Goal: Task Accomplishment & Management: Manage account settings

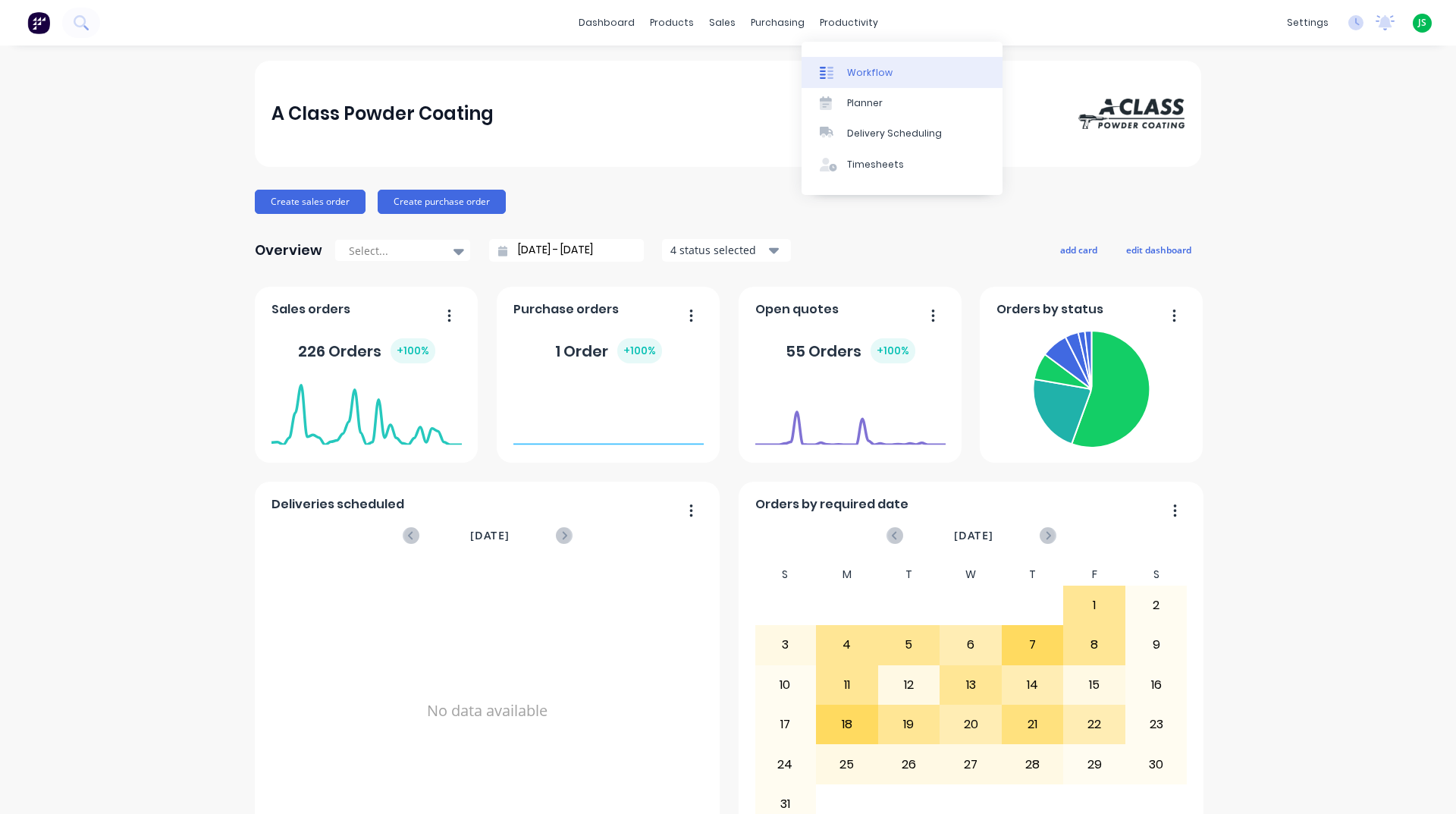
click at [875, 75] on div "Workflow" at bounding box center [870, 73] width 46 height 13
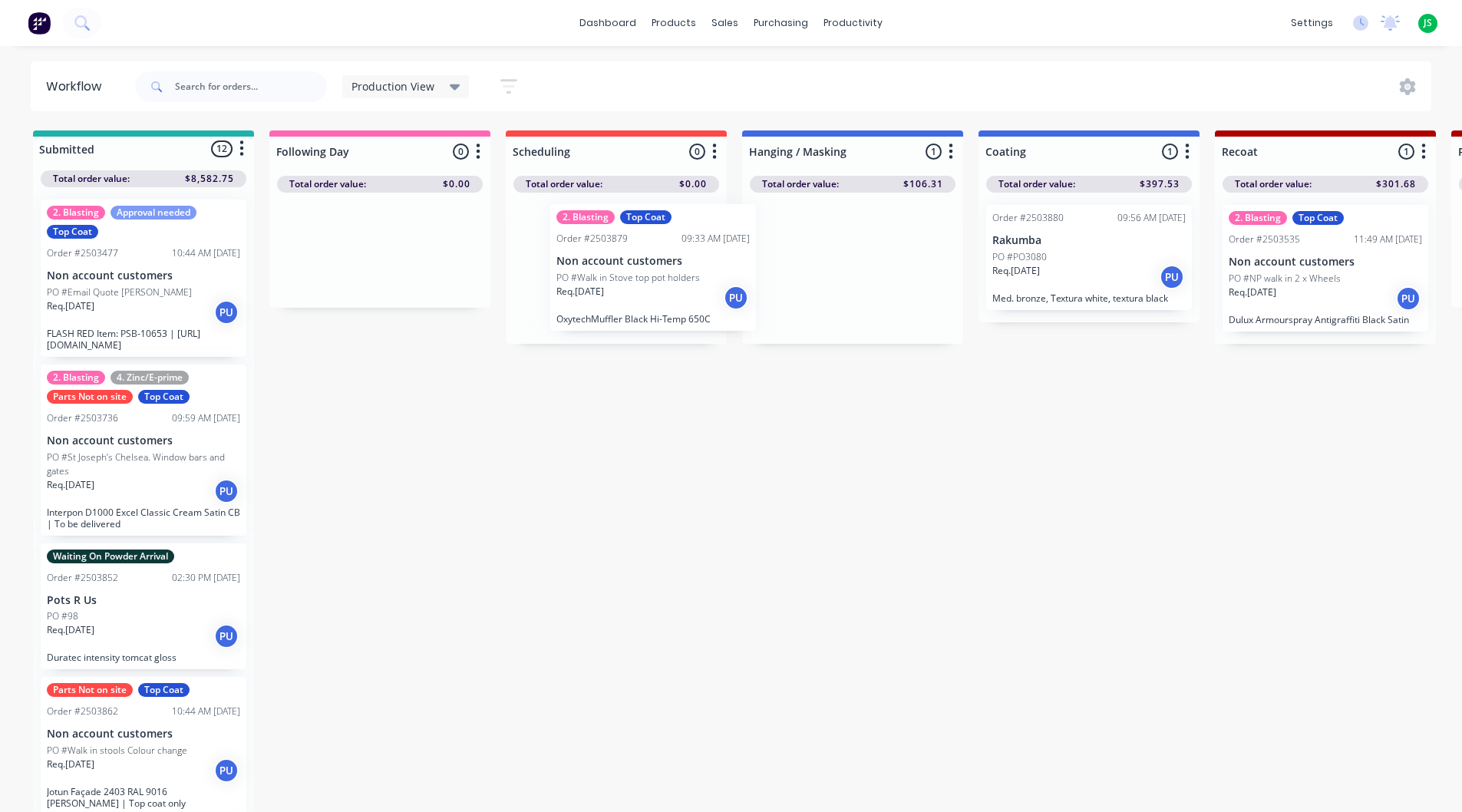
drag, startPoint x: 856, startPoint y: 280, endPoint x: 654, endPoint y: 283, distance: 202.0
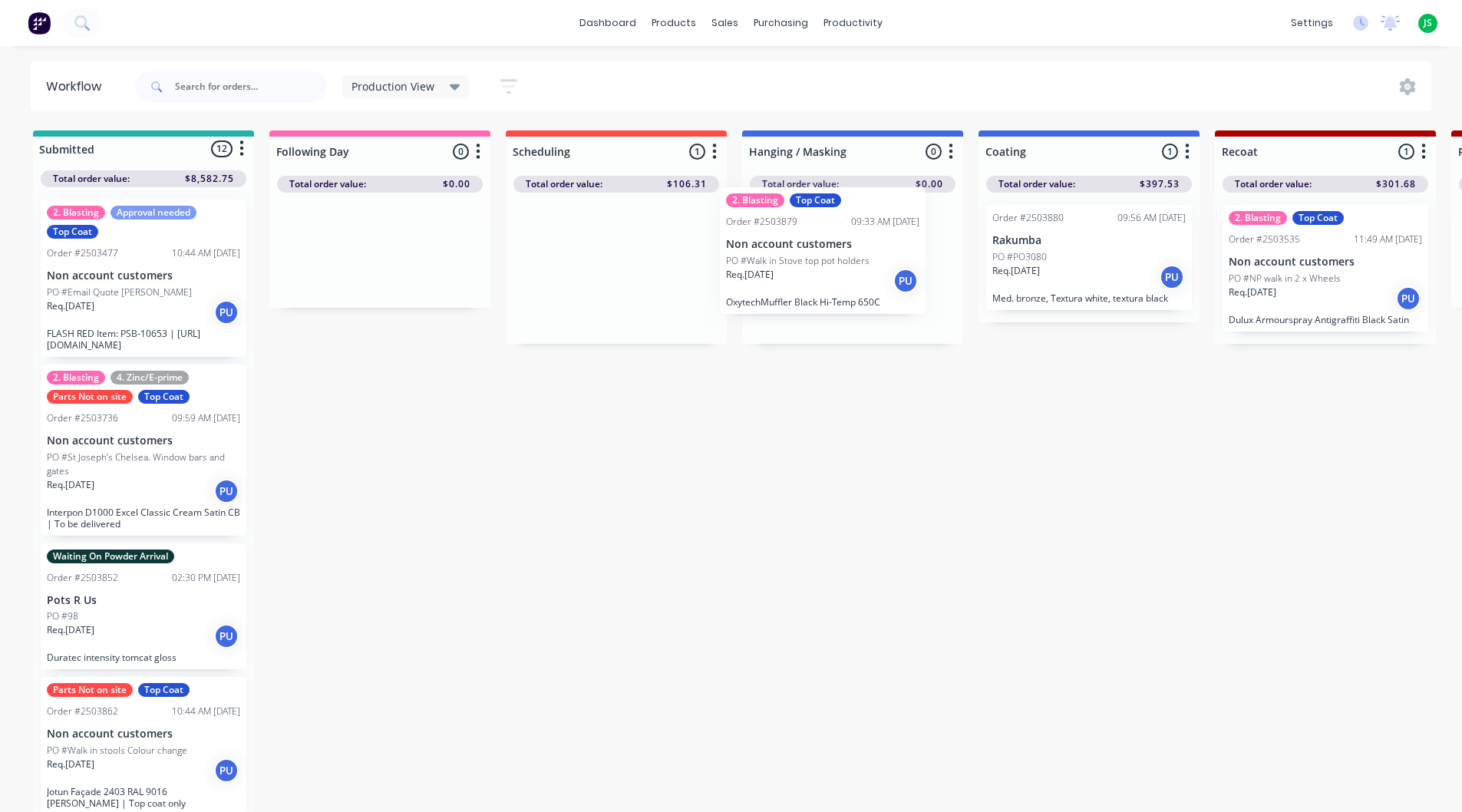
drag, startPoint x: 663, startPoint y: 285, endPoint x: 879, endPoint y: 254, distance: 218.2
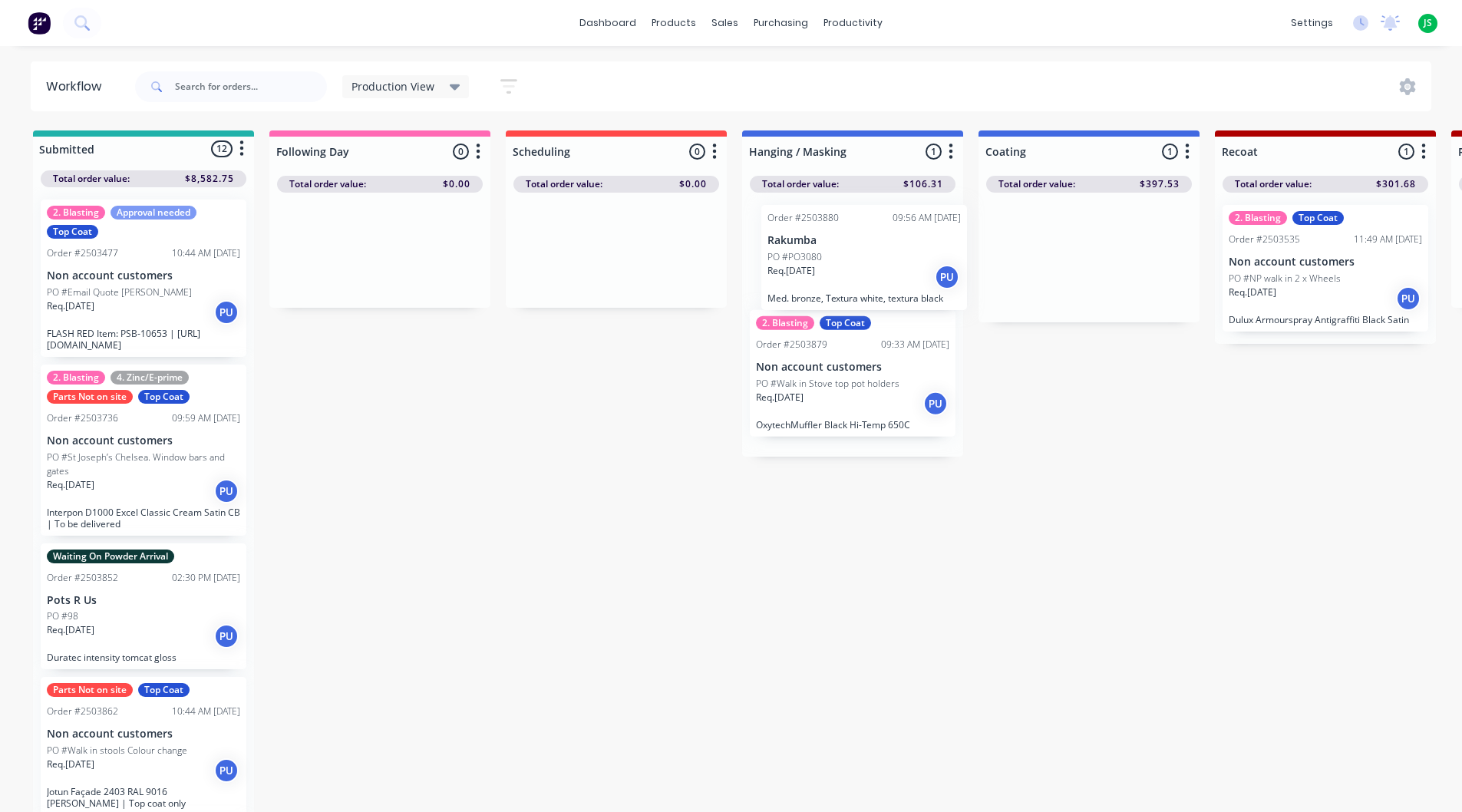
drag, startPoint x: 1065, startPoint y: 269, endPoint x: 839, endPoint y: 274, distance: 226.1
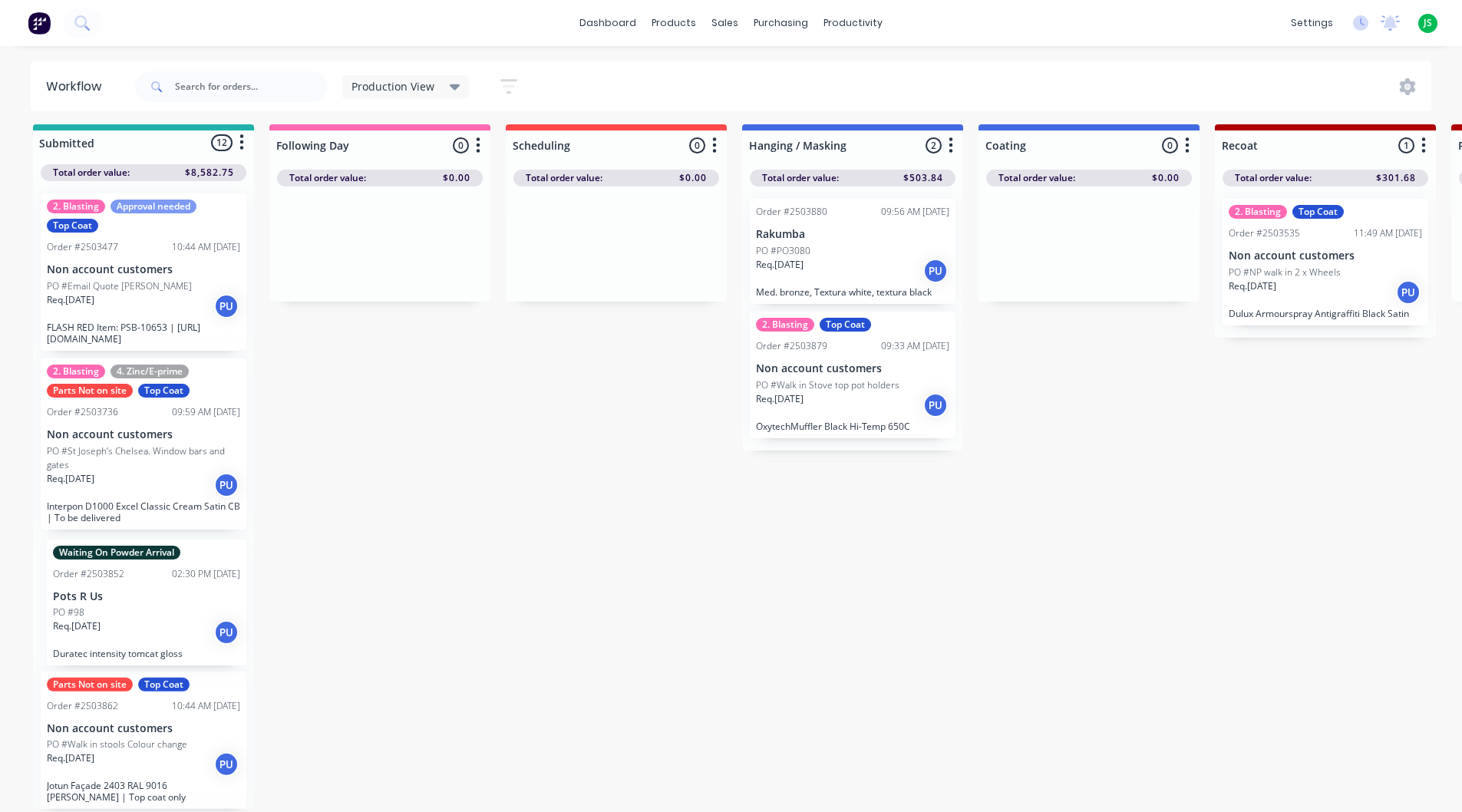
scroll to position [7, 0]
drag, startPoint x: 112, startPoint y: 598, endPoint x: 122, endPoint y: 594, distance: 10.8
click at [122, 595] on div "2. Blasting Approval needed Top Coat Order #2503477 10:44 AM [DATE] Non account…" at bounding box center [143, 494] width 221 height 628
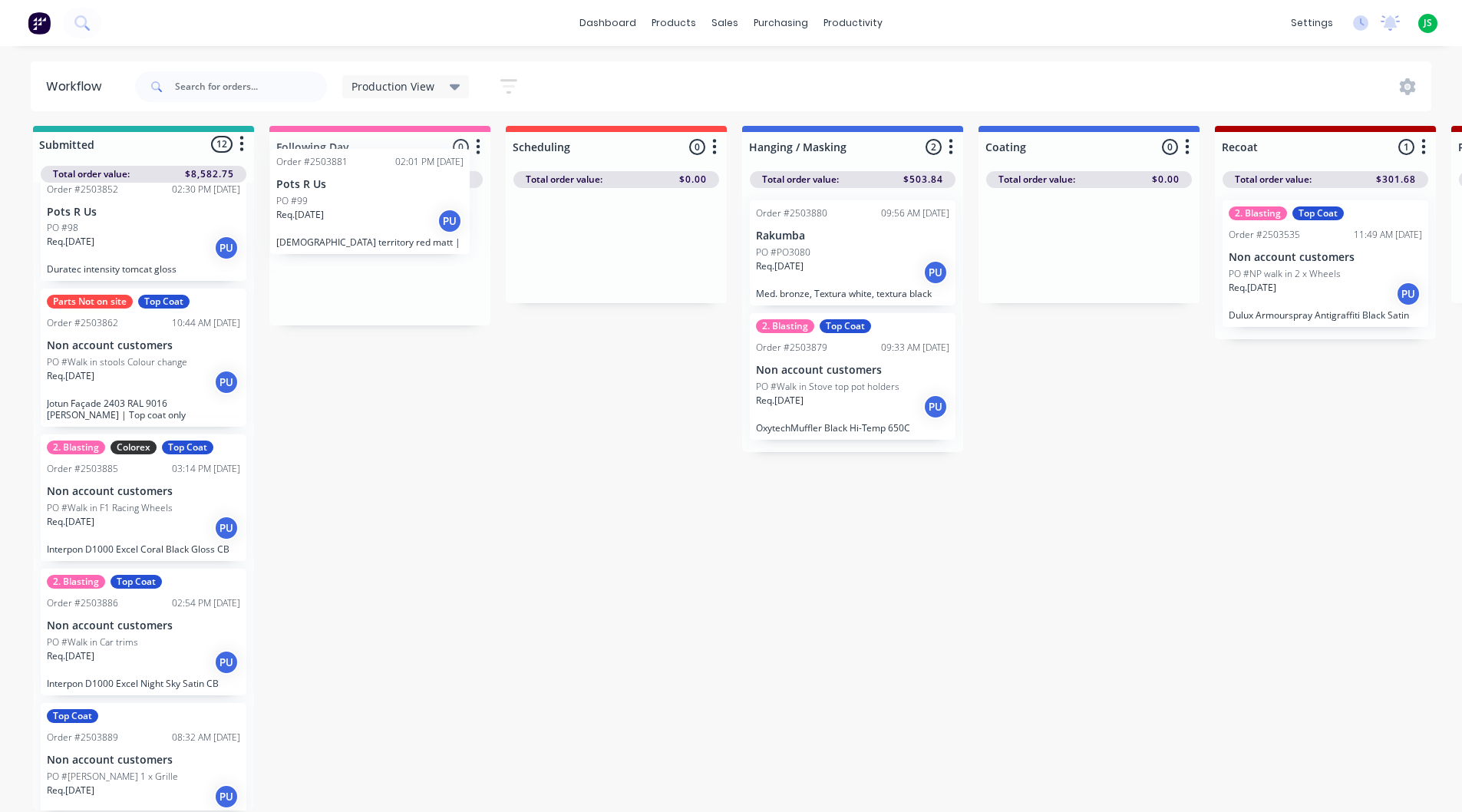
scroll to position [0, 0]
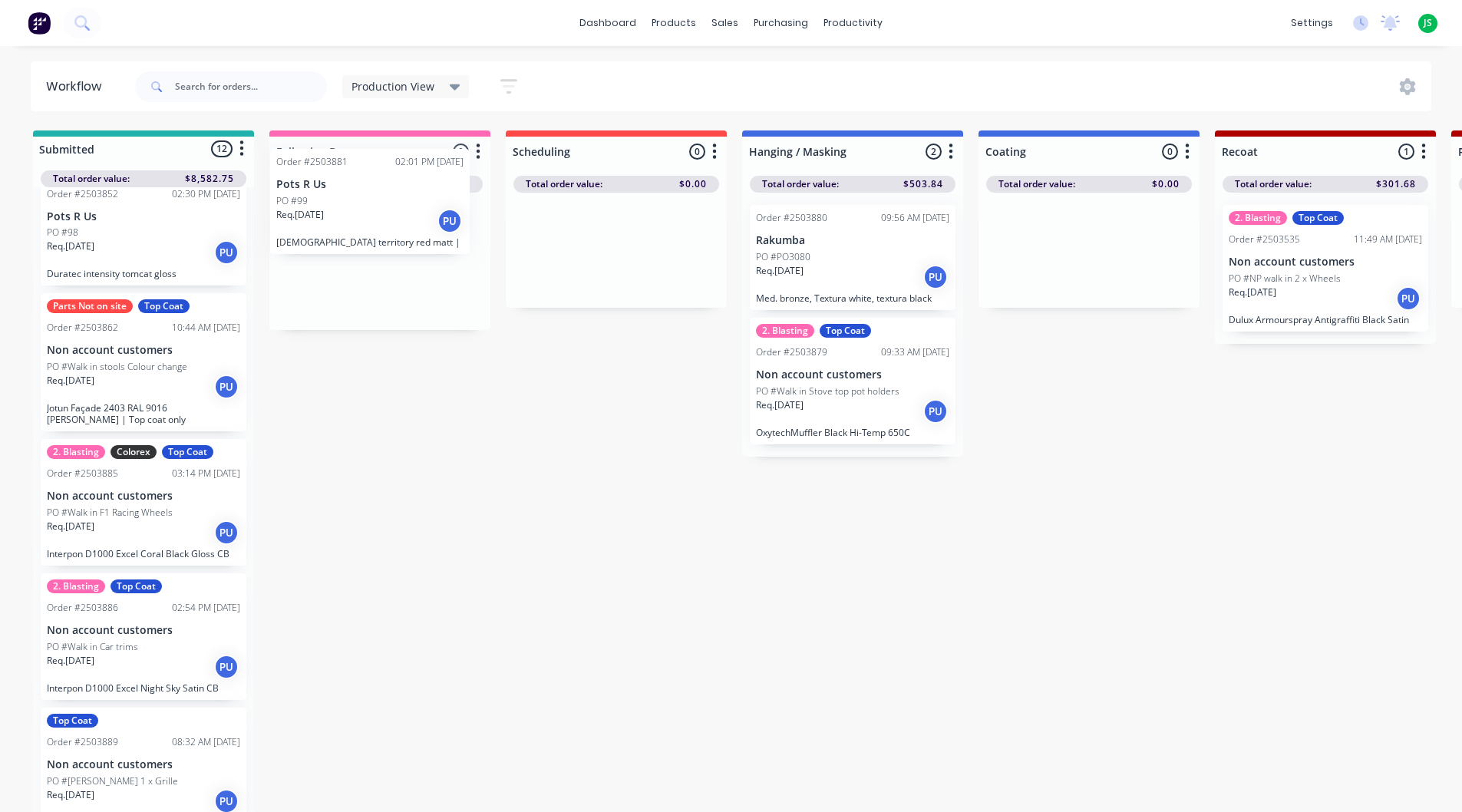
drag, startPoint x: 142, startPoint y: 488, endPoint x: 357, endPoint y: 201, distance: 358.6
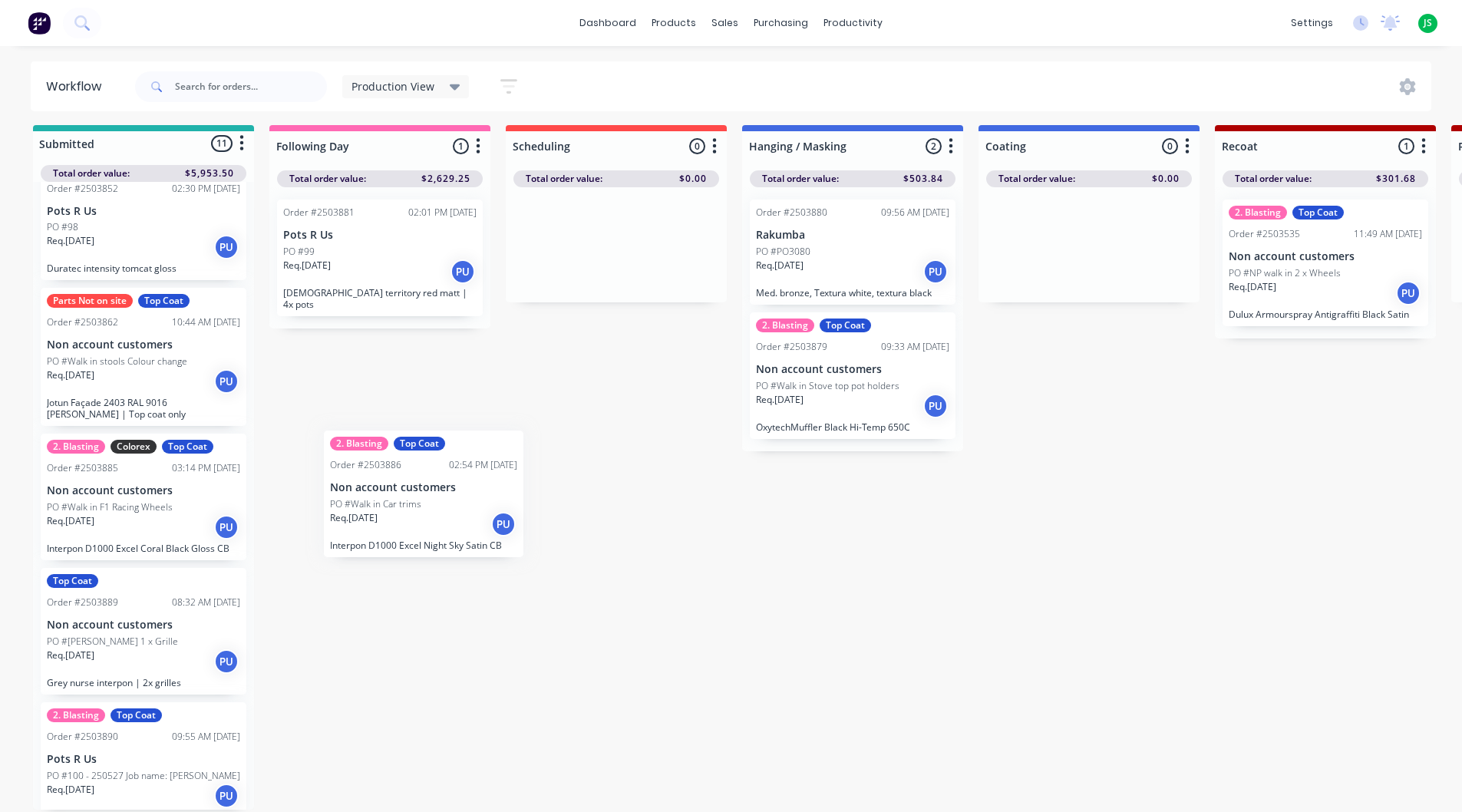
scroll to position [6, 0]
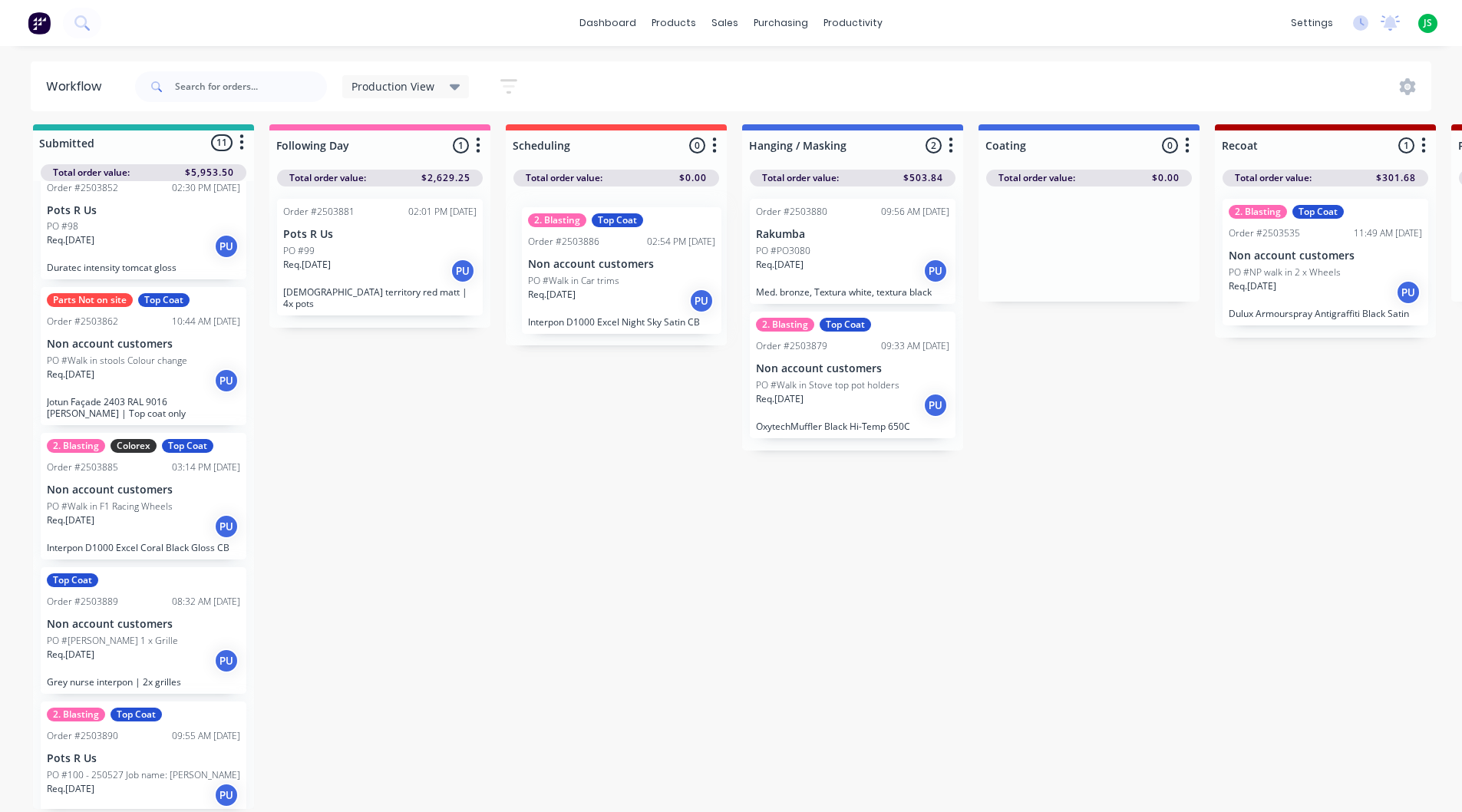
drag, startPoint x: 99, startPoint y: 653, endPoint x: 586, endPoint y: 289, distance: 608.0
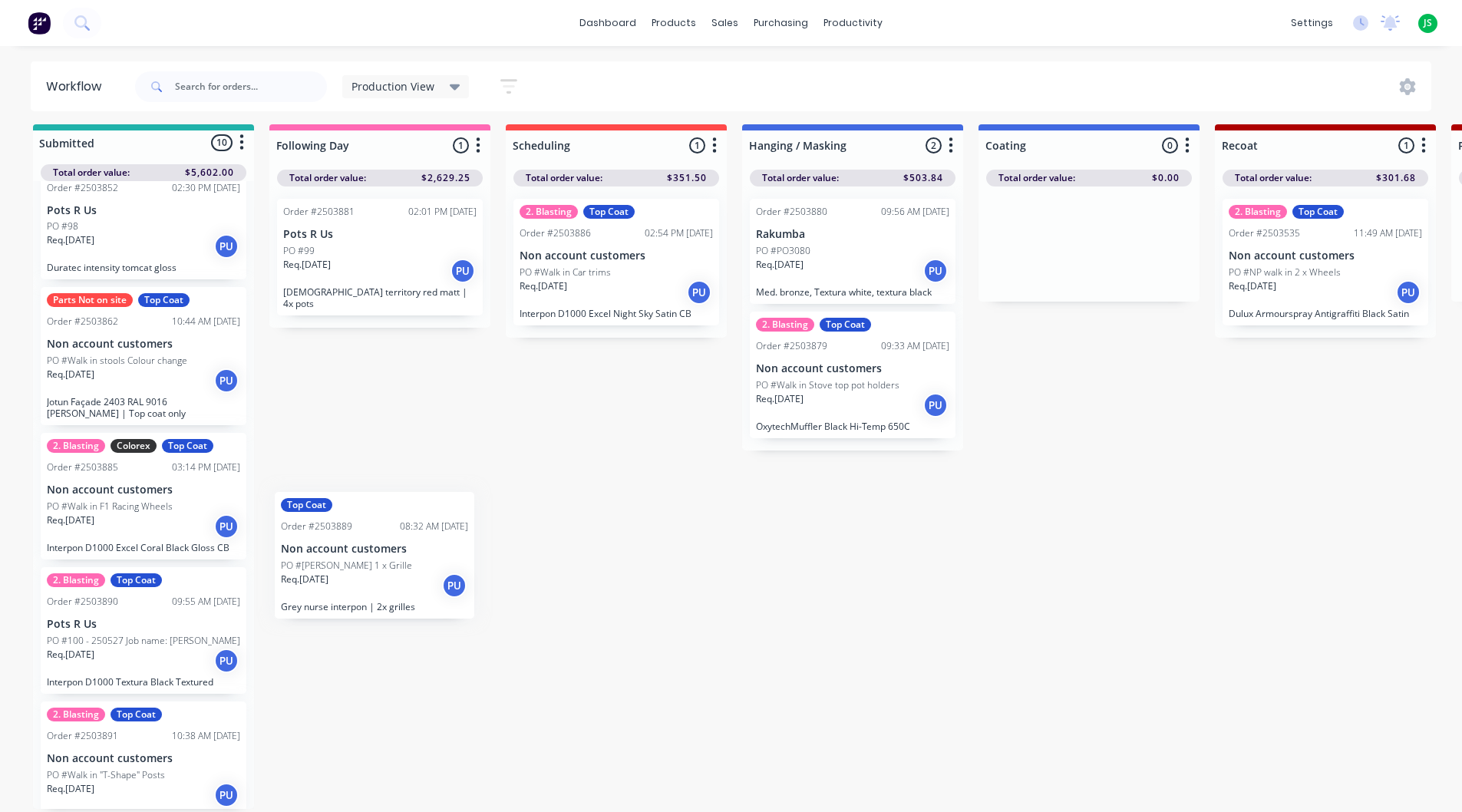
scroll to position [9, 0]
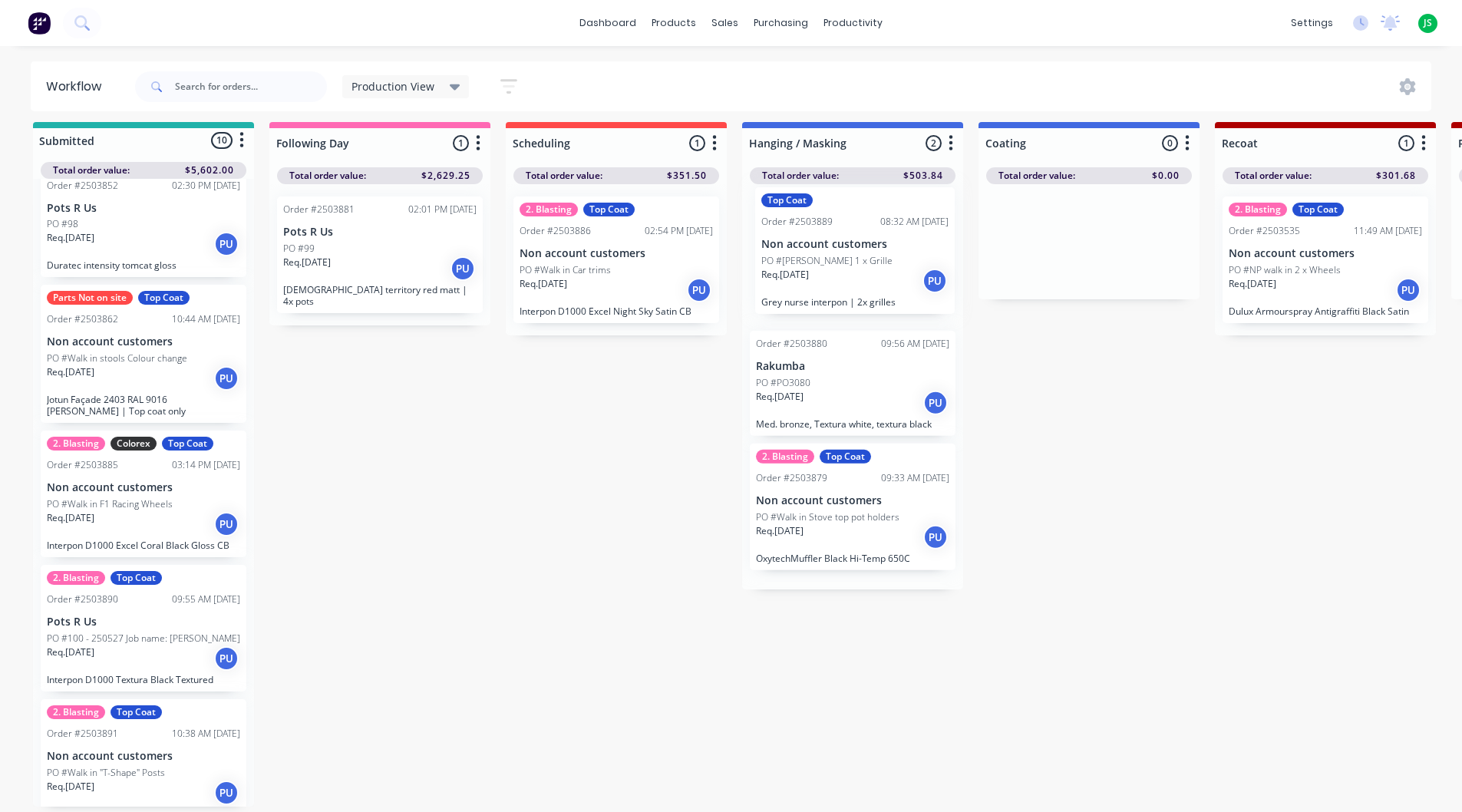
drag, startPoint x: 115, startPoint y: 644, endPoint x: 836, endPoint y: 261, distance: 816.4
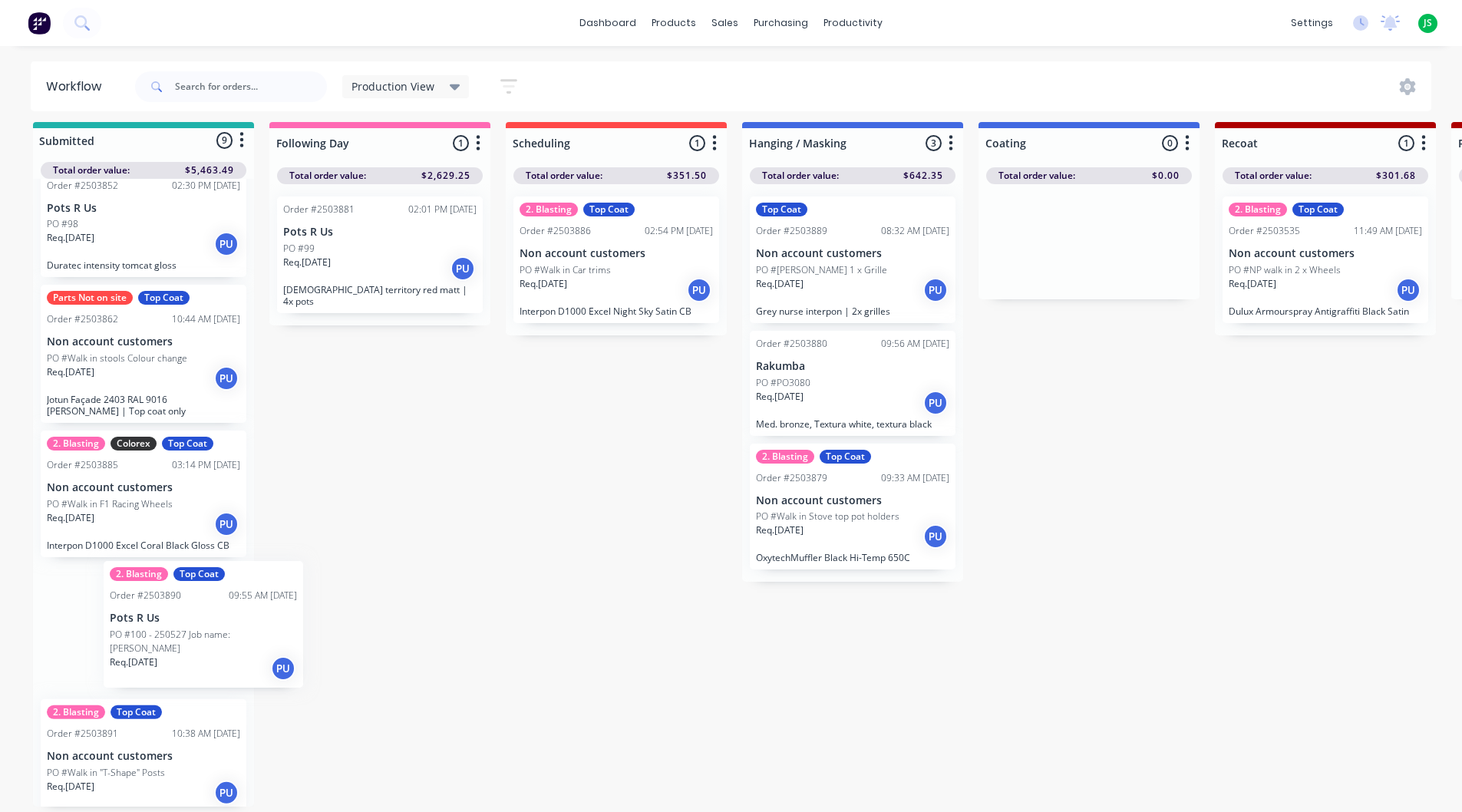
scroll to position [20, 0]
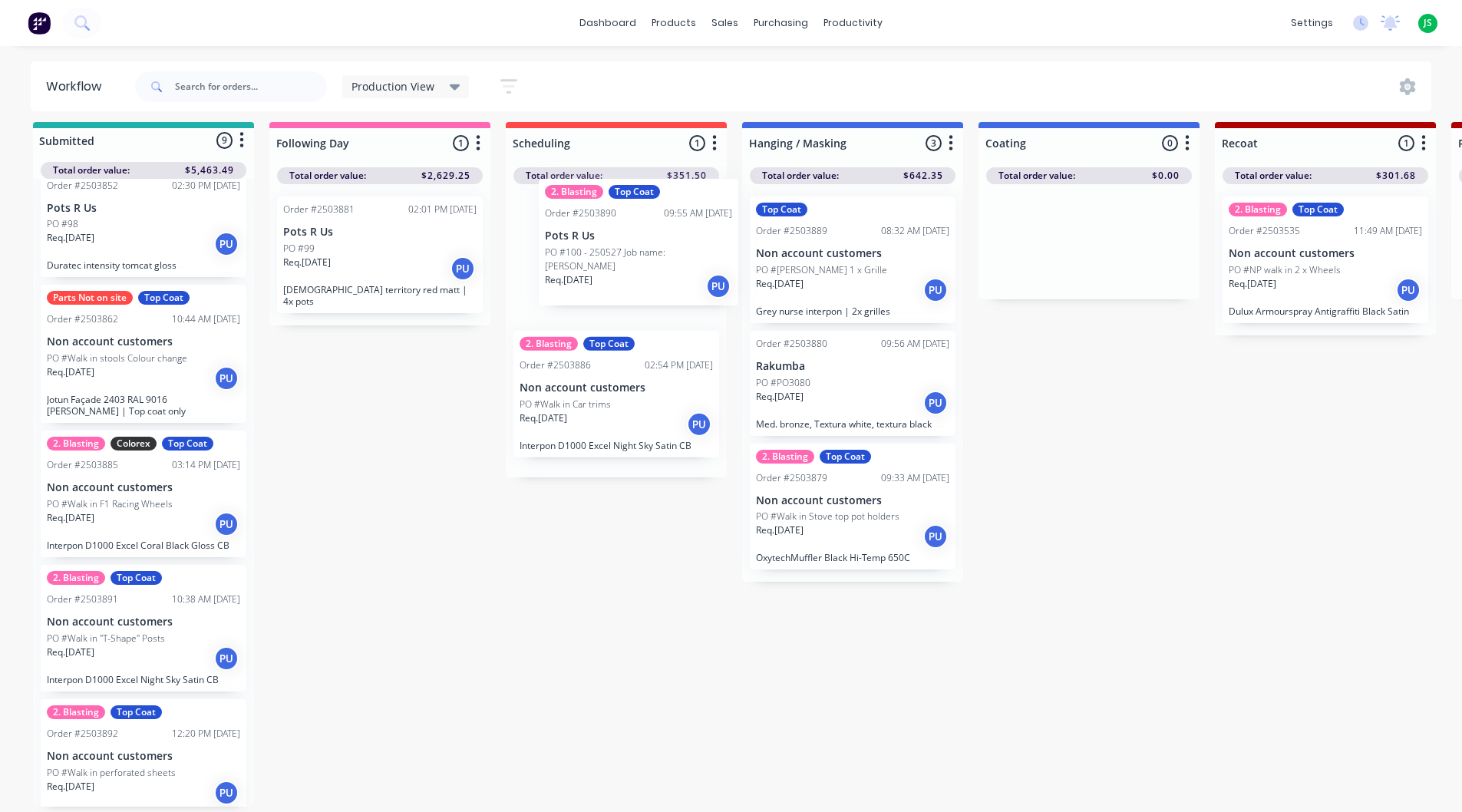
drag, startPoint x: 120, startPoint y: 655, endPoint x: 616, endPoint y: 268, distance: 629.1
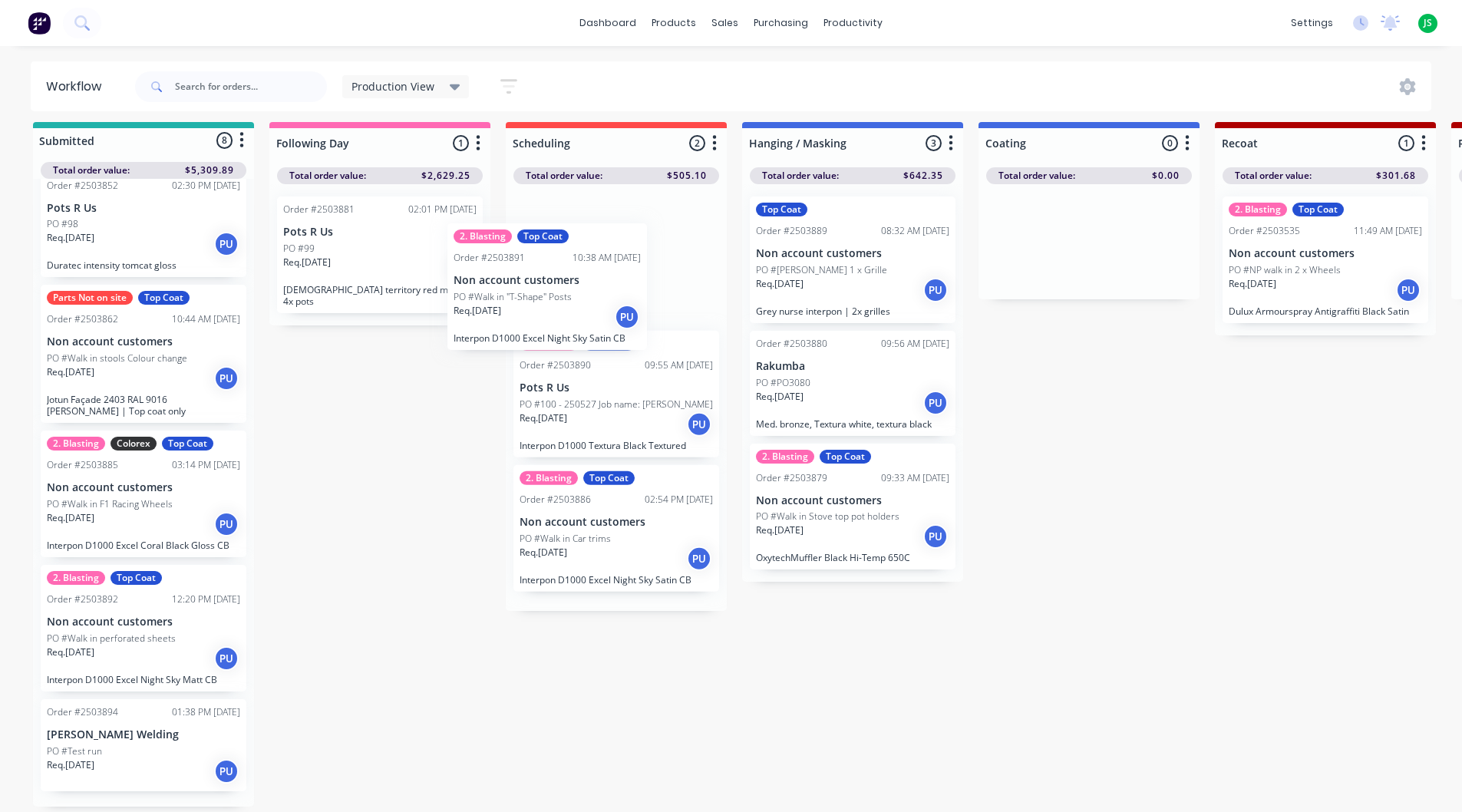
drag, startPoint x: 155, startPoint y: 644, endPoint x: 665, endPoint y: 257, distance: 640.2
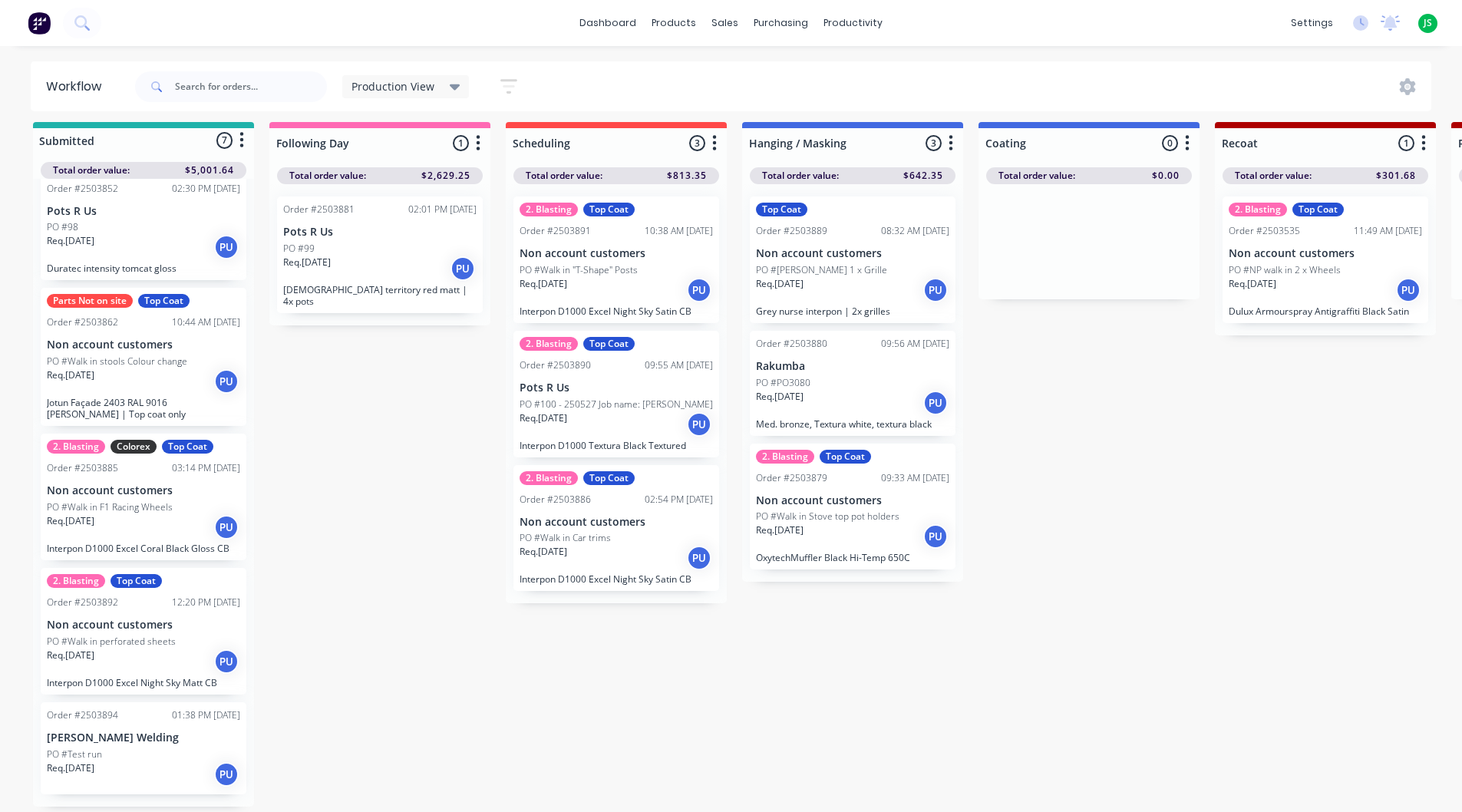
scroll to position [369, 0]
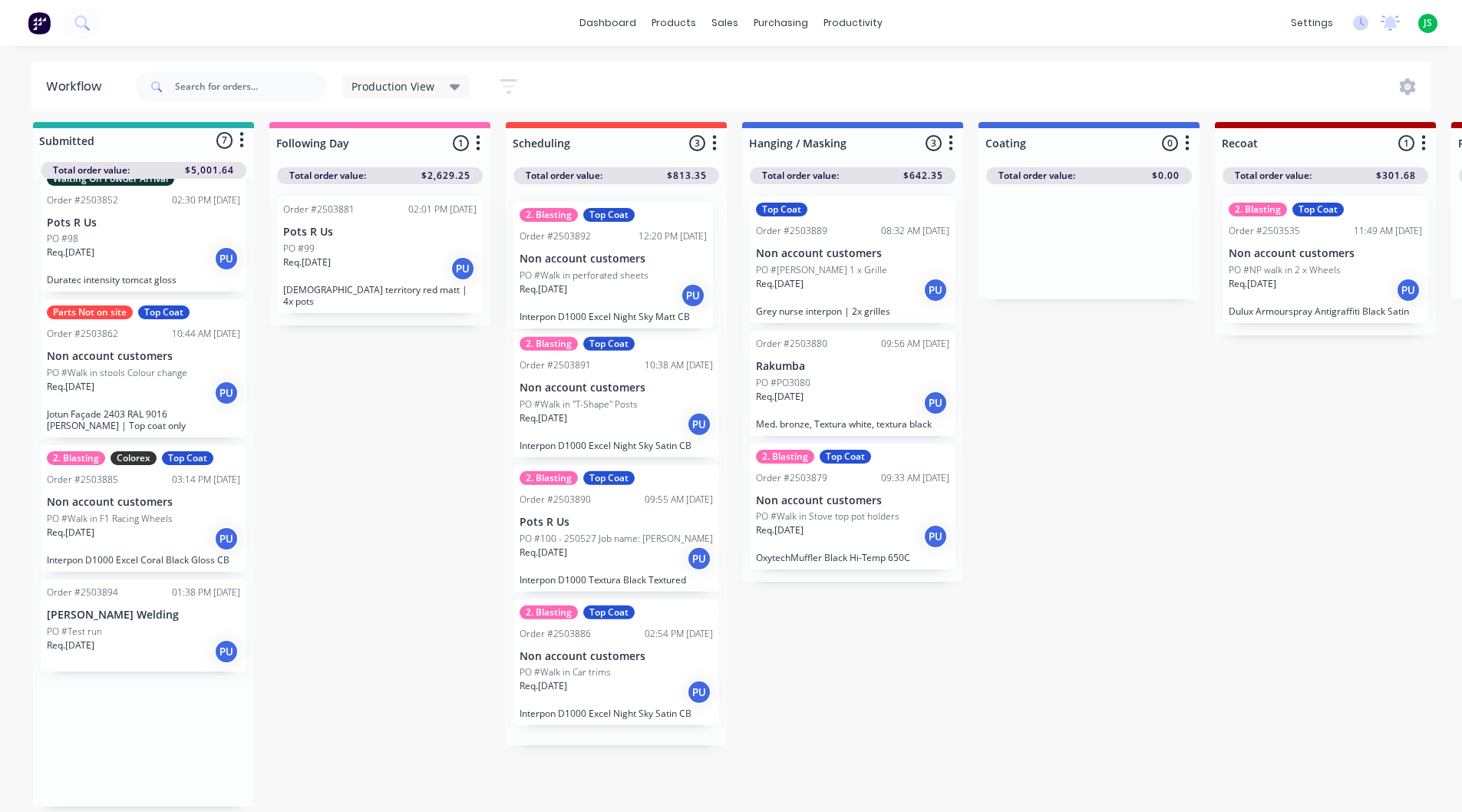
drag, startPoint x: 125, startPoint y: 650, endPoint x: 620, endPoint y: 247, distance: 638.3
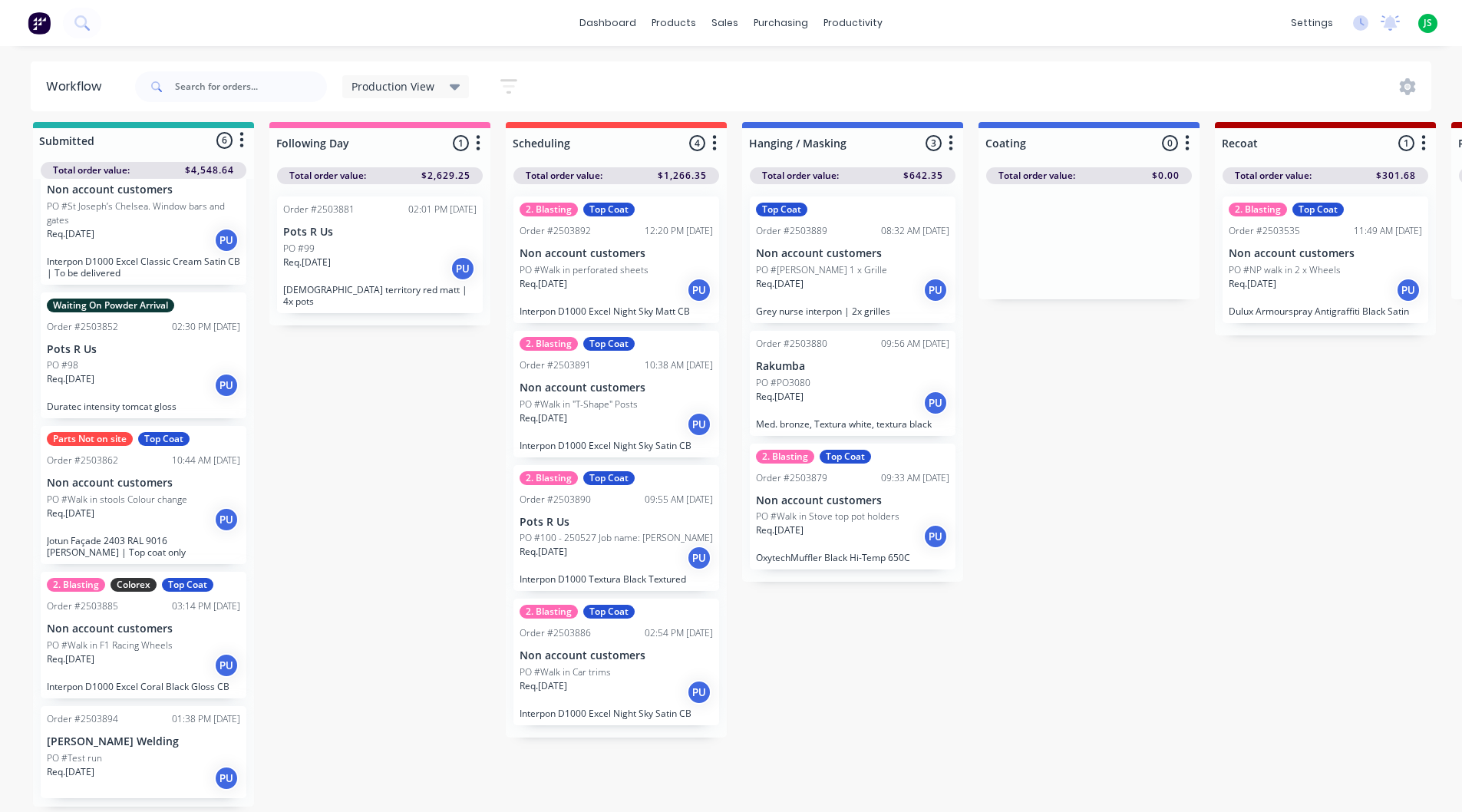
scroll to position [235, 0]
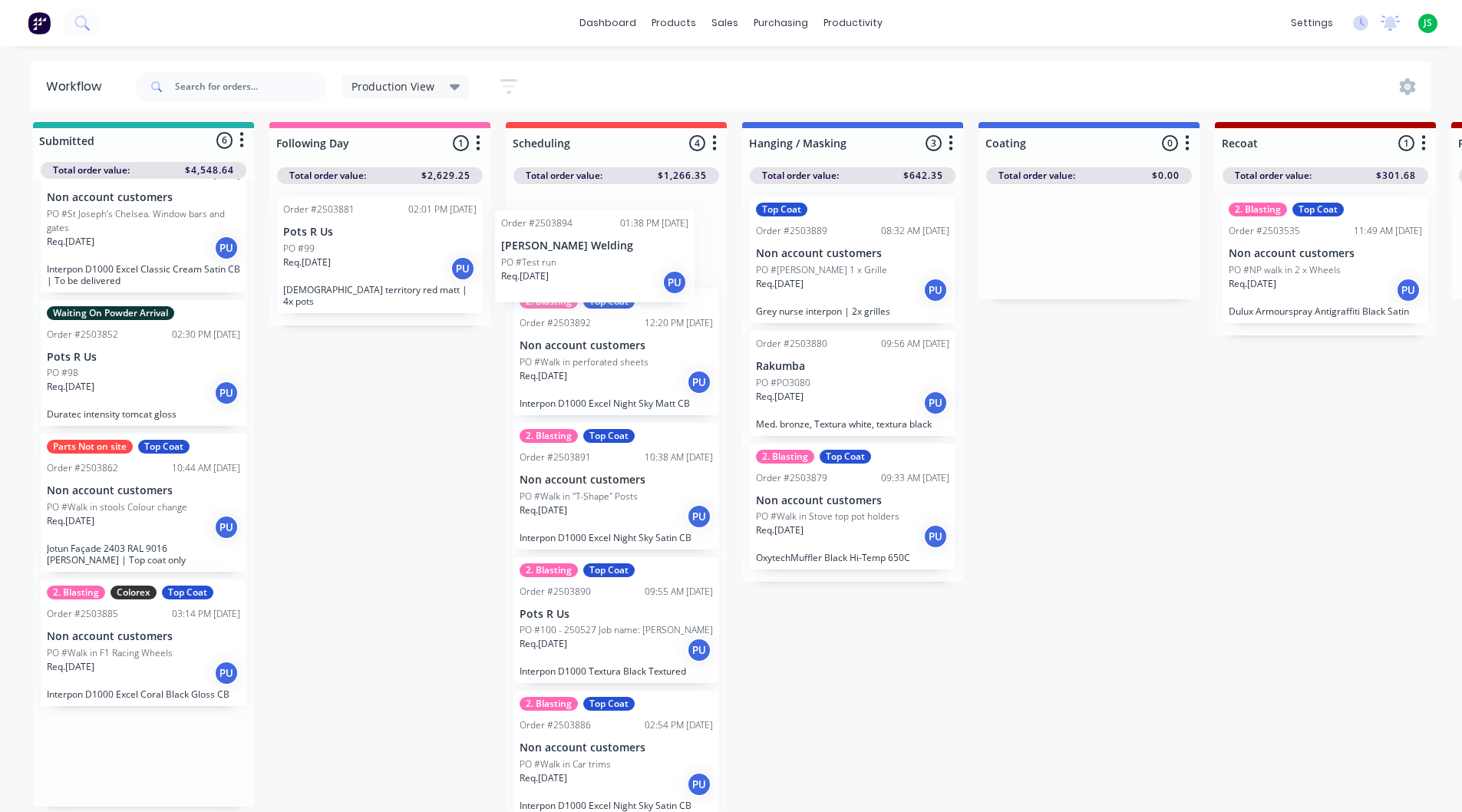
drag, startPoint x: 103, startPoint y: 758, endPoint x: 583, endPoint y: 239, distance: 706.9
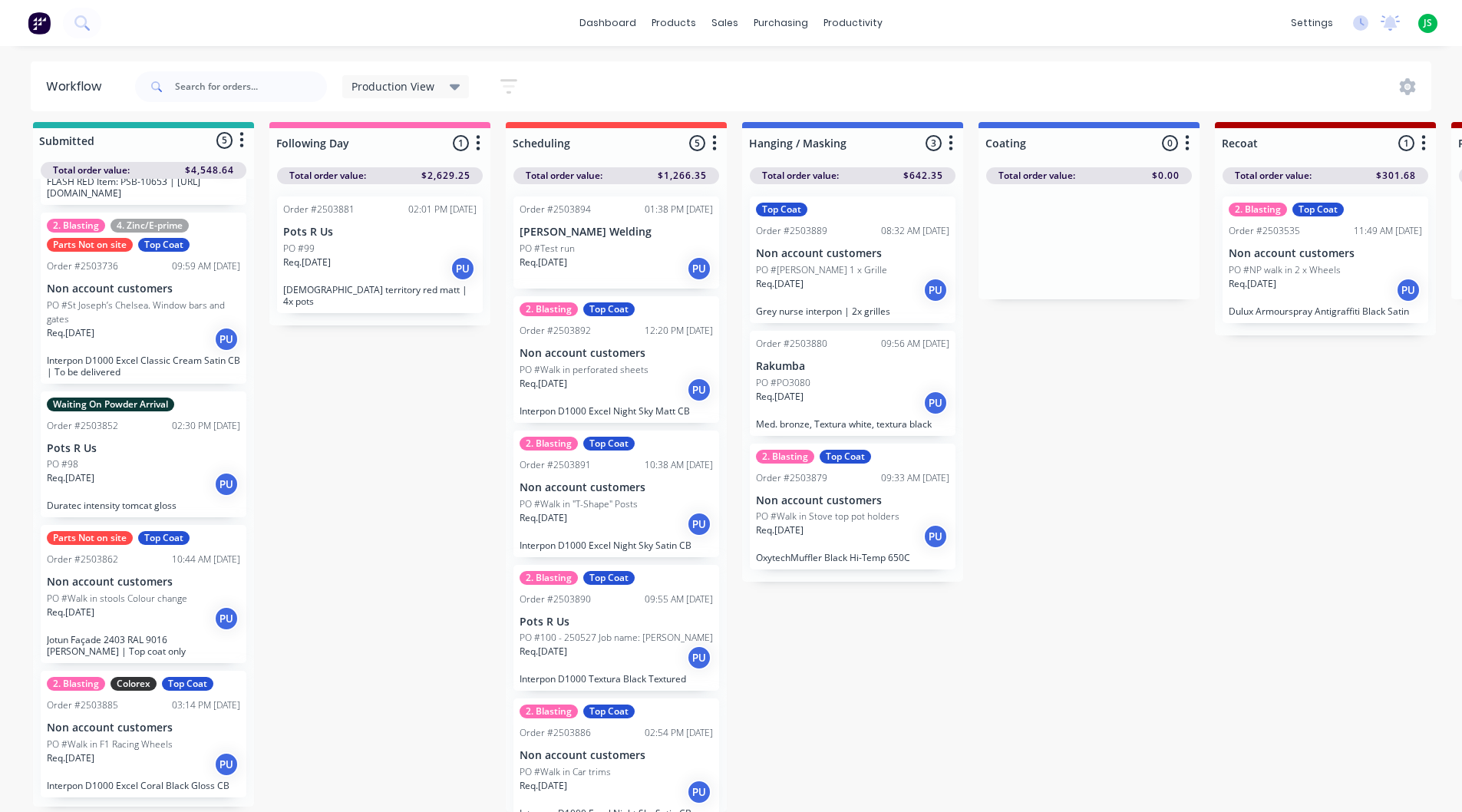
scroll to position [135, 0]
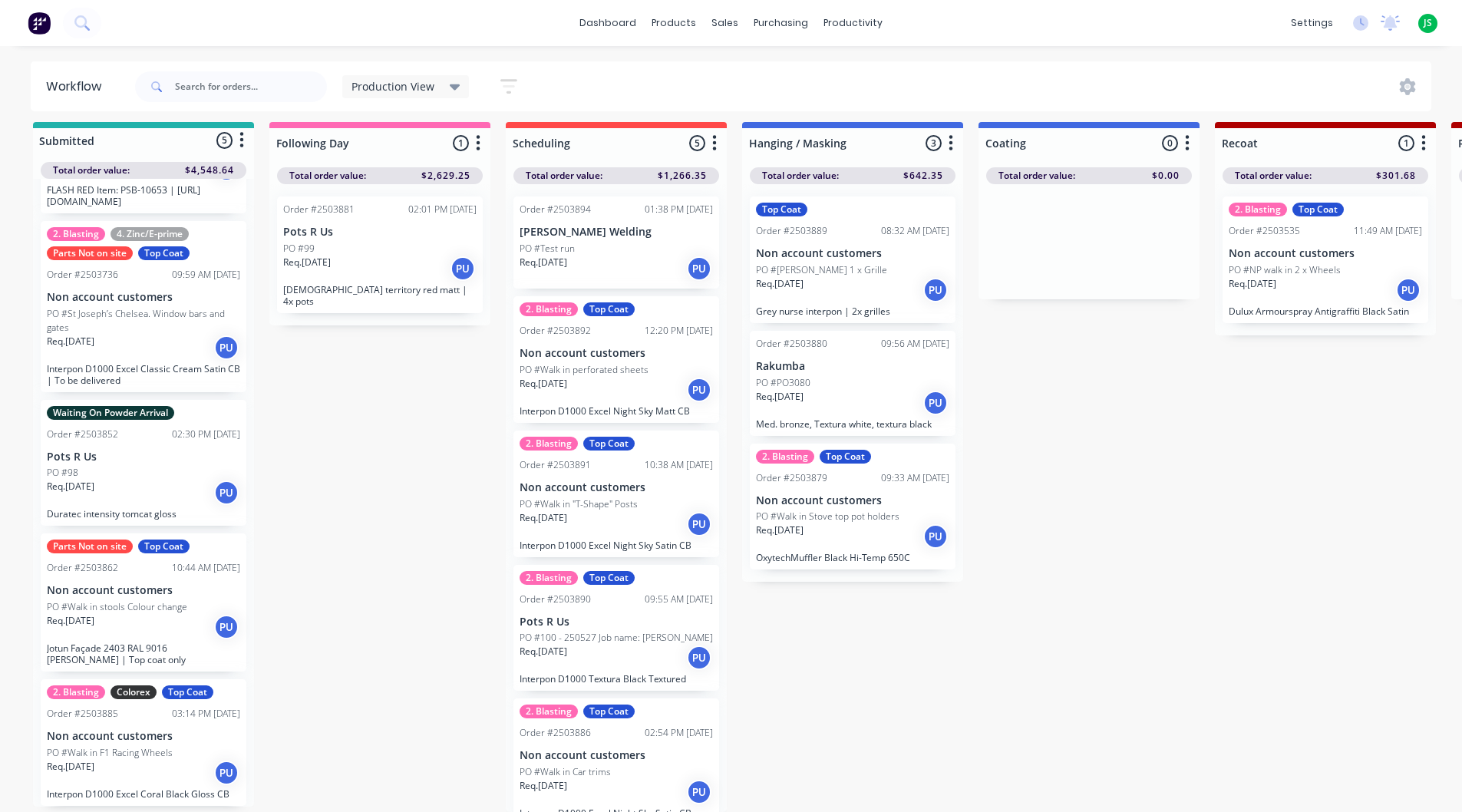
click at [599, 227] on div "Order #2503894 01:38 PM [DATE] [PERSON_NAME] Welding PO #Test run Req. [DATE] PU" at bounding box center [616, 243] width 205 height 92
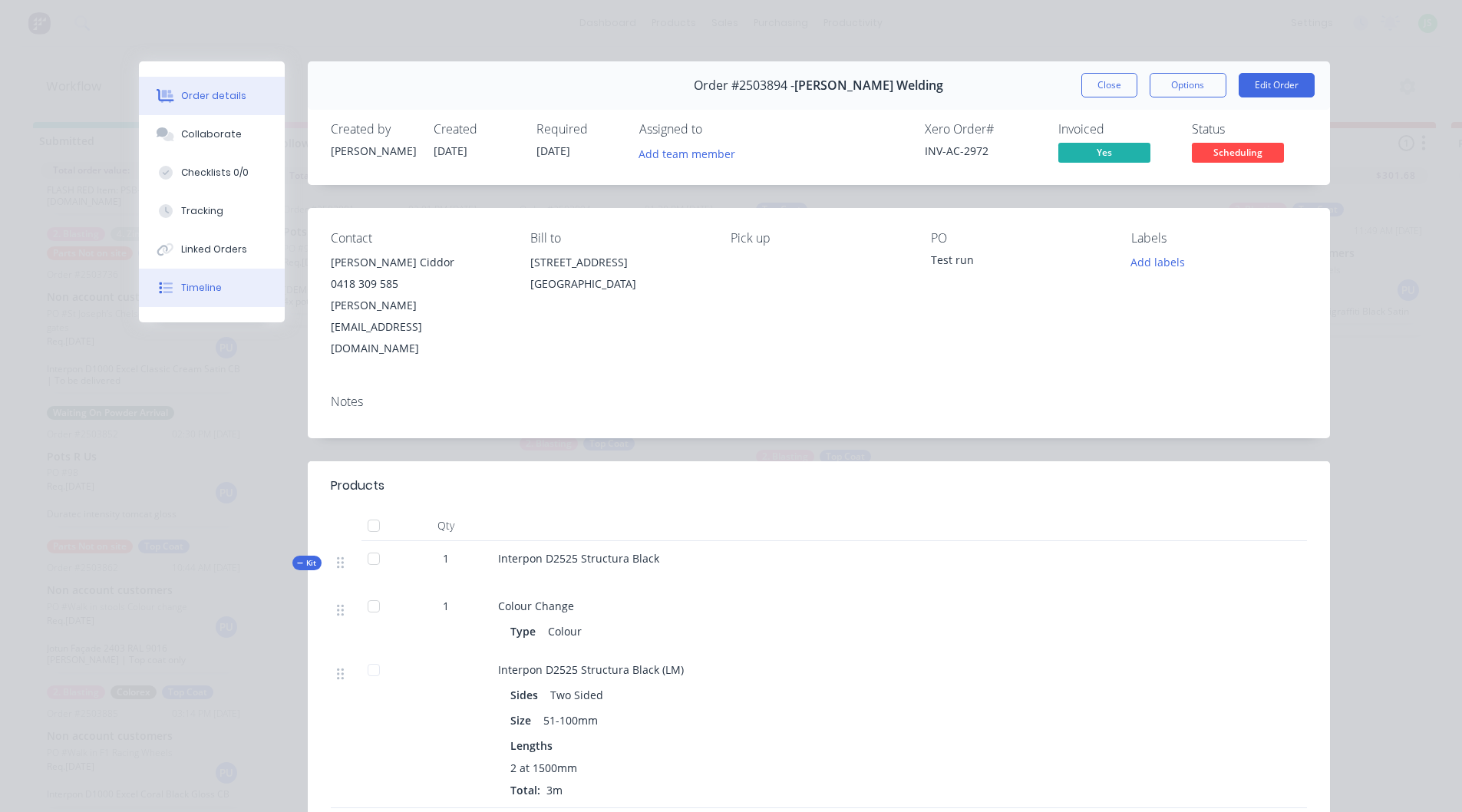
click at [201, 293] on div "Timeline" at bounding box center [202, 288] width 40 height 13
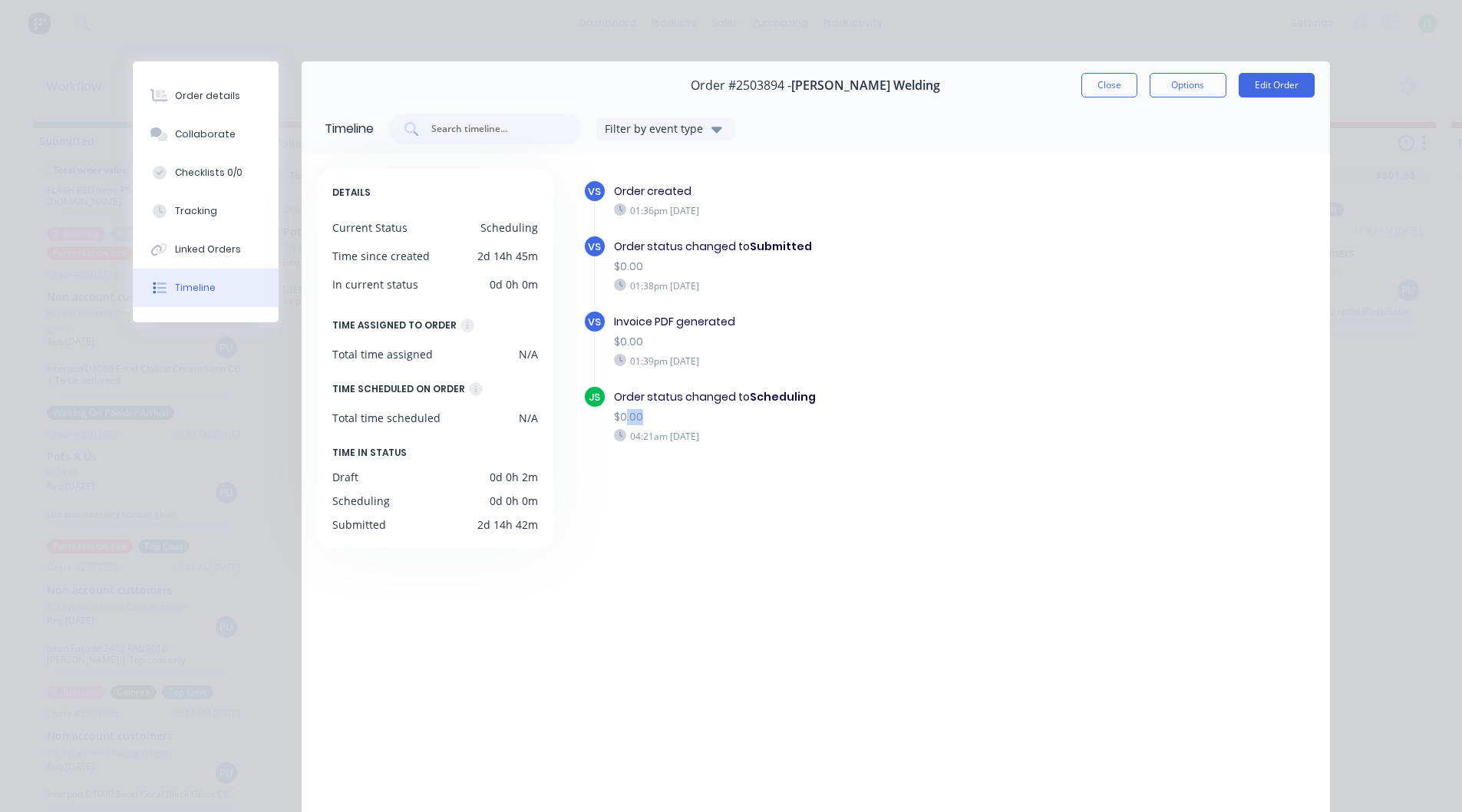
drag, startPoint x: 641, startPoint y: 417, endPoint x: 617, endPoint y: 415, distance: 24.1
click at [617, 415] on div "$0.00" at bounding box center [839, 417] width 451 height 16
drag, startPoint x: 606, startPoint y: 416, endPoint x: 647, endPoint y: 421, distance: 41.3
click at [647, 421] on div "Order status changed to Scheduling $0.00 04:21am [DATE]" at bounding box center [839, 416] width 467 height 61
click at [633, 422] on div "$0.00" at bounding box center [839, 417] width 451 height 16
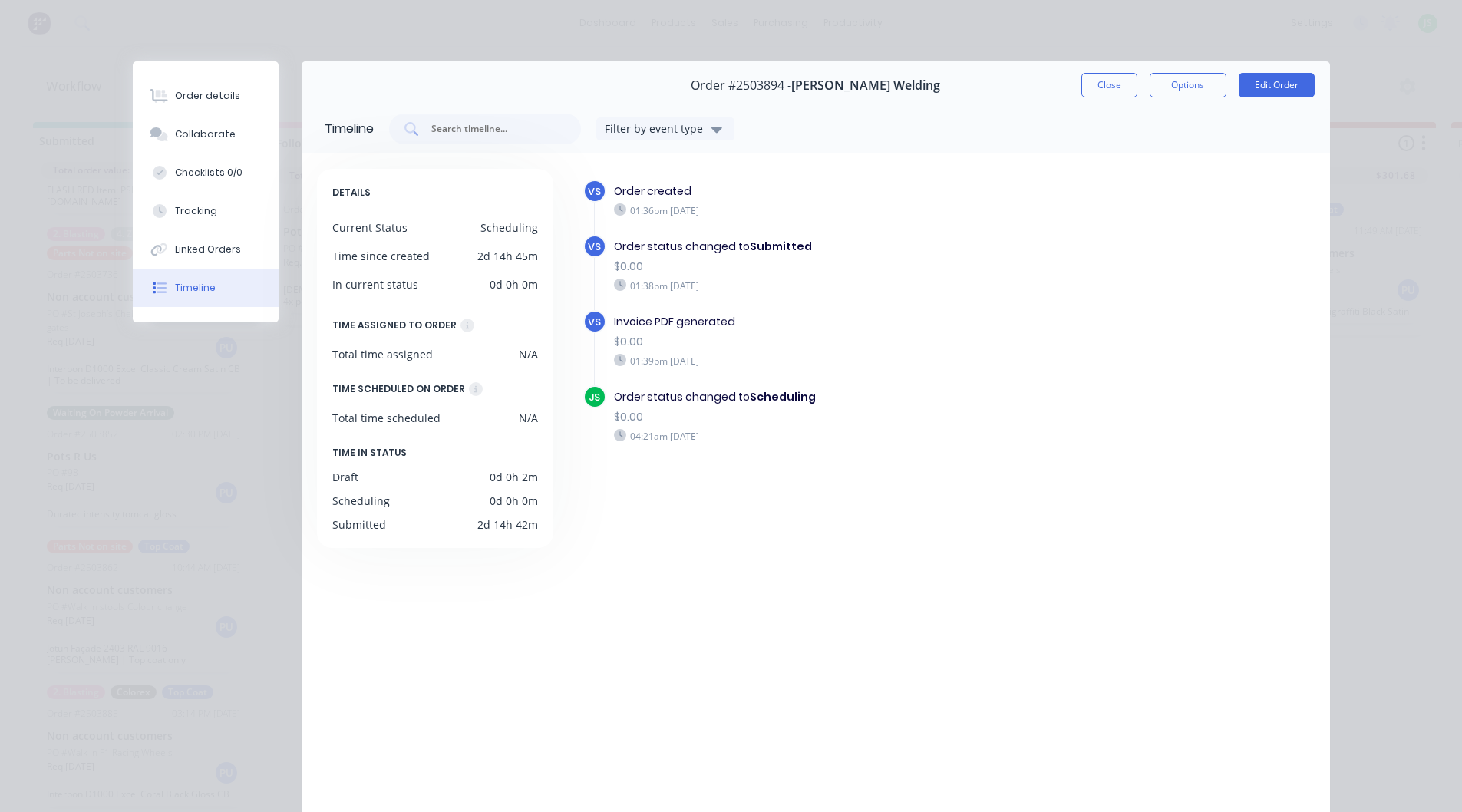
click at [613, 418] on div "$0.00" at bounding box center [839, 417] width 451 height 16
click at [202, 130] on div "Collaborate" at bounding box center [204, 134] width 60 height 13
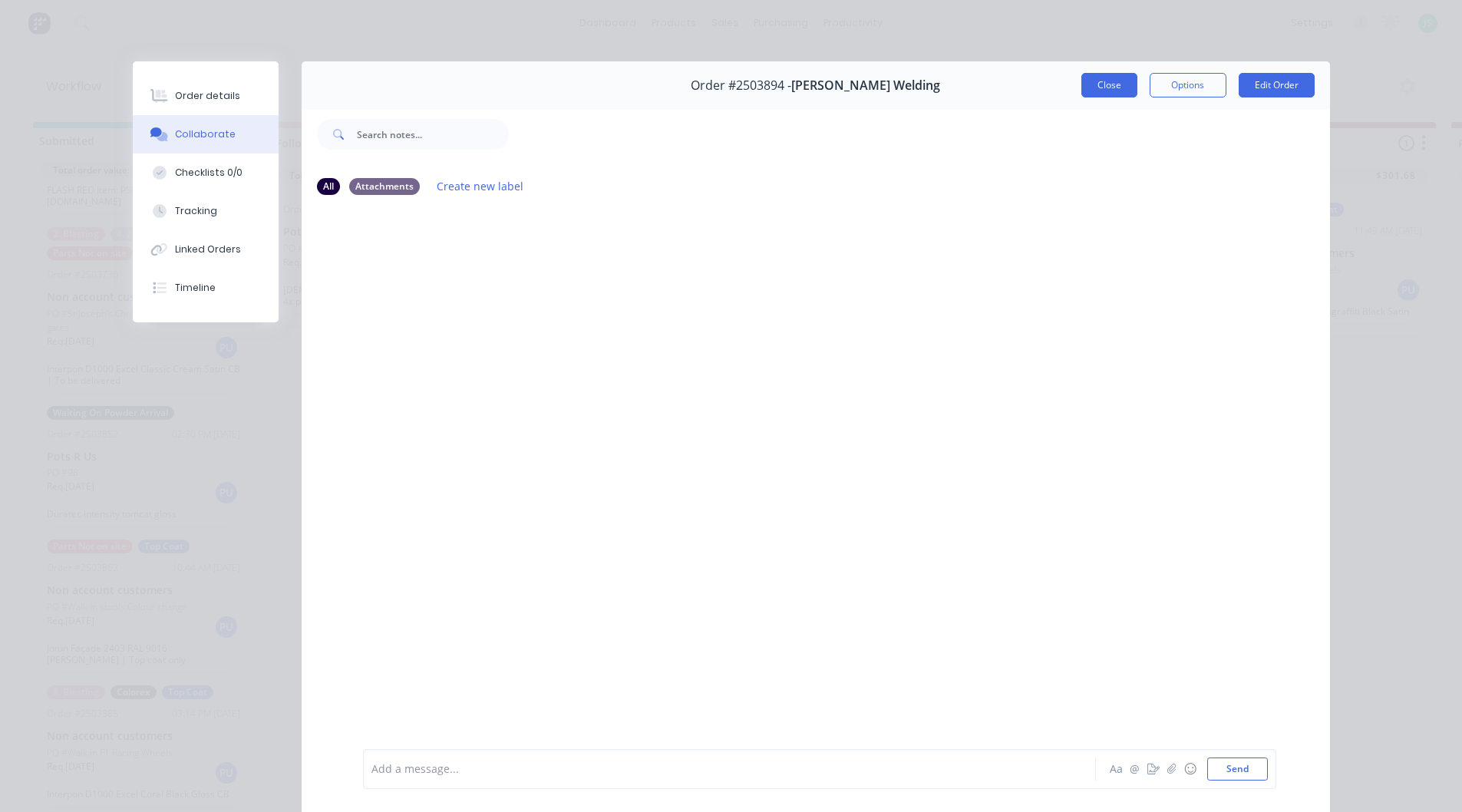
click at [1111, 86] on button "Close" at bounding box center [1109, 85] width 56 height 25
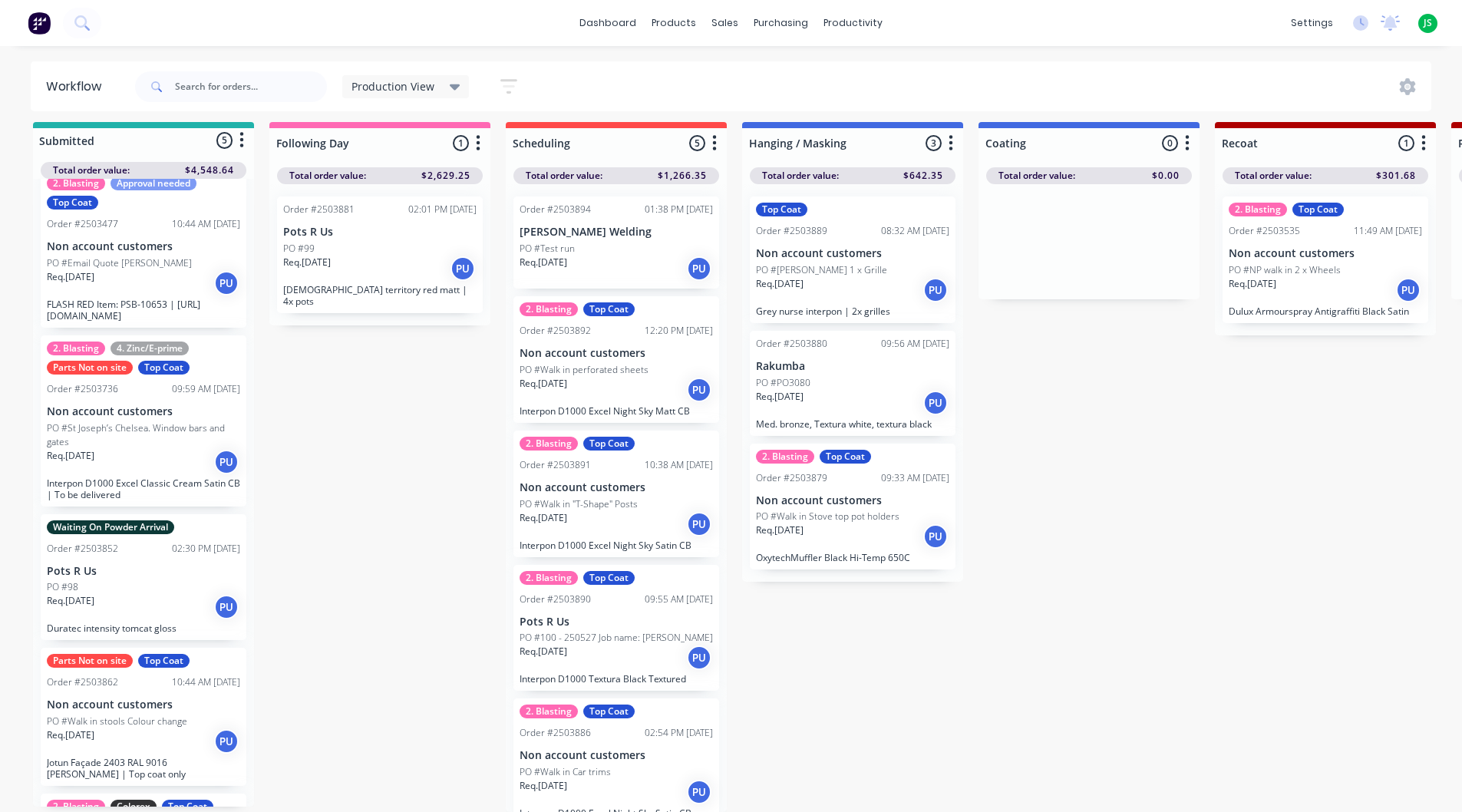
scroll to position [0, 0]
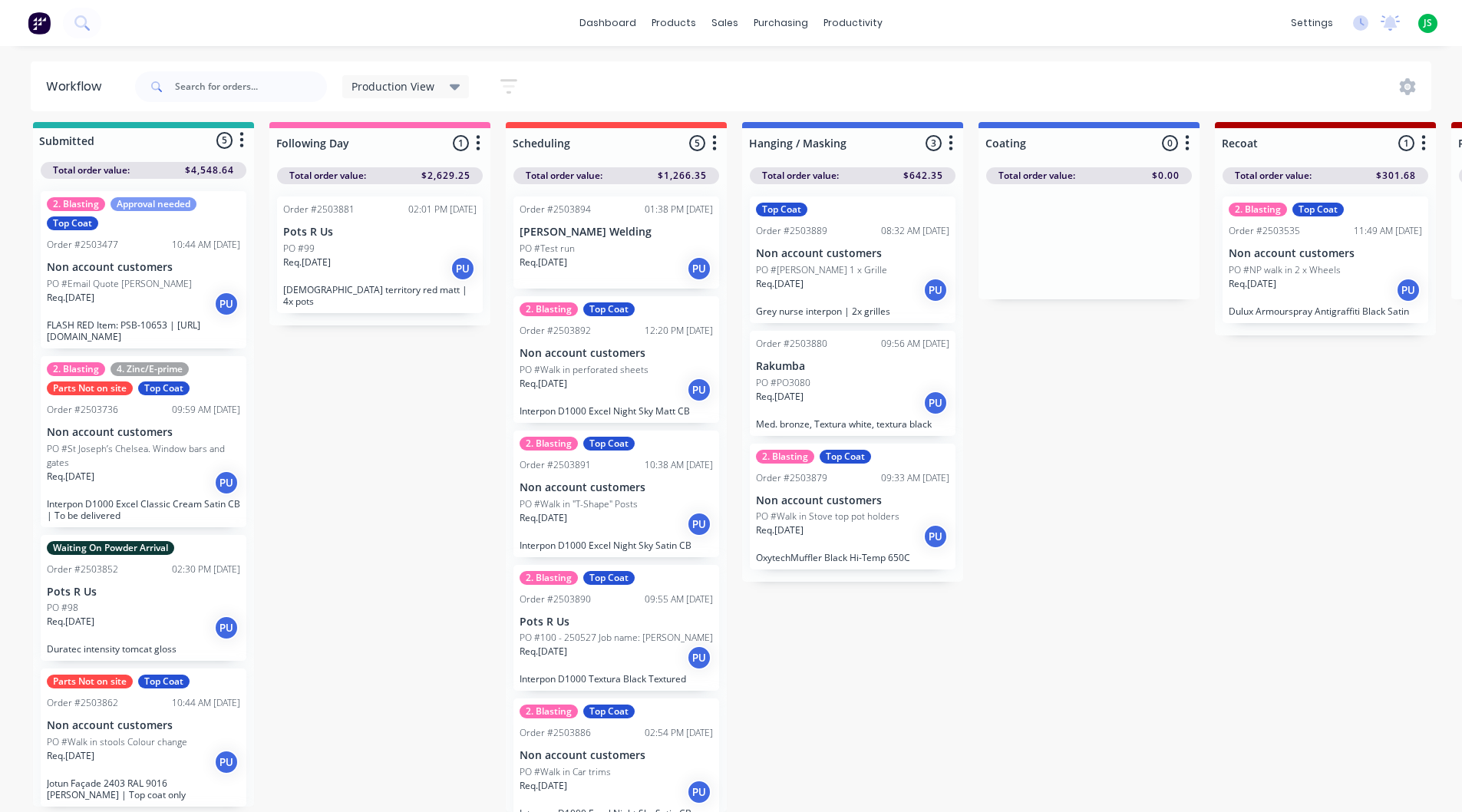
drag, startPoint x: 422, startPoint y: 162, endPoint x: 461, endPoint y: 174, distance: 40.8
click at [461, 174] on div "Following Day 1 Status colour #FF69B4 hex #FF69B4 Save Cancel Notifications Ema…" at bounding box center [380, 224] width 221 height 203
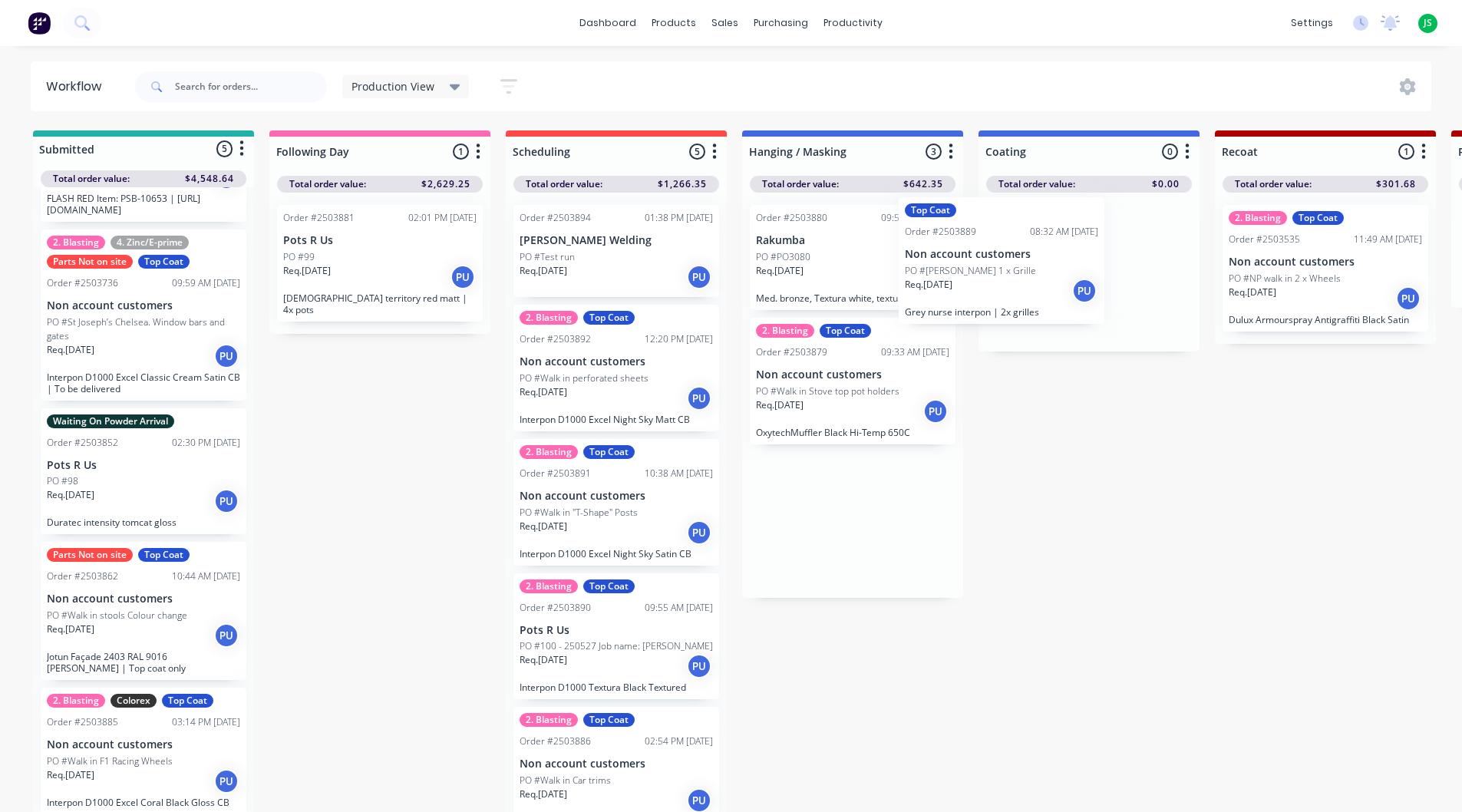
drag, startPoint x: 885, startPoint y: 252, endPoint x: 1088, endPoint y: 245, distance: 203.1
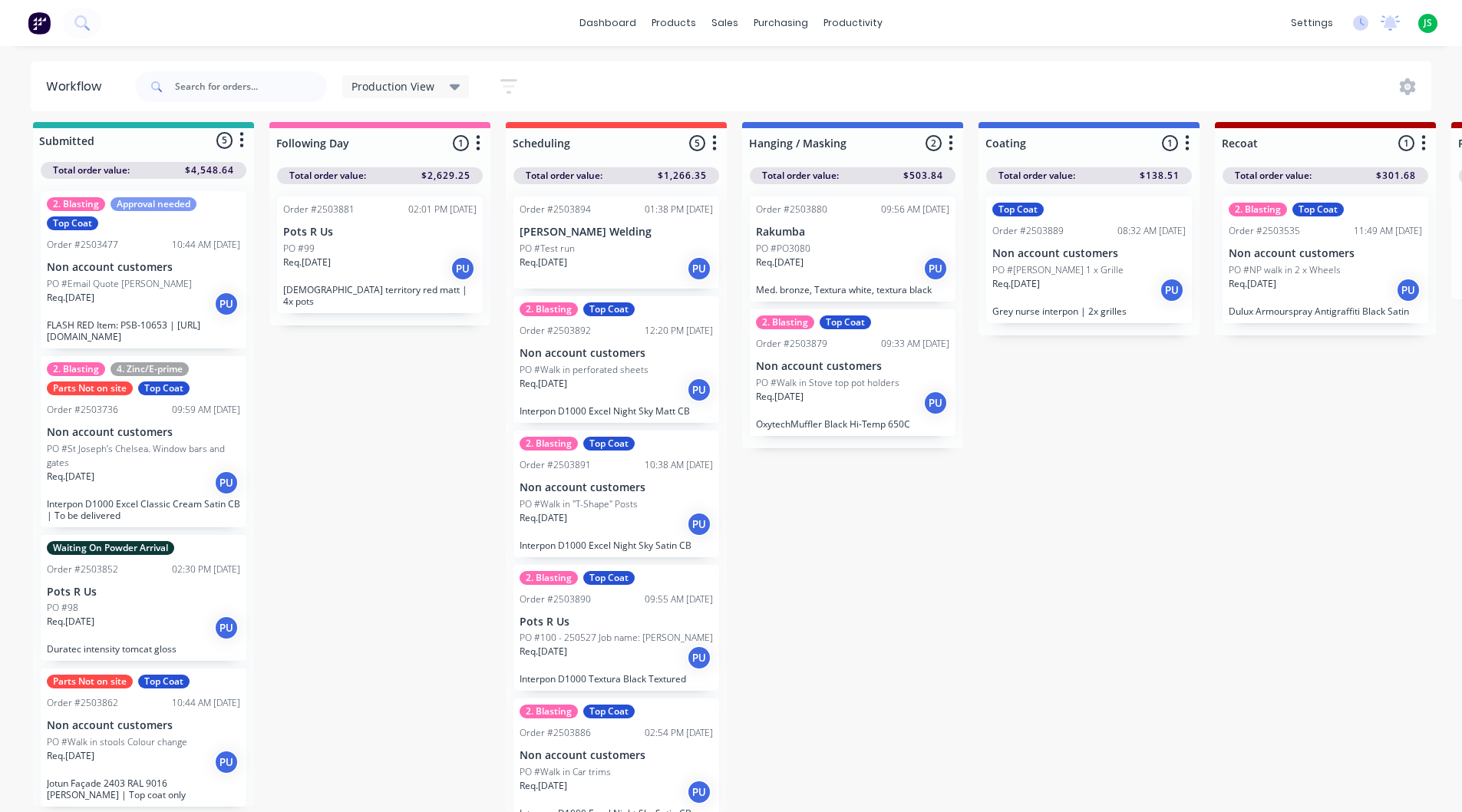
scroll to position [13, 0]
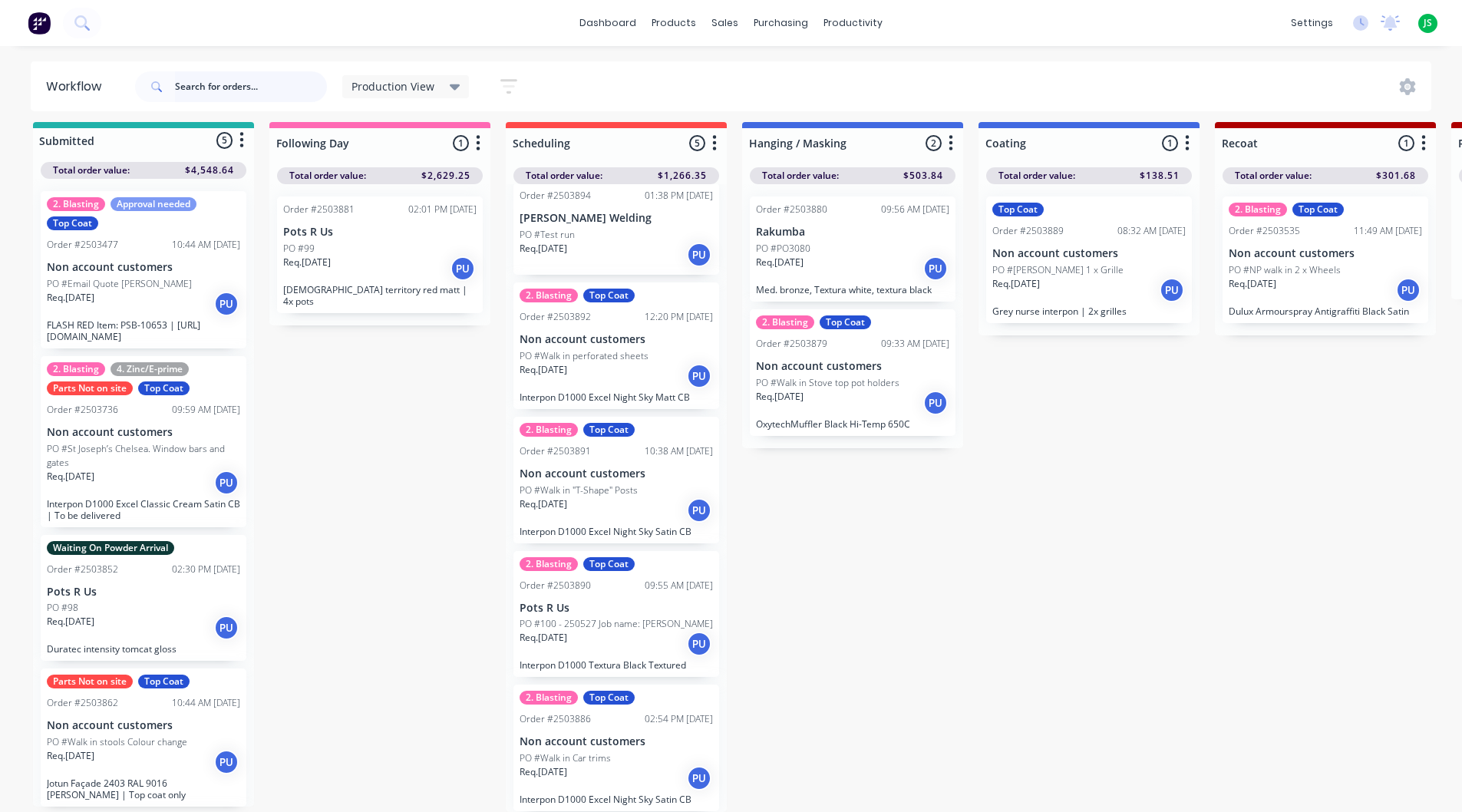
click at [198, 85] on input "text" at bounding box center [251, 86] width 152 height 31
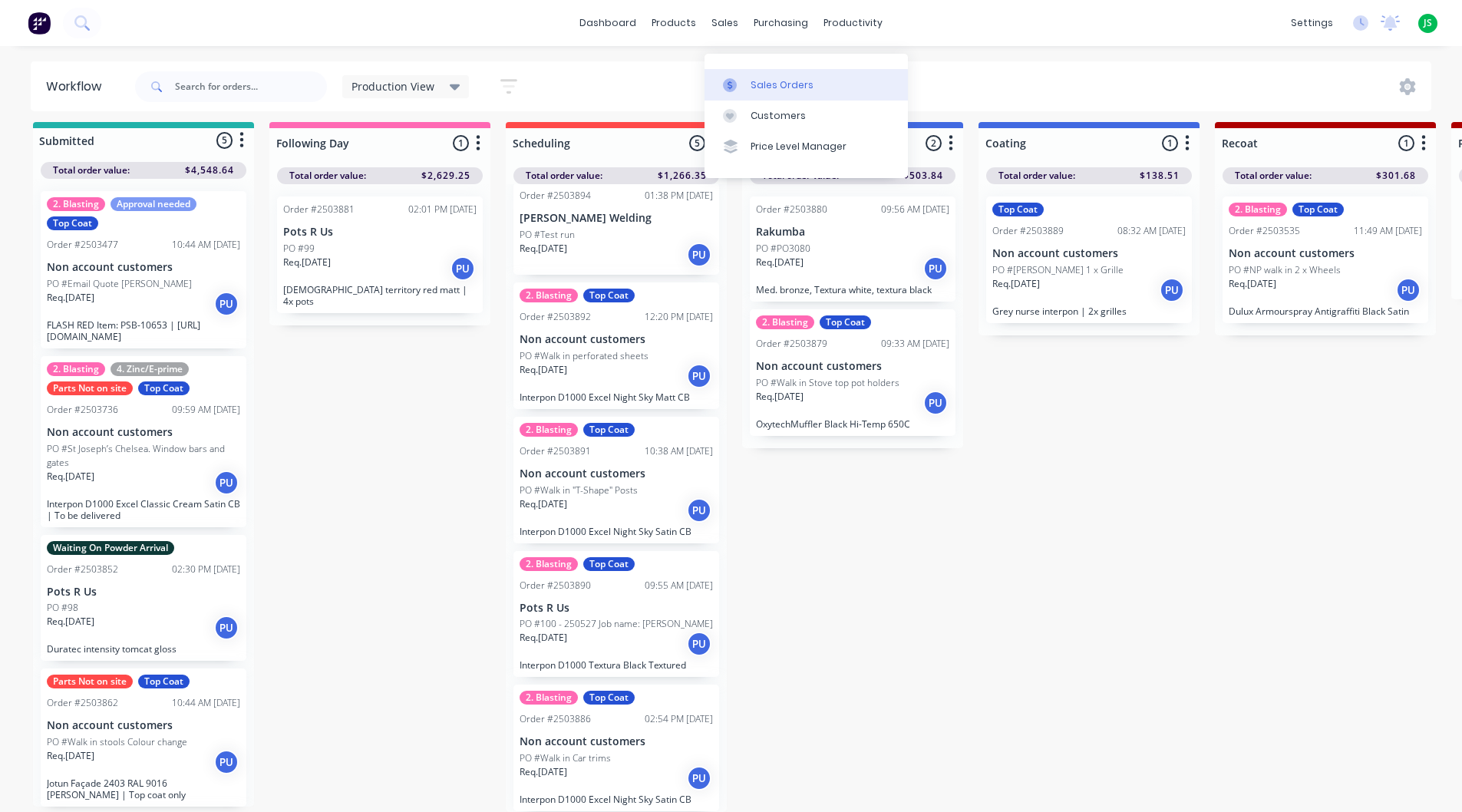
click at [732, 69] on link "Sales Orders" at bounding box center [806, 84] width 204 height 31
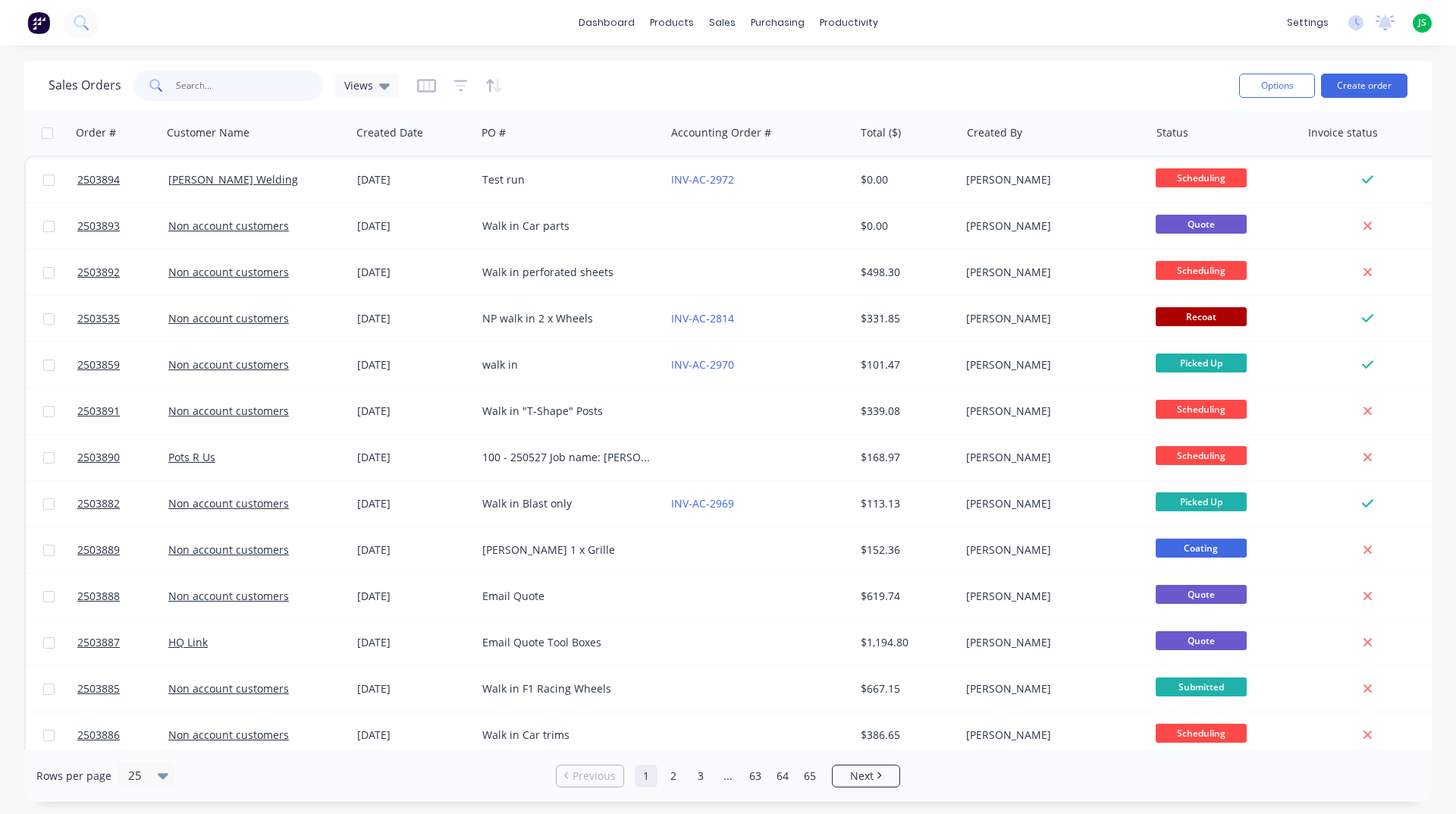
click at [244, 86] on input "text" at bounding box center [249, 85] width 148 height 30
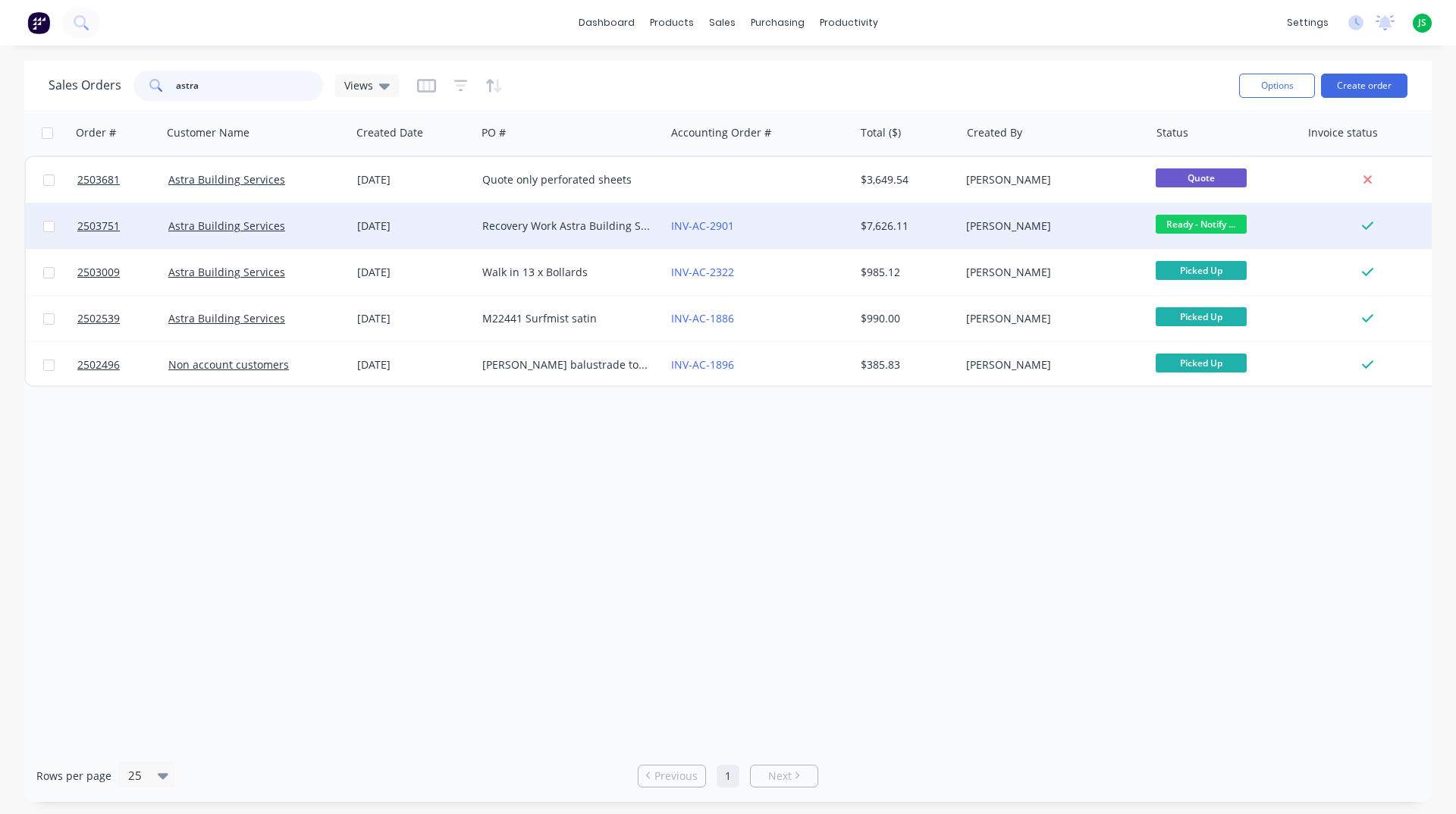
type input "astra"
click at [323, 221] on div "Astra Building Services" at bounding box center [251, 226] width 168 height 15
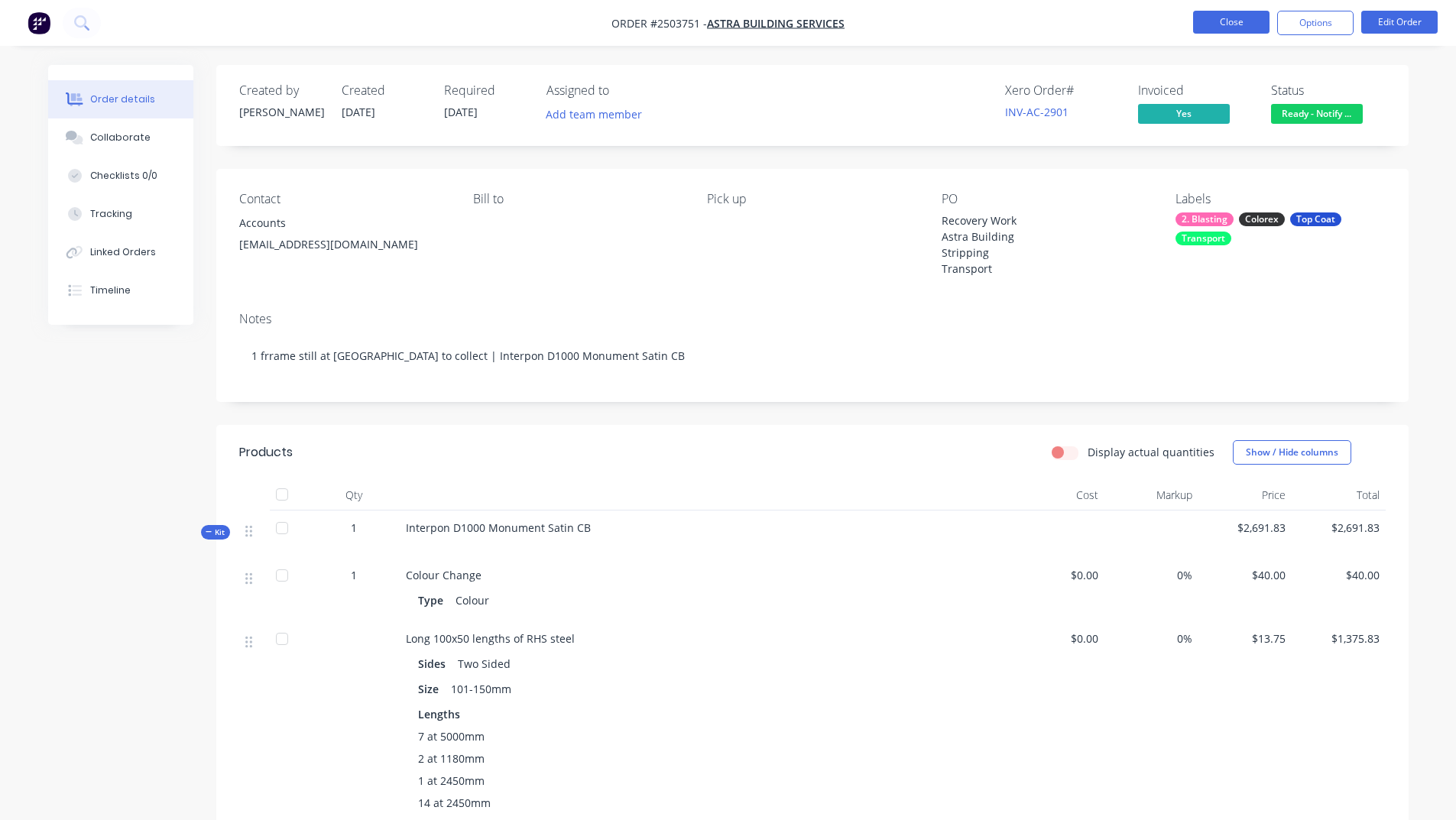
click at [1220, 22] on button "Close" at bounding box center [1231, 22] width 76 height 23
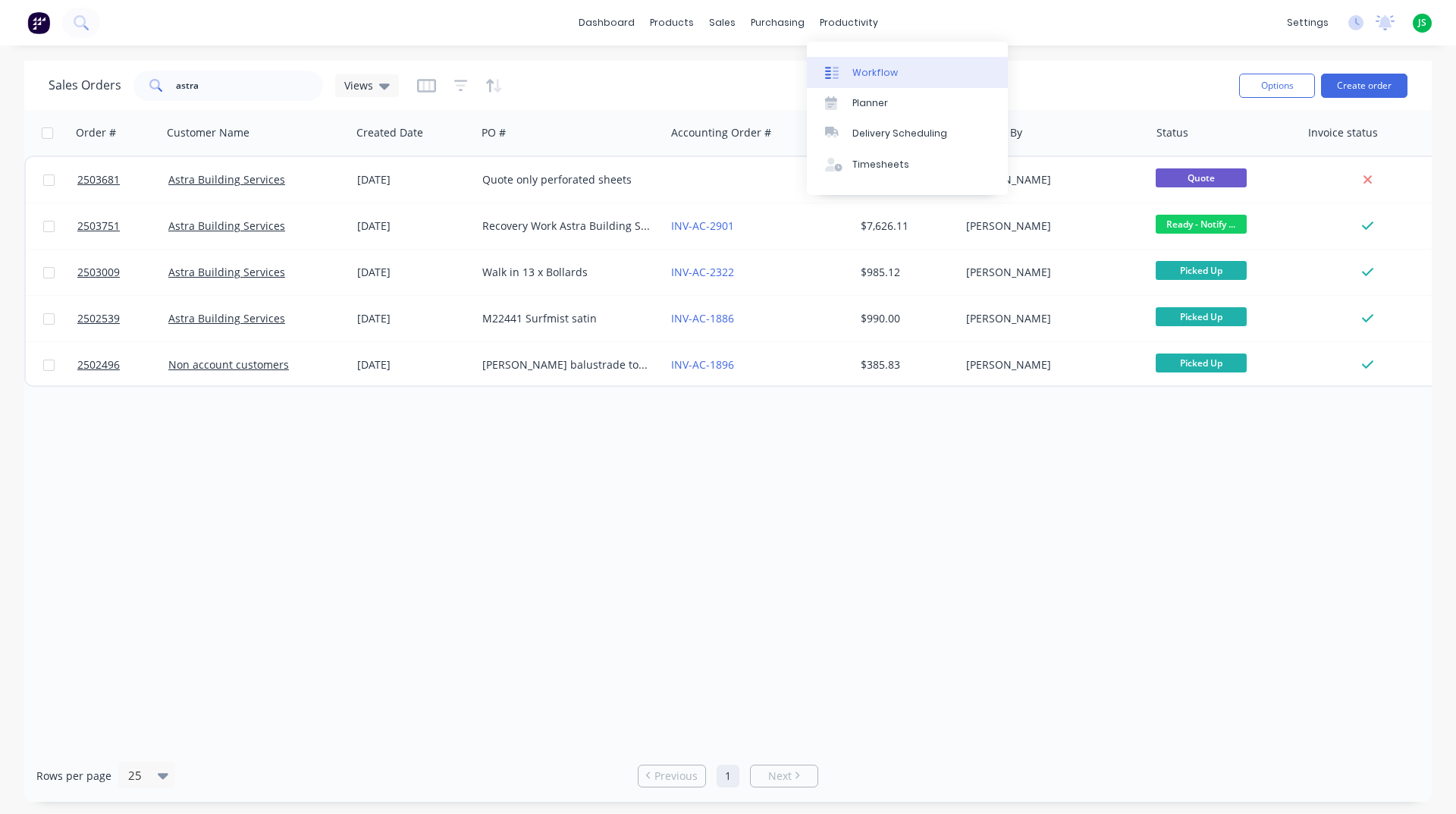
click at [878, 78] on div "Workflow" at bounding box center [875, 73] width 46 height 13
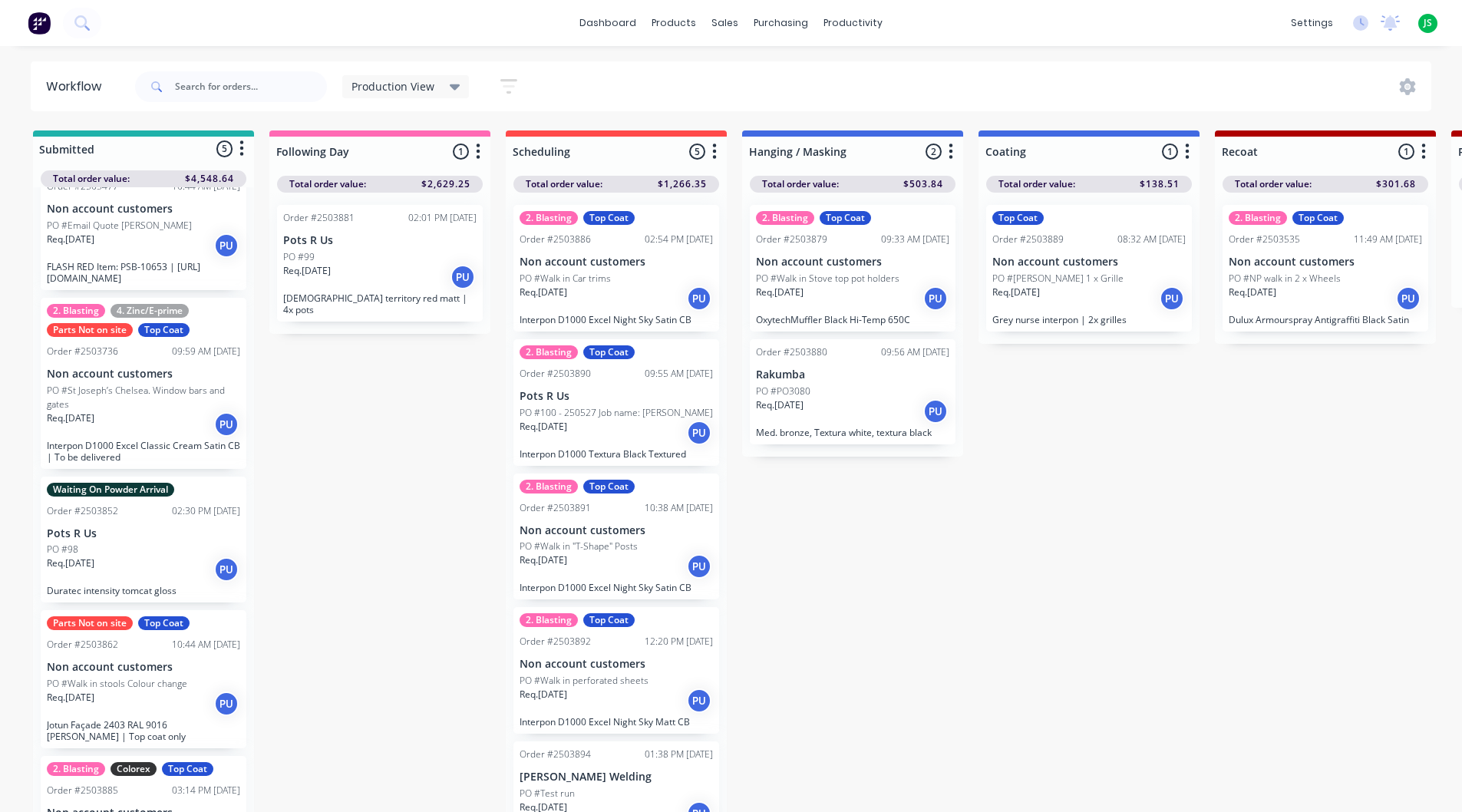
scroll to position [135, 0]
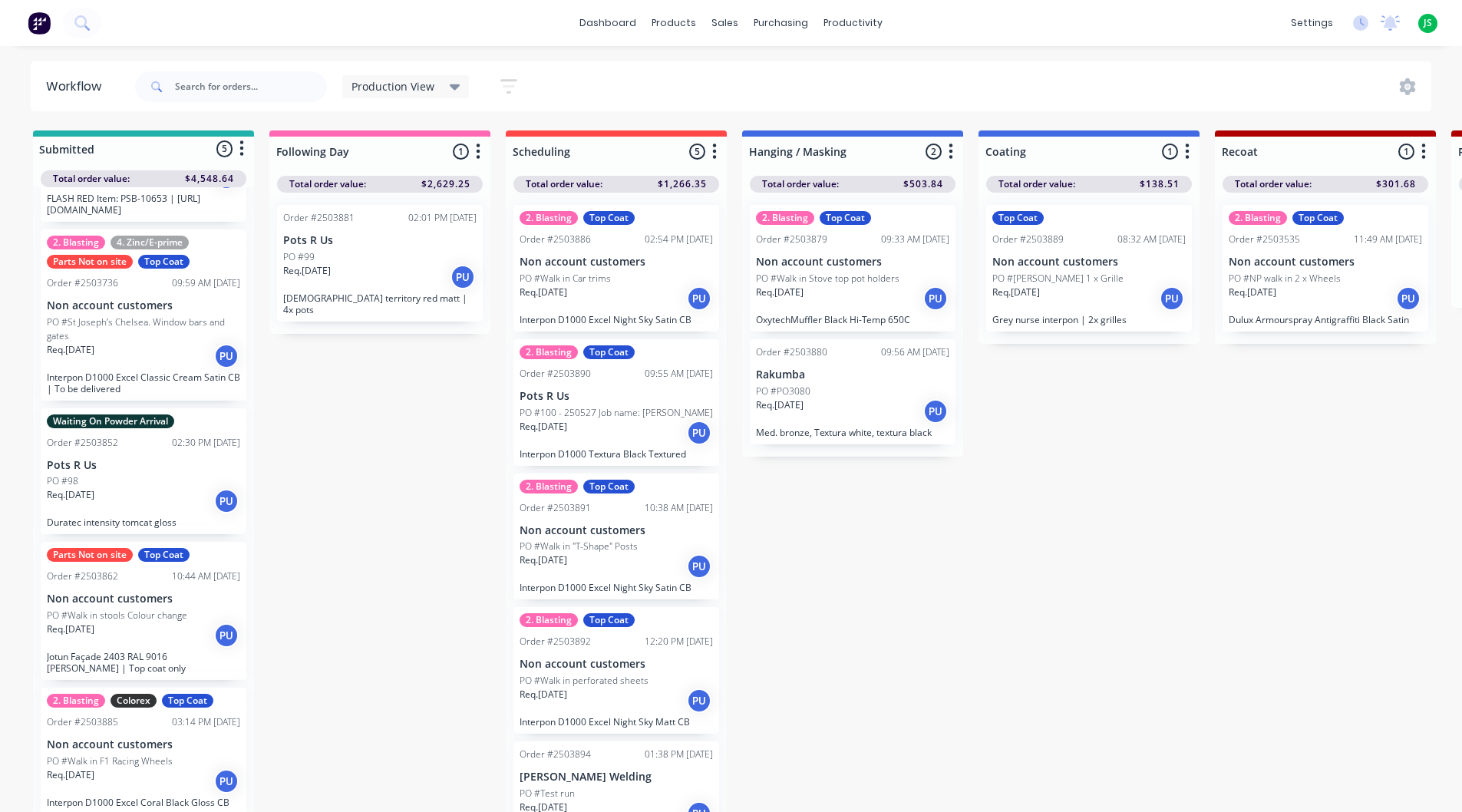
click at [349, 283] on div "Req. [DATE] PU" at bounding box center [379, 276] width 193 height 26
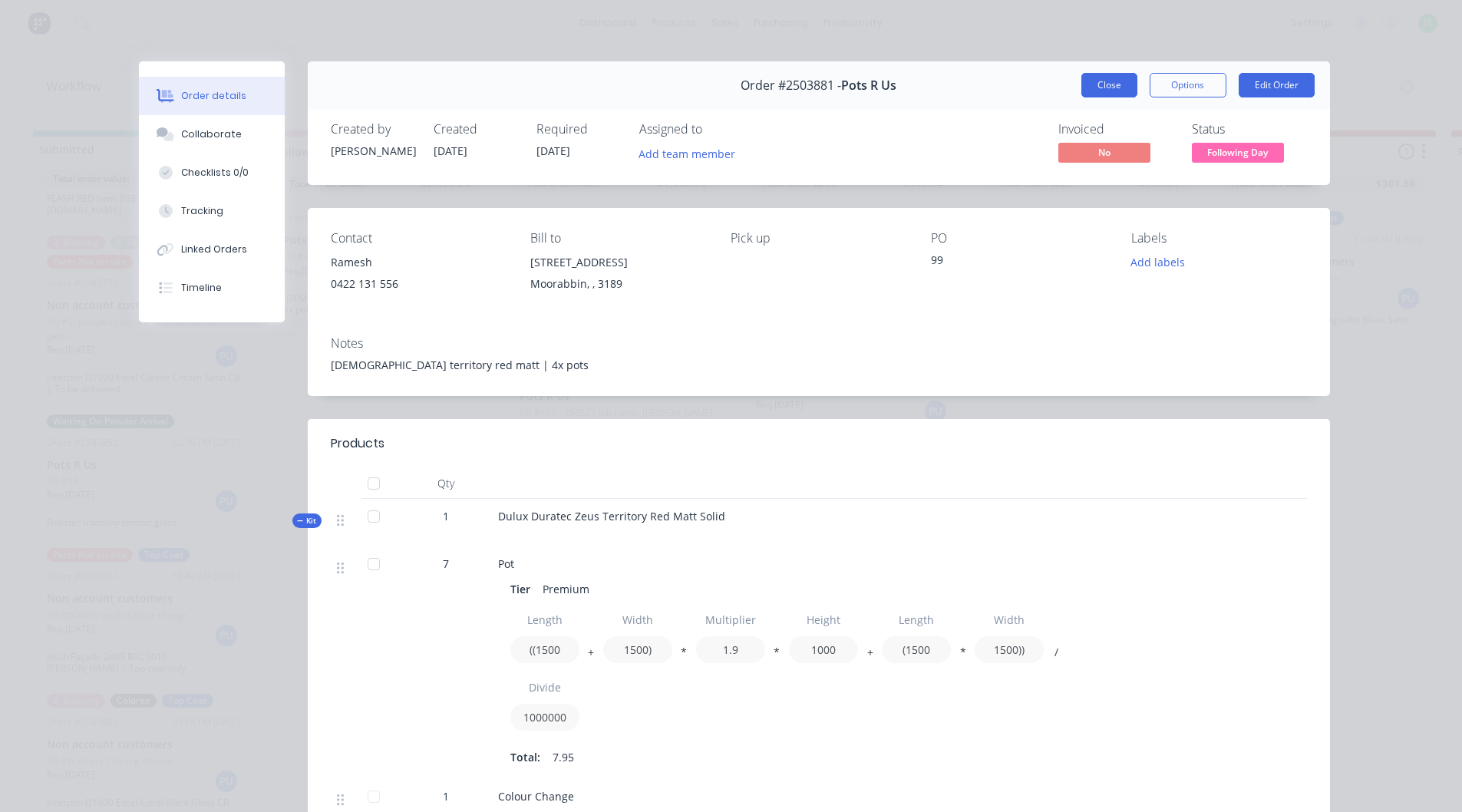
click at [1092, 88] on button "Close" at bounding box center [1109, 85] width 56 height 25
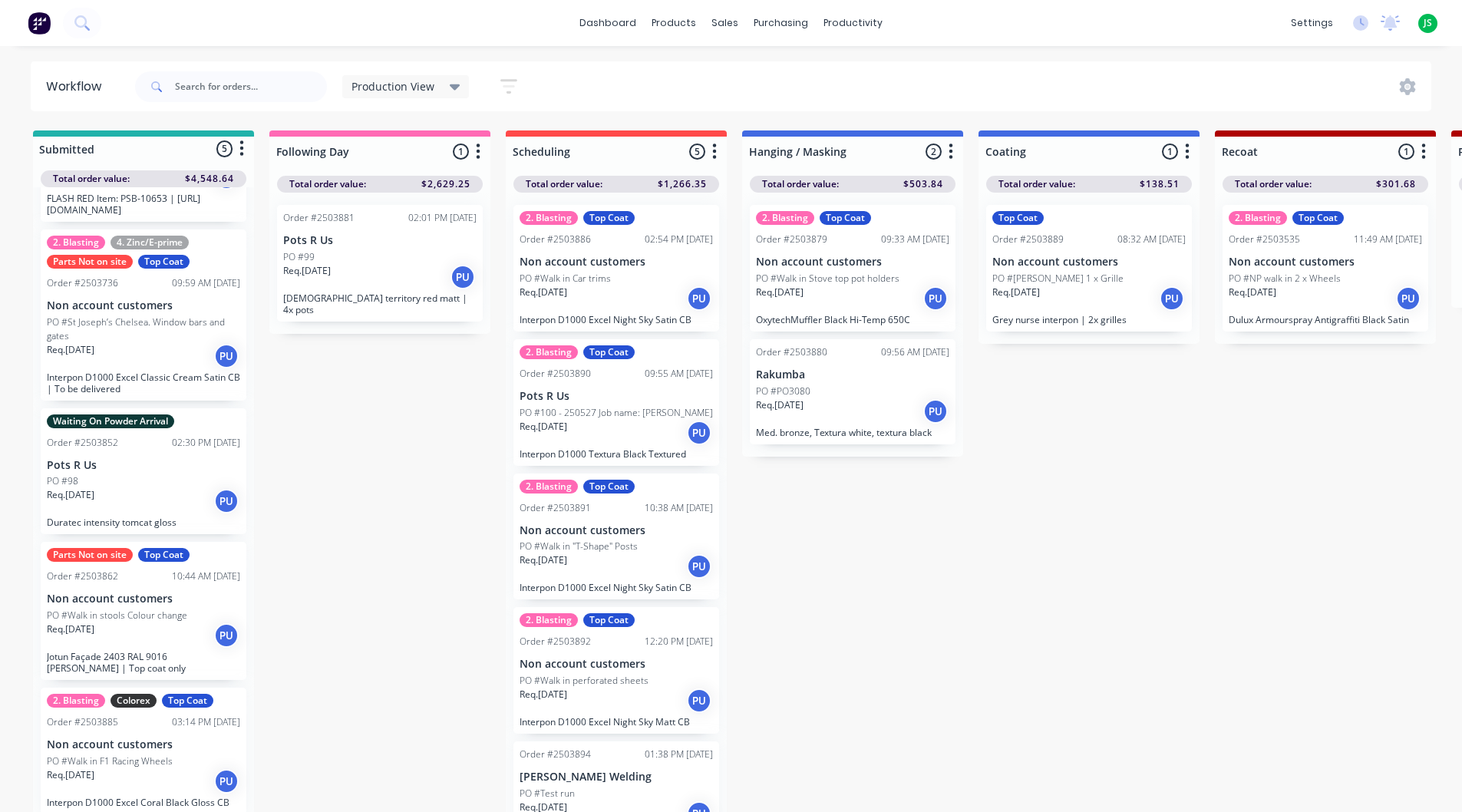
click at [410, 277] on div "Req. [DATE] PU" at bounding box center [379, 276] width 193 height 26
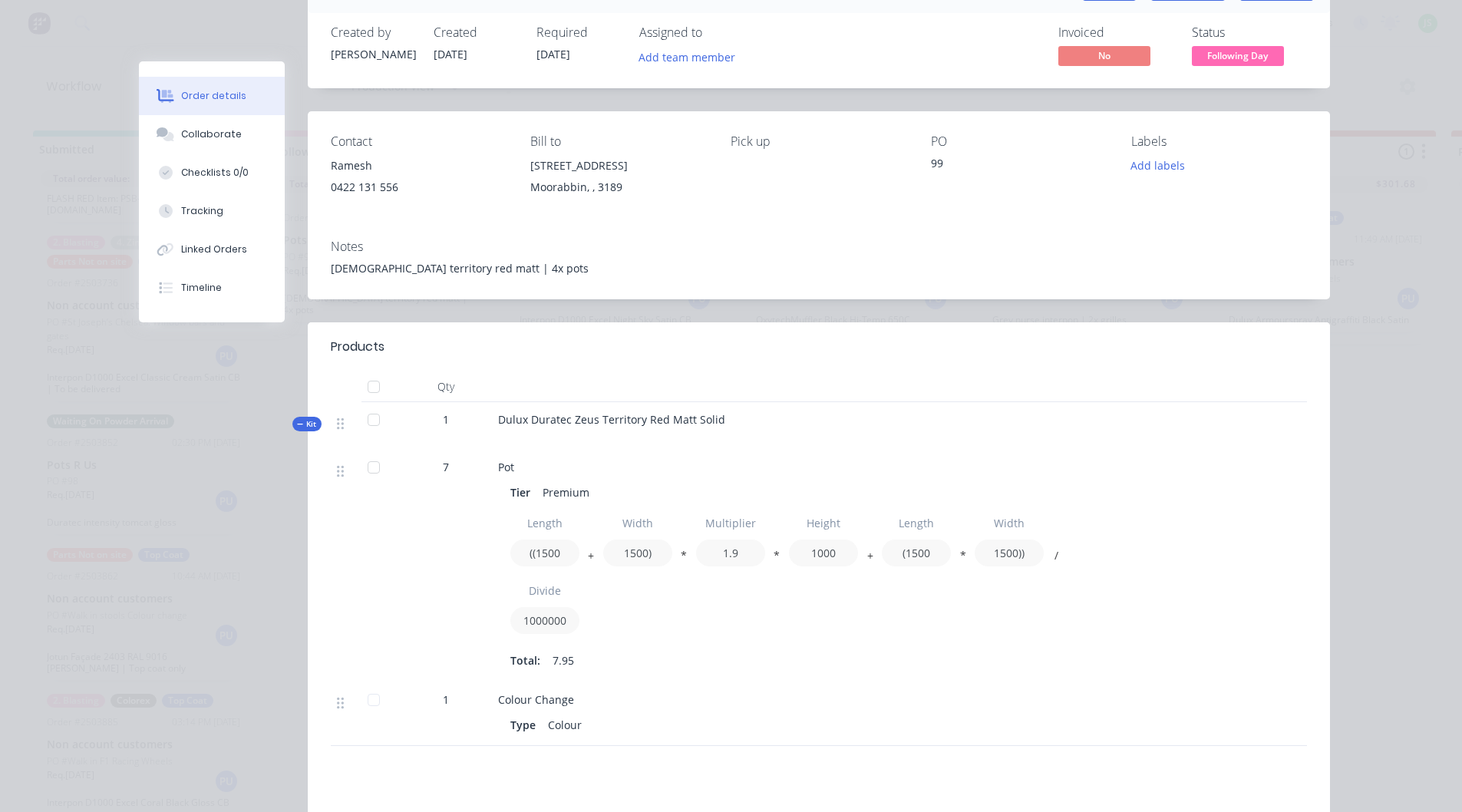
scroll to position [0, 0]
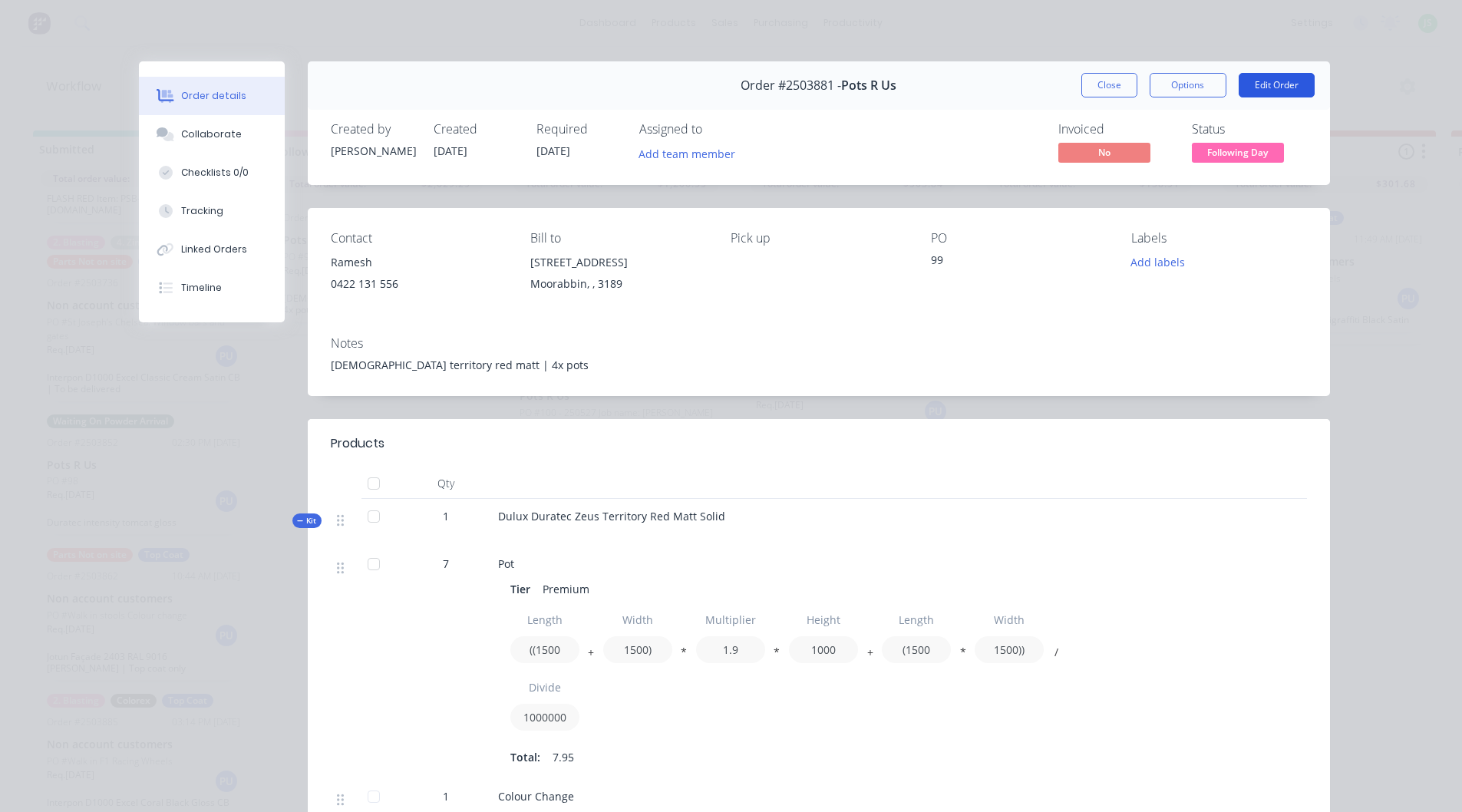
click at [1267, 79] on button "Edit Order" at bounding box center [1276, 85] width 76 height 25
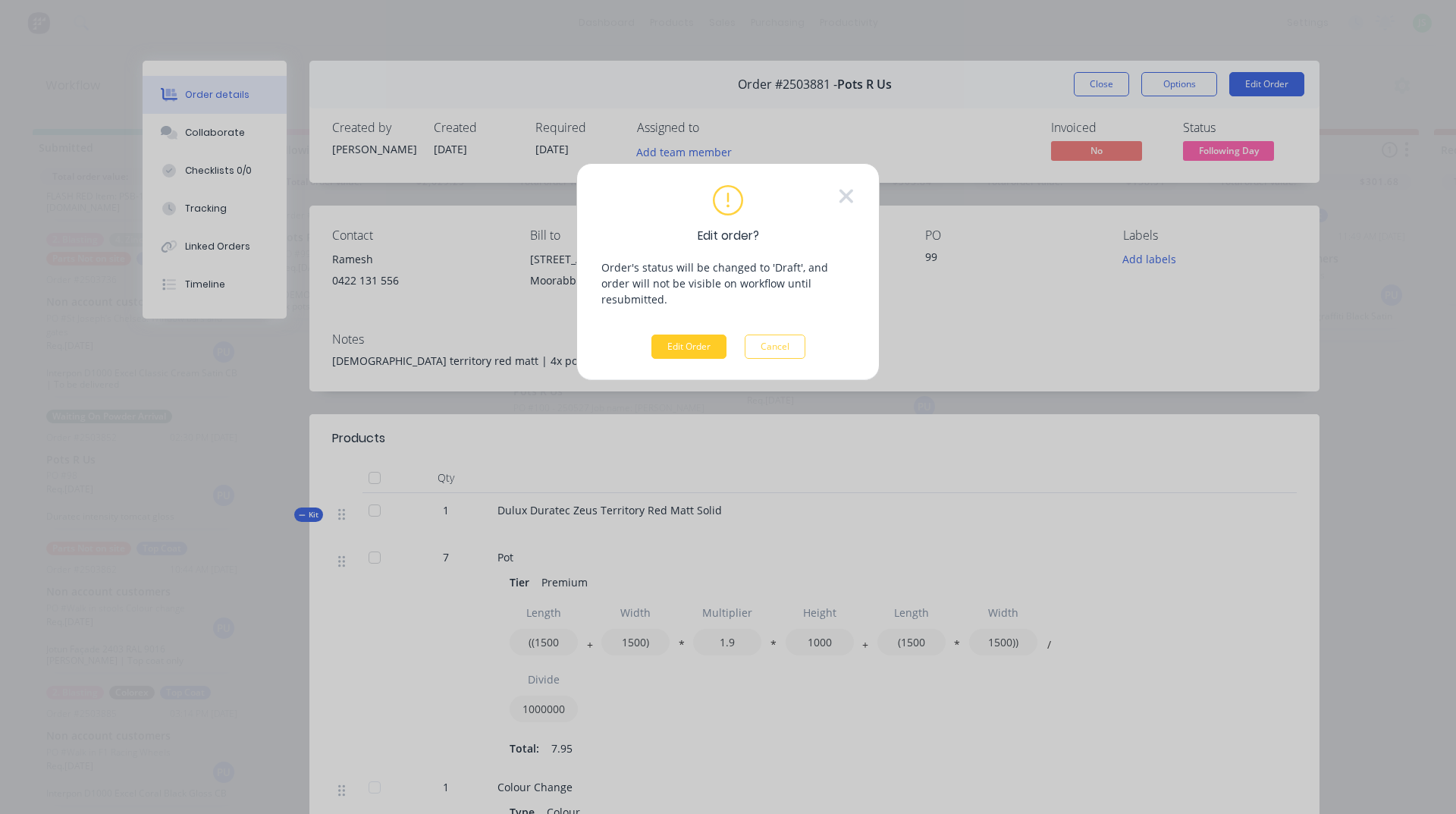
click at [684, 334] on button "Edit Order" at bounding box center [689, 346] width 75 height 25
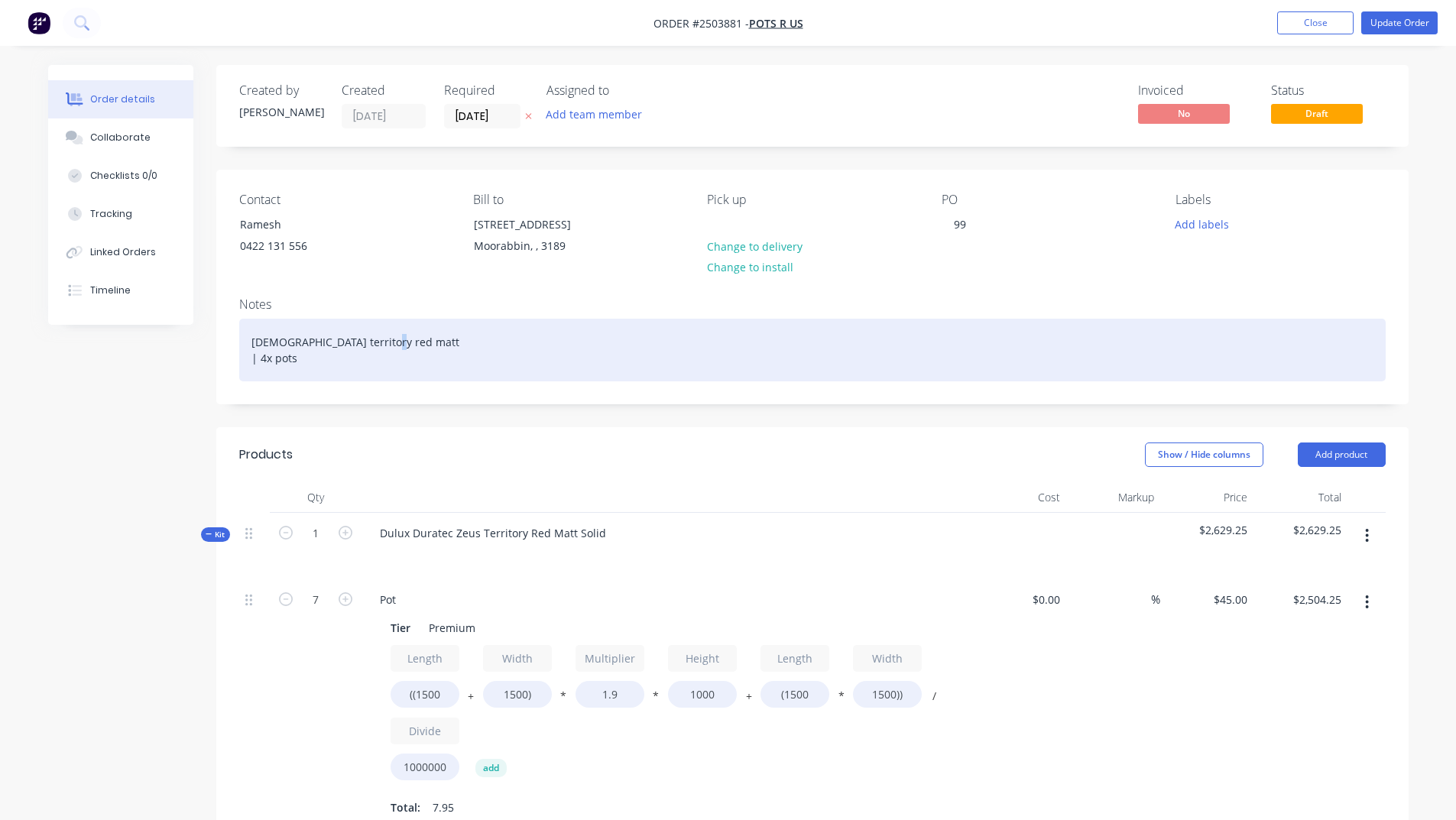
click at [260, 365] on div "[DEMOGRAPHIC_DATA] territory red matt | 4x pots" at bounding box center [812, 350] width 1146 height 63
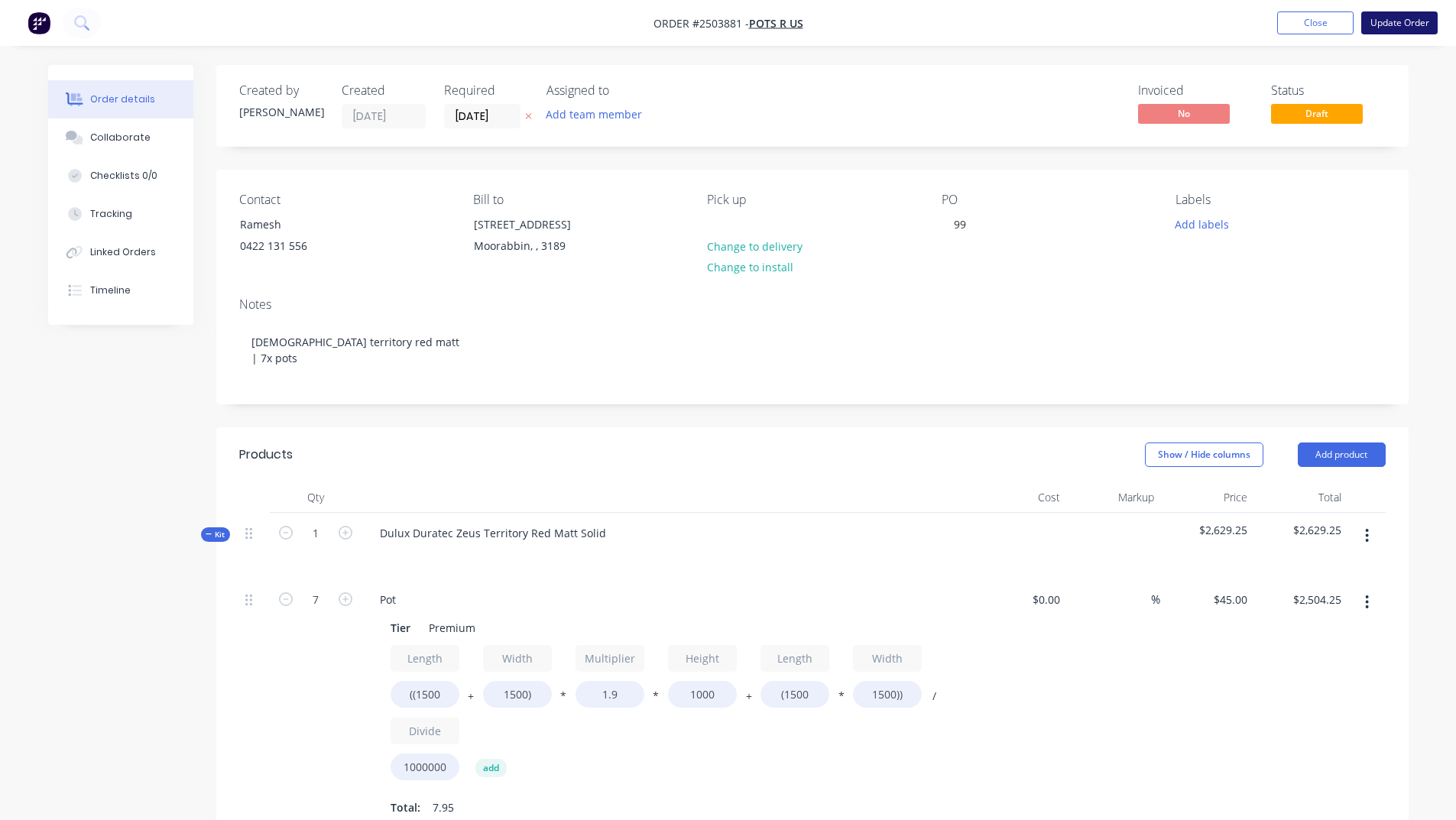
click at [1387, 21] on button "Update Order" at bounding box center [1399, 23] width 76 height 23
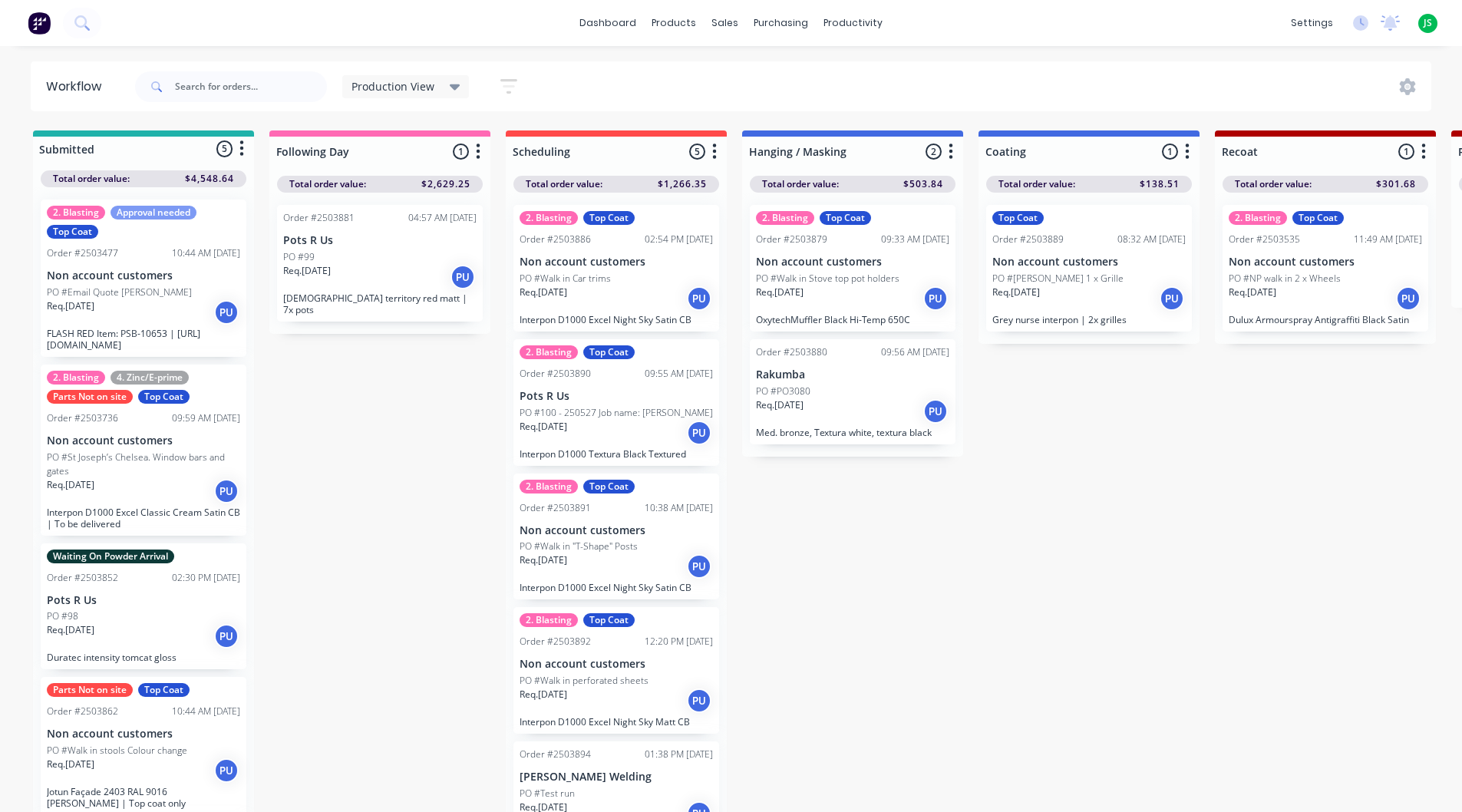
click at [389, 275] on div "Req. [DATE] PU" at bounding box center [379, 276] width 193 height 26
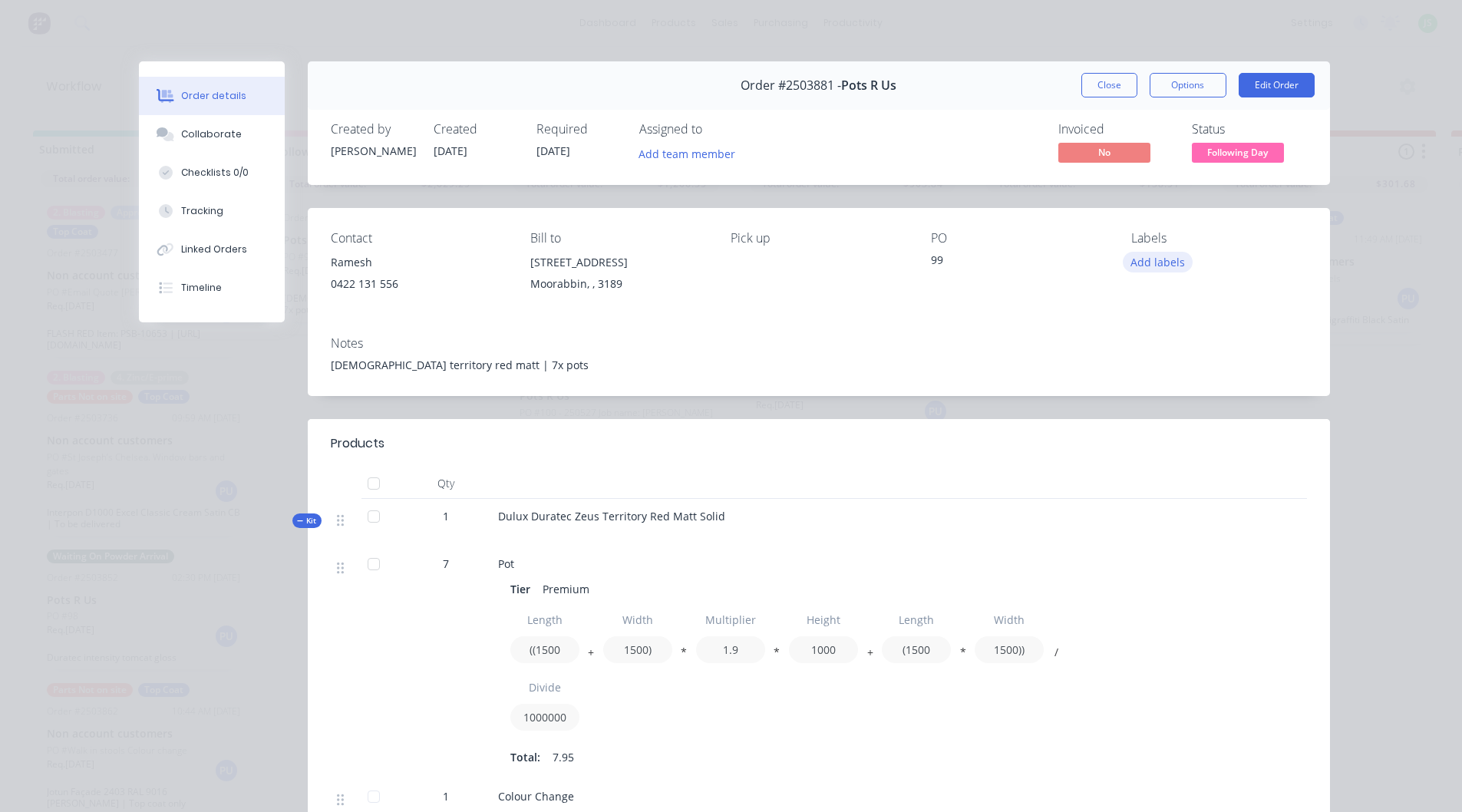
click at [1162, 258] on button "Add labels" at bounding box center [1158, 262] width 71 height 21
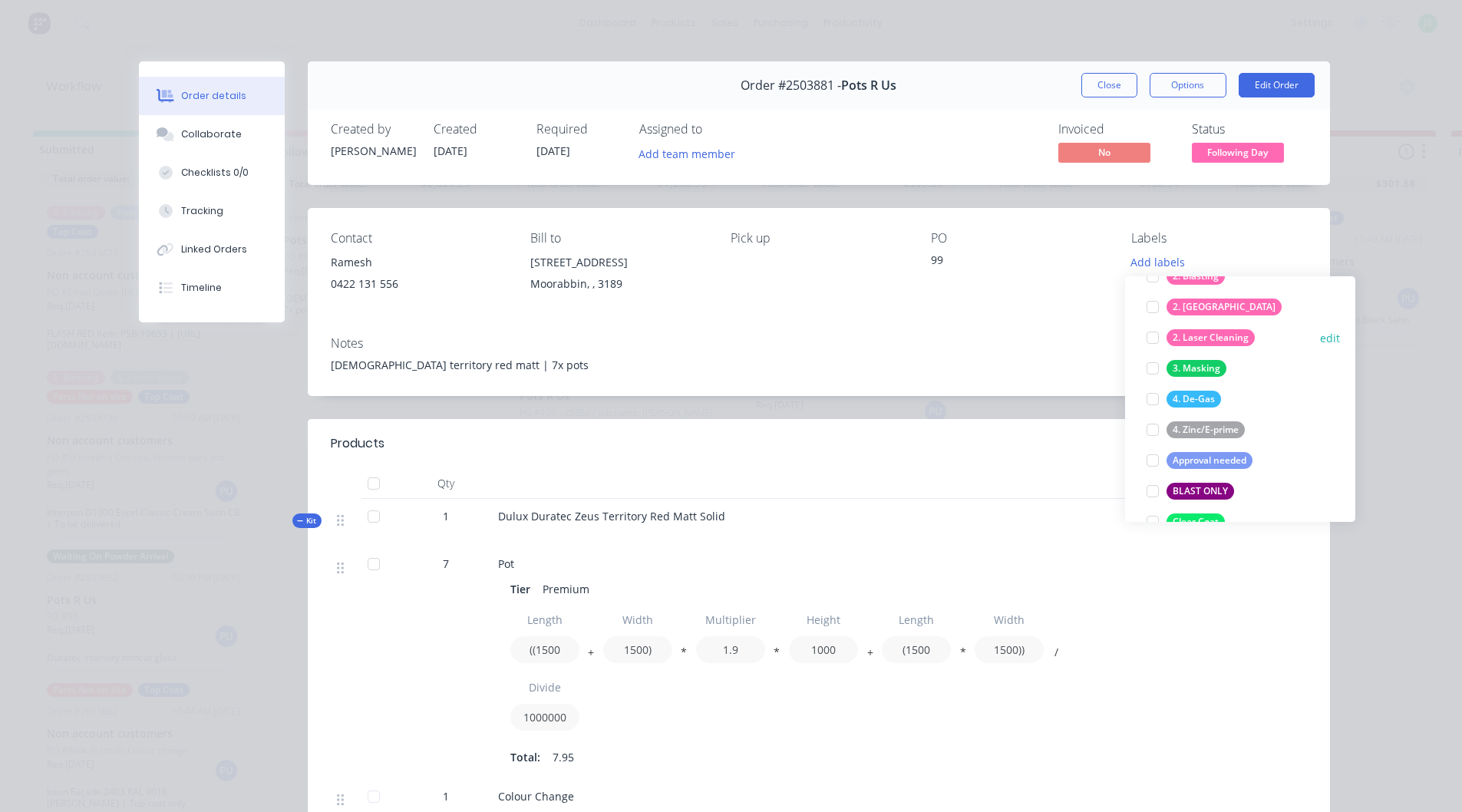
scroll to position [107, 0]
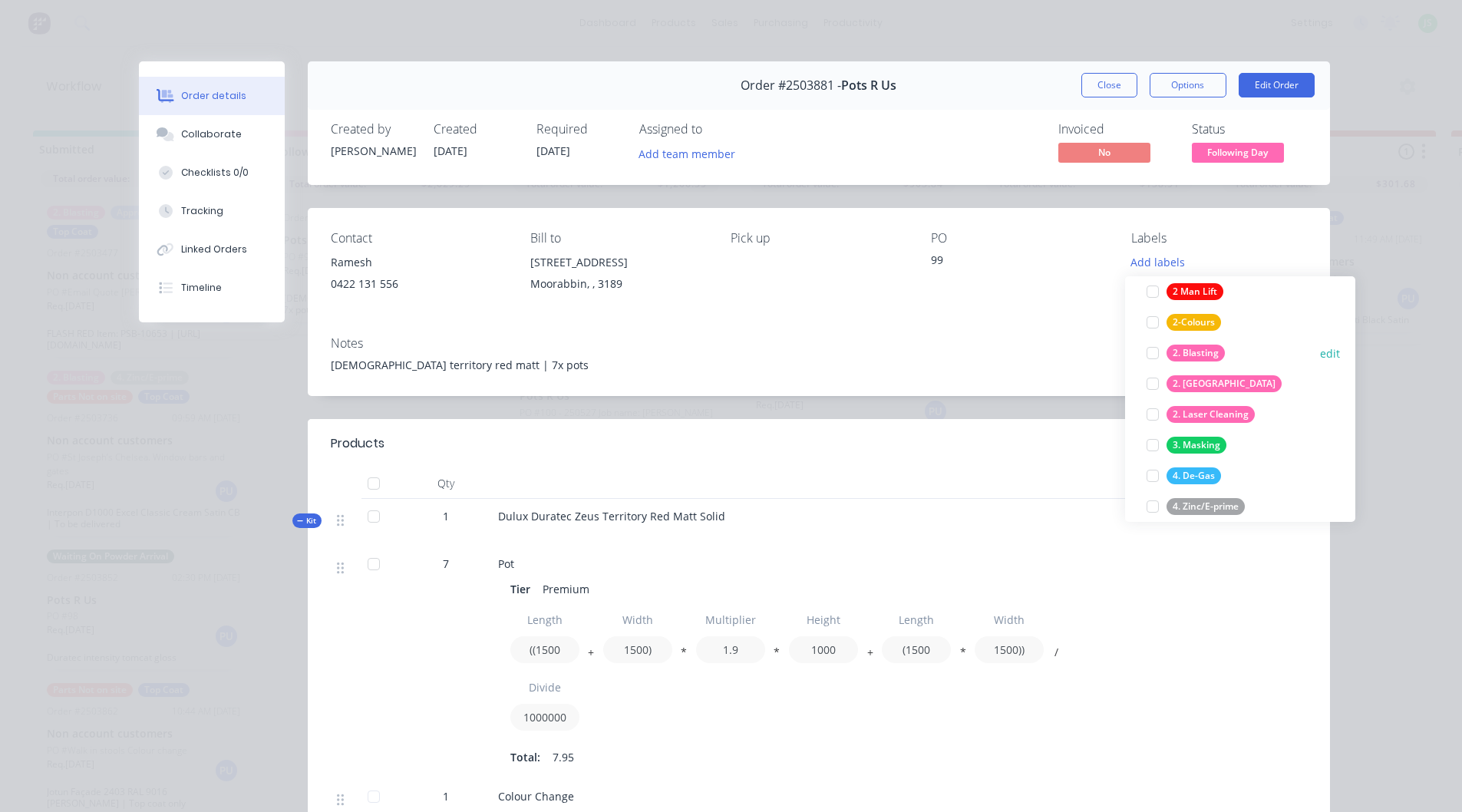
click at [1149, 354] on div at bounding box center [1153, 353] width 31 height 31
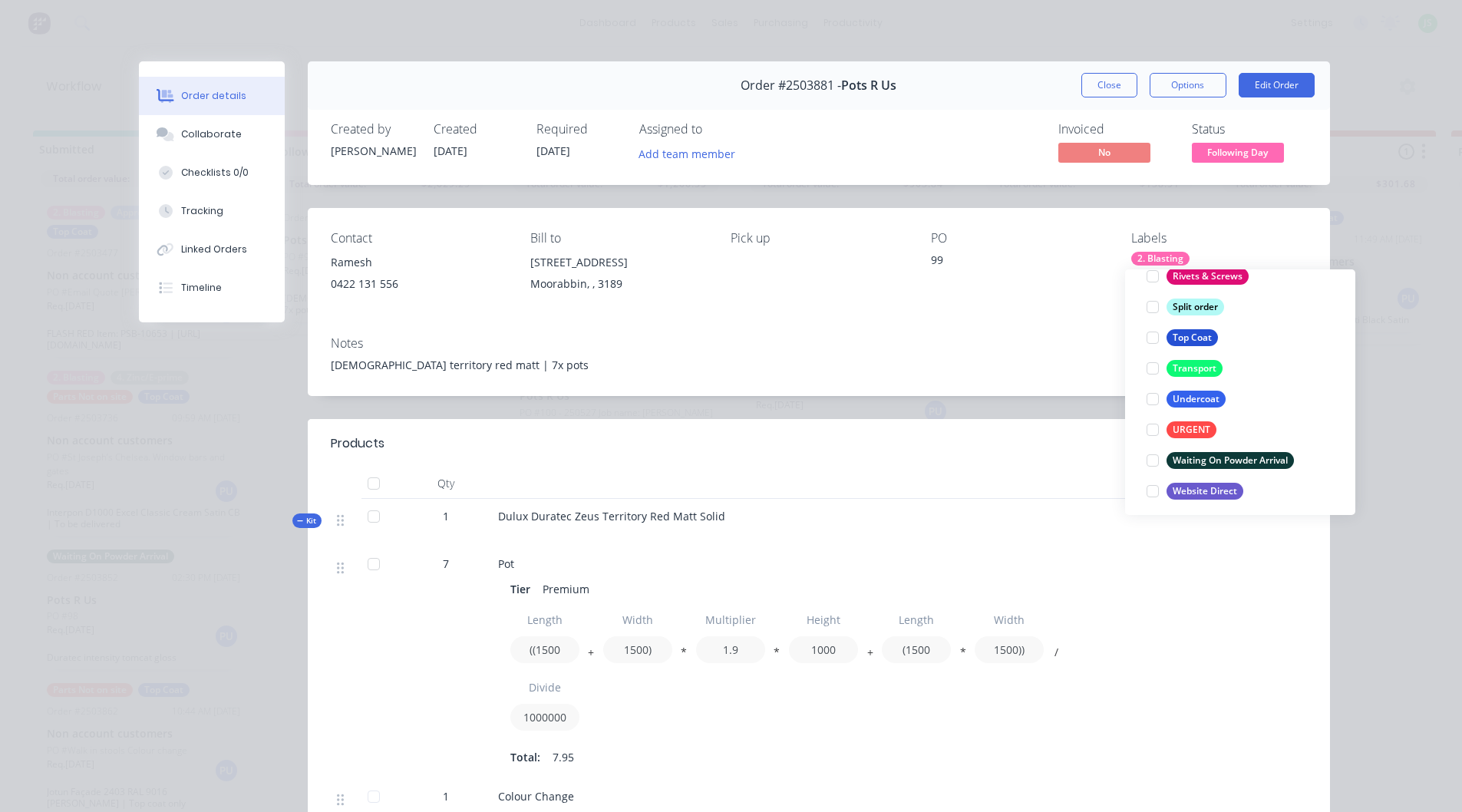
scroll to position [1105, 0]
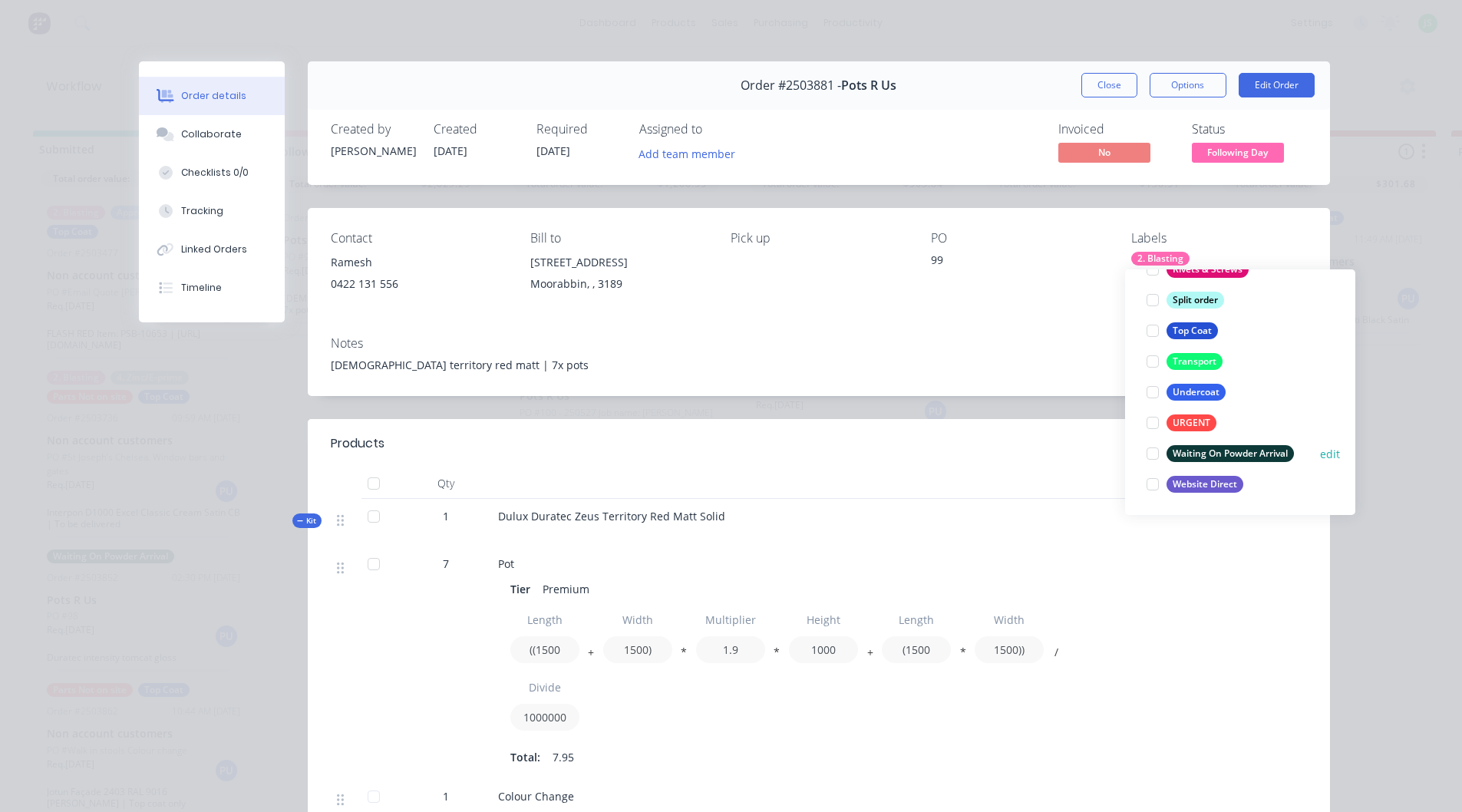
click at [1156, 454] on div at bounding box center [1153, 453] width 31 height 31
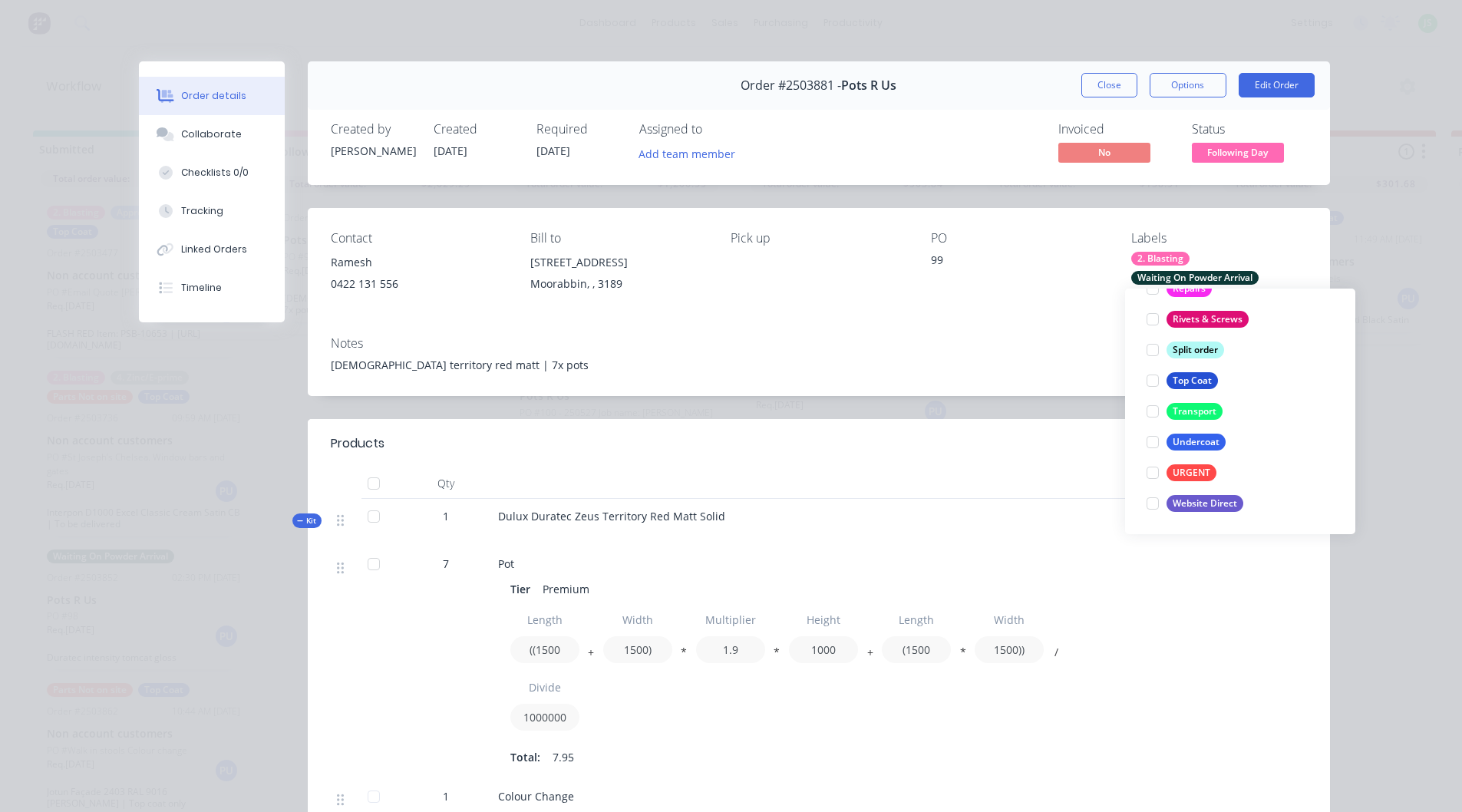
scroll to position [0, 0]
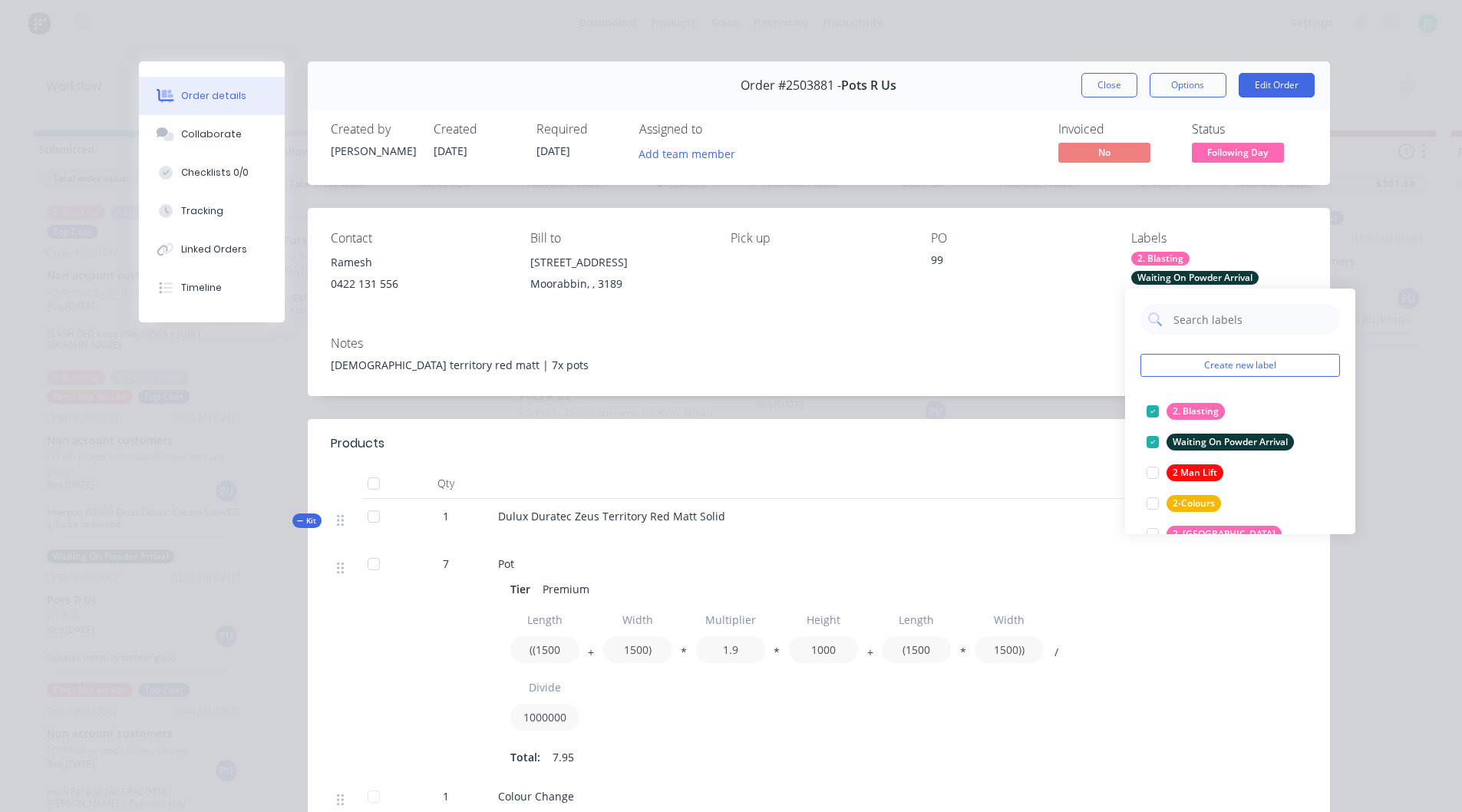
click at [1271, 227] on div "Contact Ramesh [PHONE_NUMBER] Bill to [STREET_ADDRESS] Pick up PO 99 Labels 2. …" at bounding box center [819, 266] width 1022 height 116
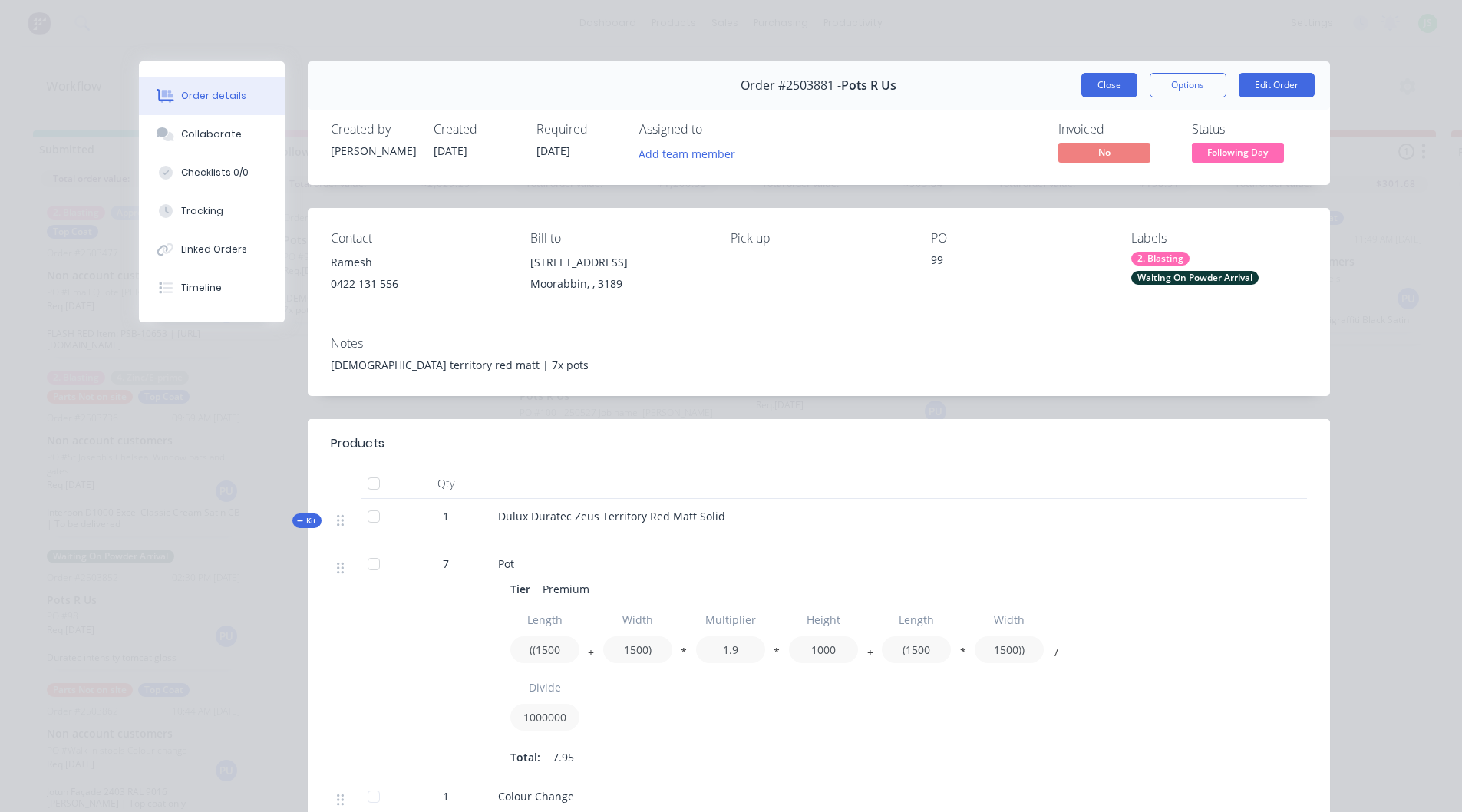
click at [1107, 89] on button "Close" at bounding box center [1109, 85] width 56 height 25
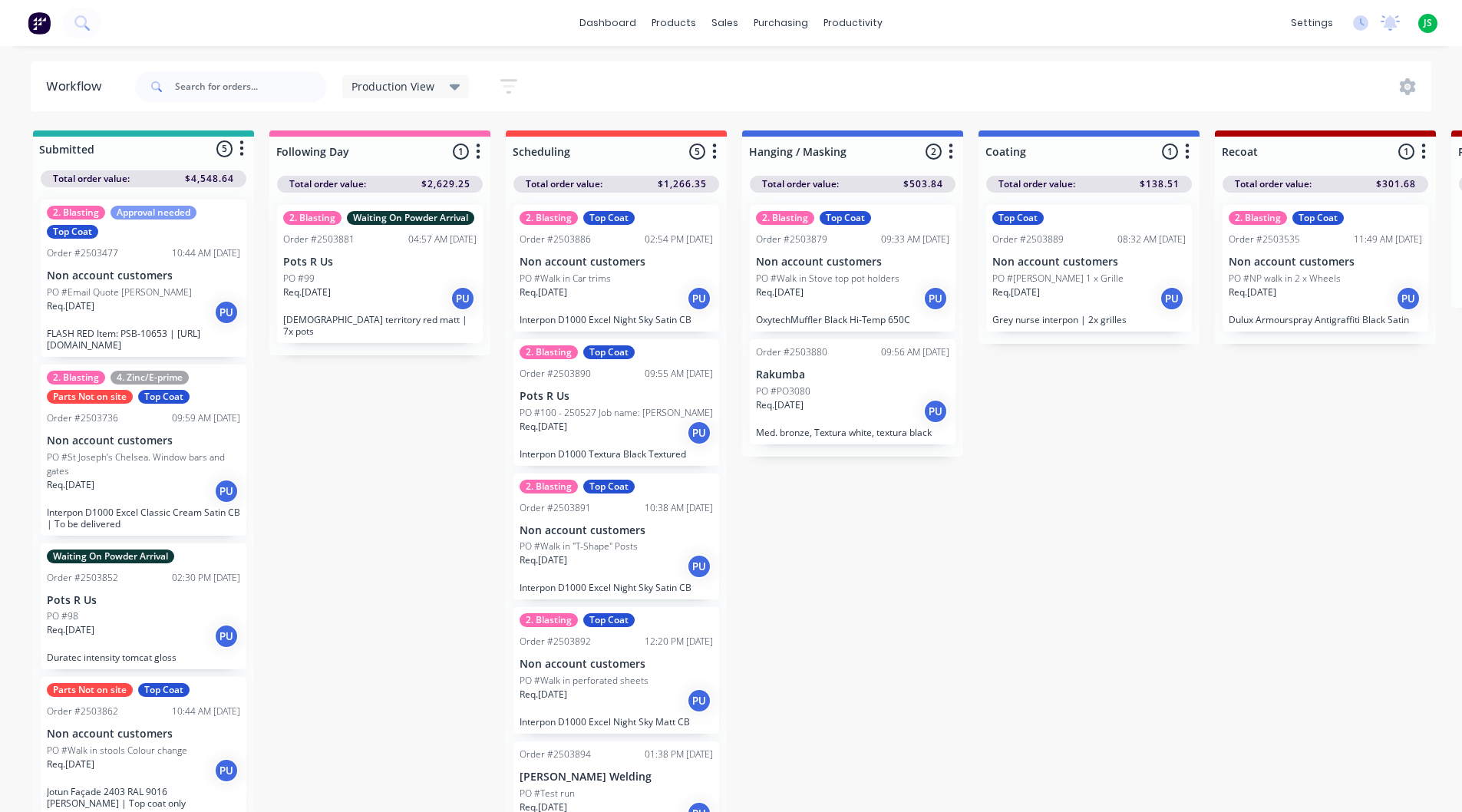
click at [613, 679] on p "PO #Walk in perforated sheets" at bounding box center [584, 681] width 129 height 13
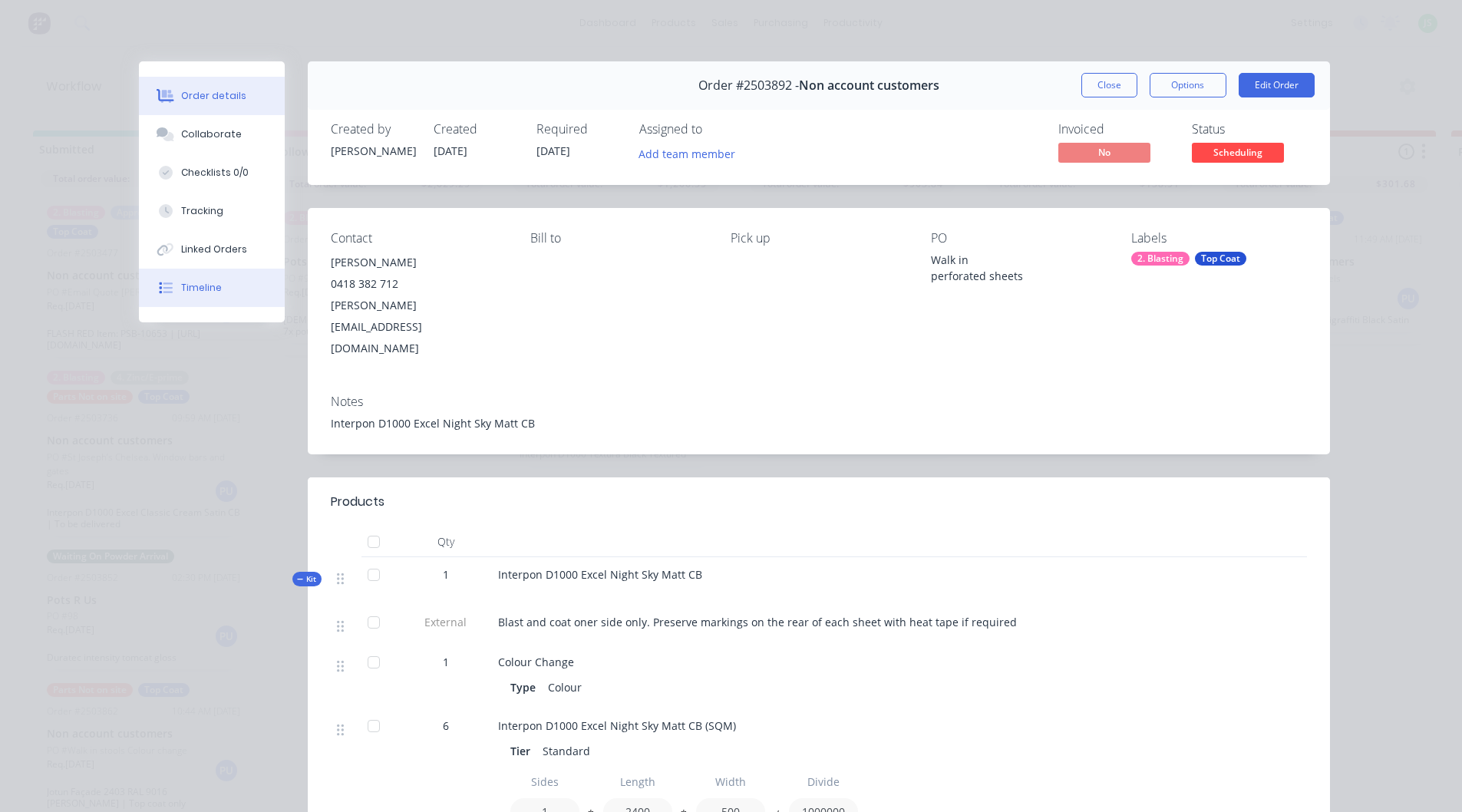
click at [200, 285] on div "Timeline" at bounding box center [202, 288] width 40 height 13
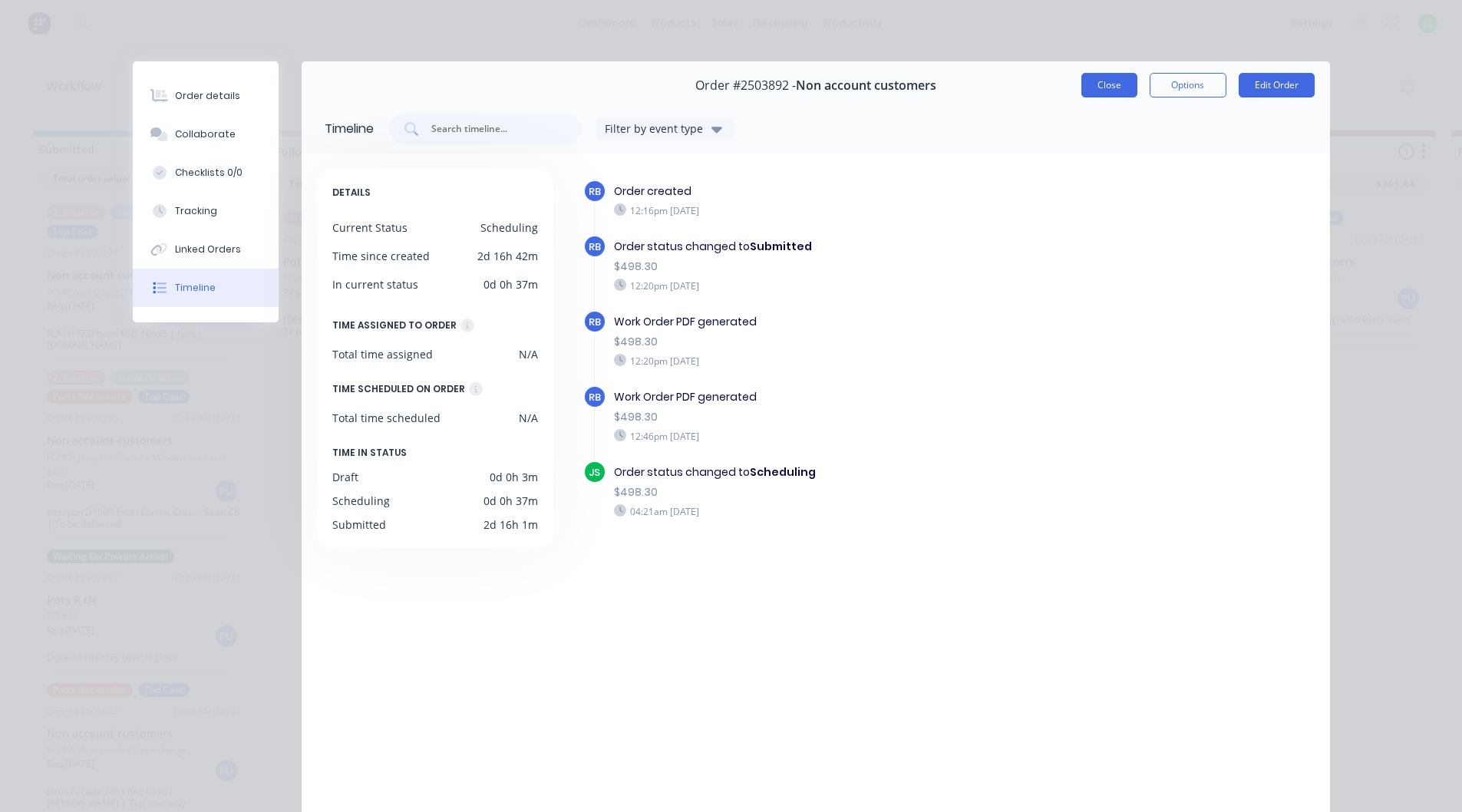
click at [1096, 91] on button "Close" at bounding box center [1109, 85] width 56 height 25
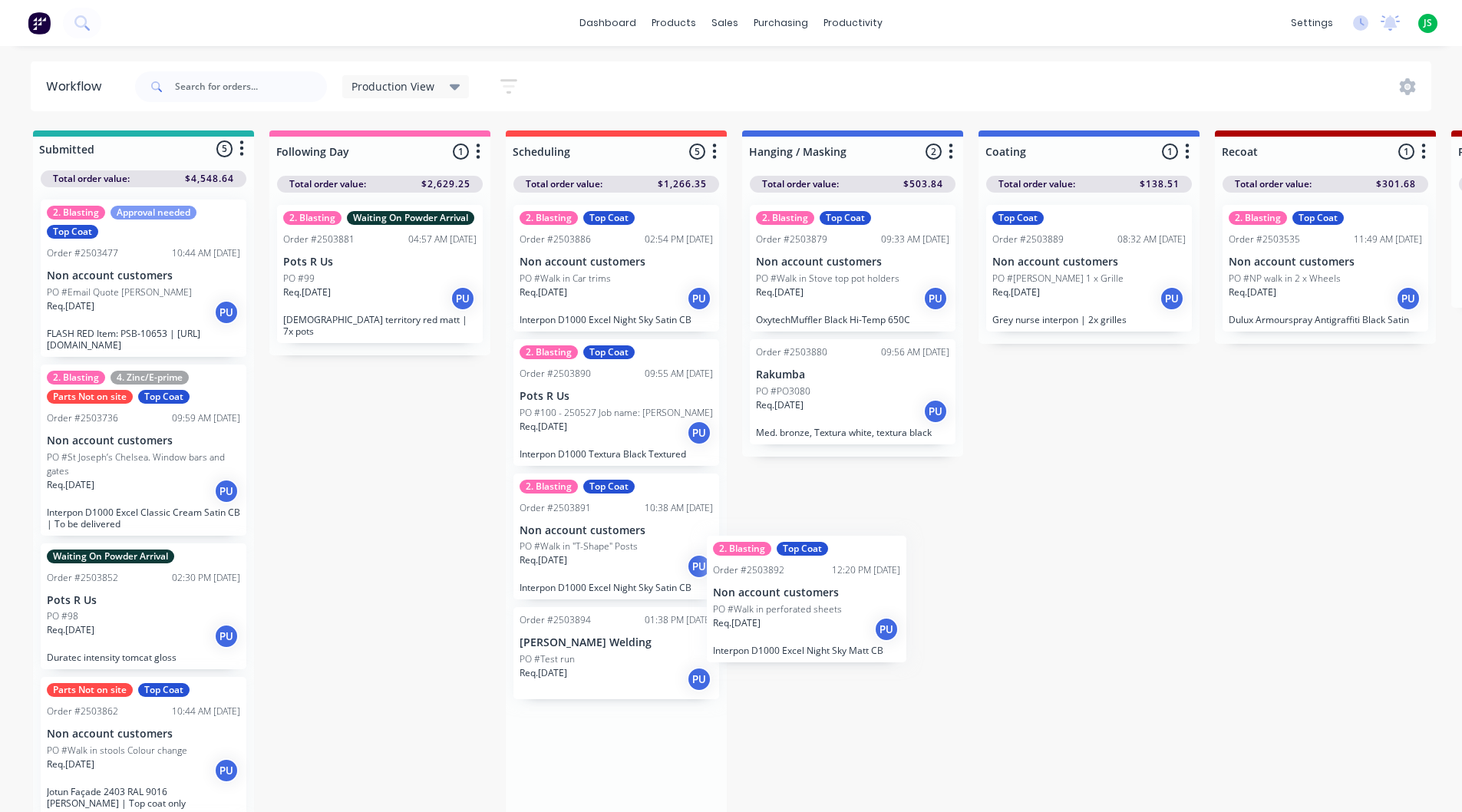
scroll to position [5, 0]
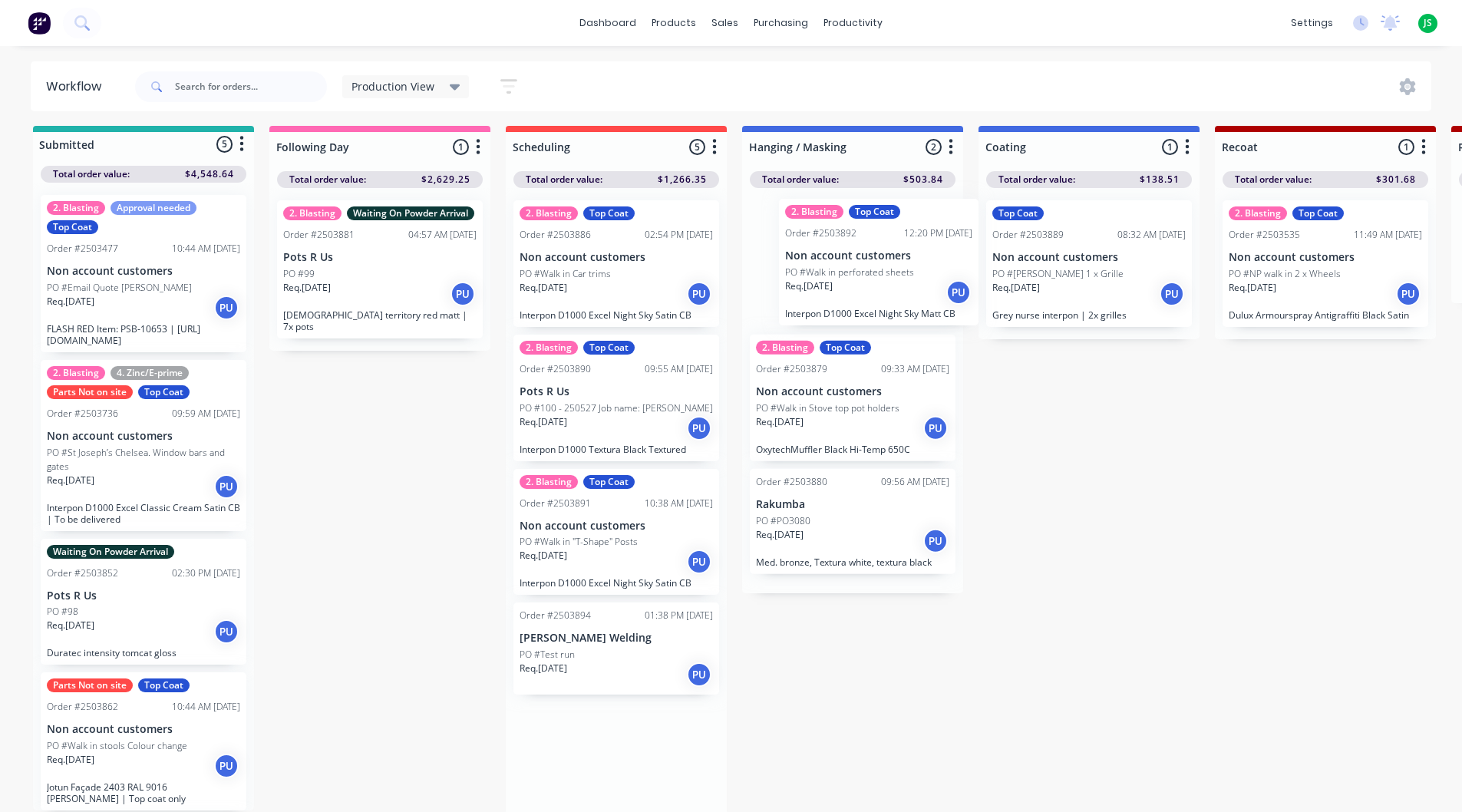
drag, startPoint x: 599, startPoint y: 688, endPoint x: 869, endPoint y: 280, distance: 489.2
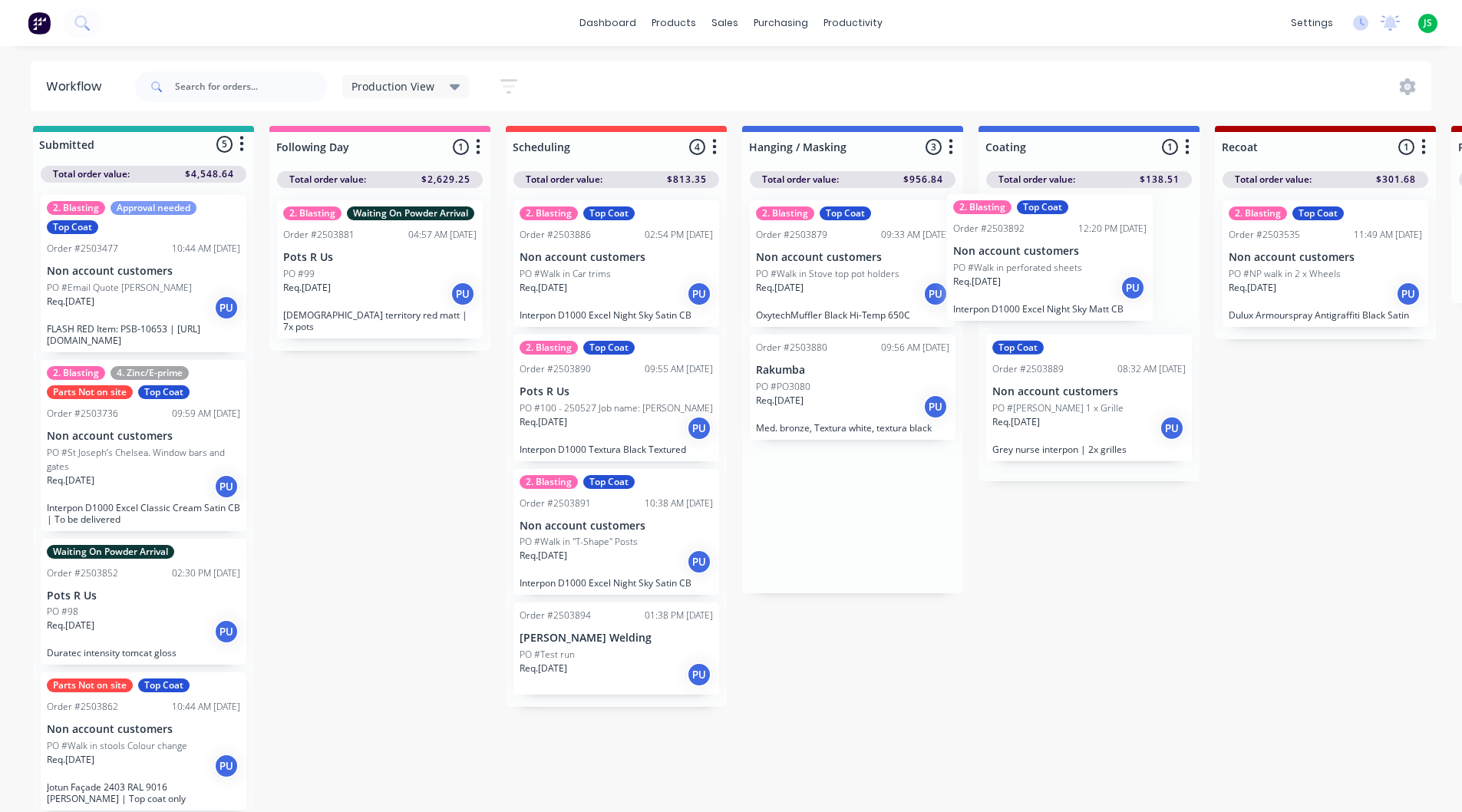
drag, startPoint x: 891, startPoint y: 277, endPoint x: 1057, endPoint y: 263, distance: 166.6
click at [593, 653] on div "PO #Test run" at bounding box center [615, 655] width 193 height 13
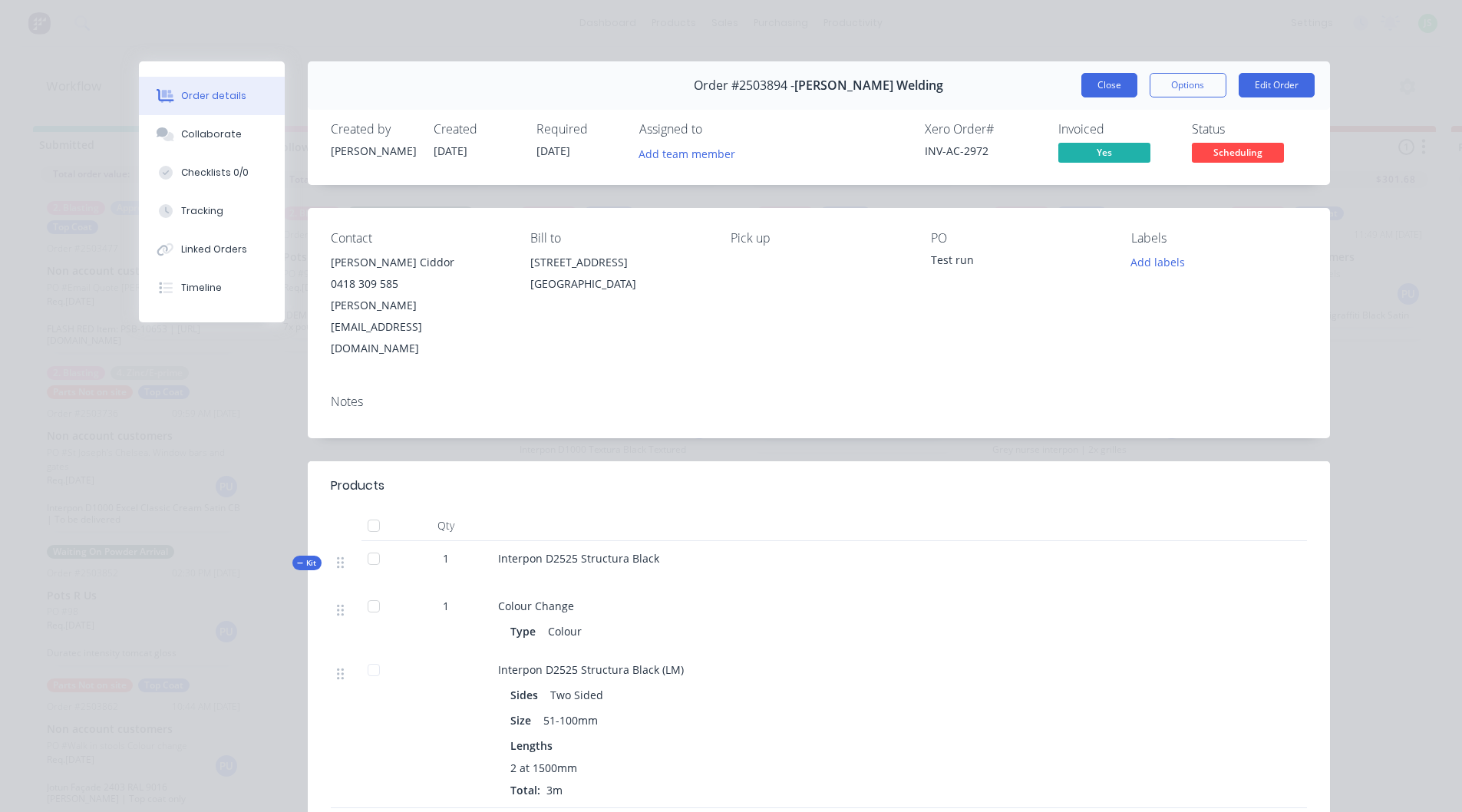
click at [1091, 83] on button "Close" at bounding box center [1109, 85] width 56 height 25
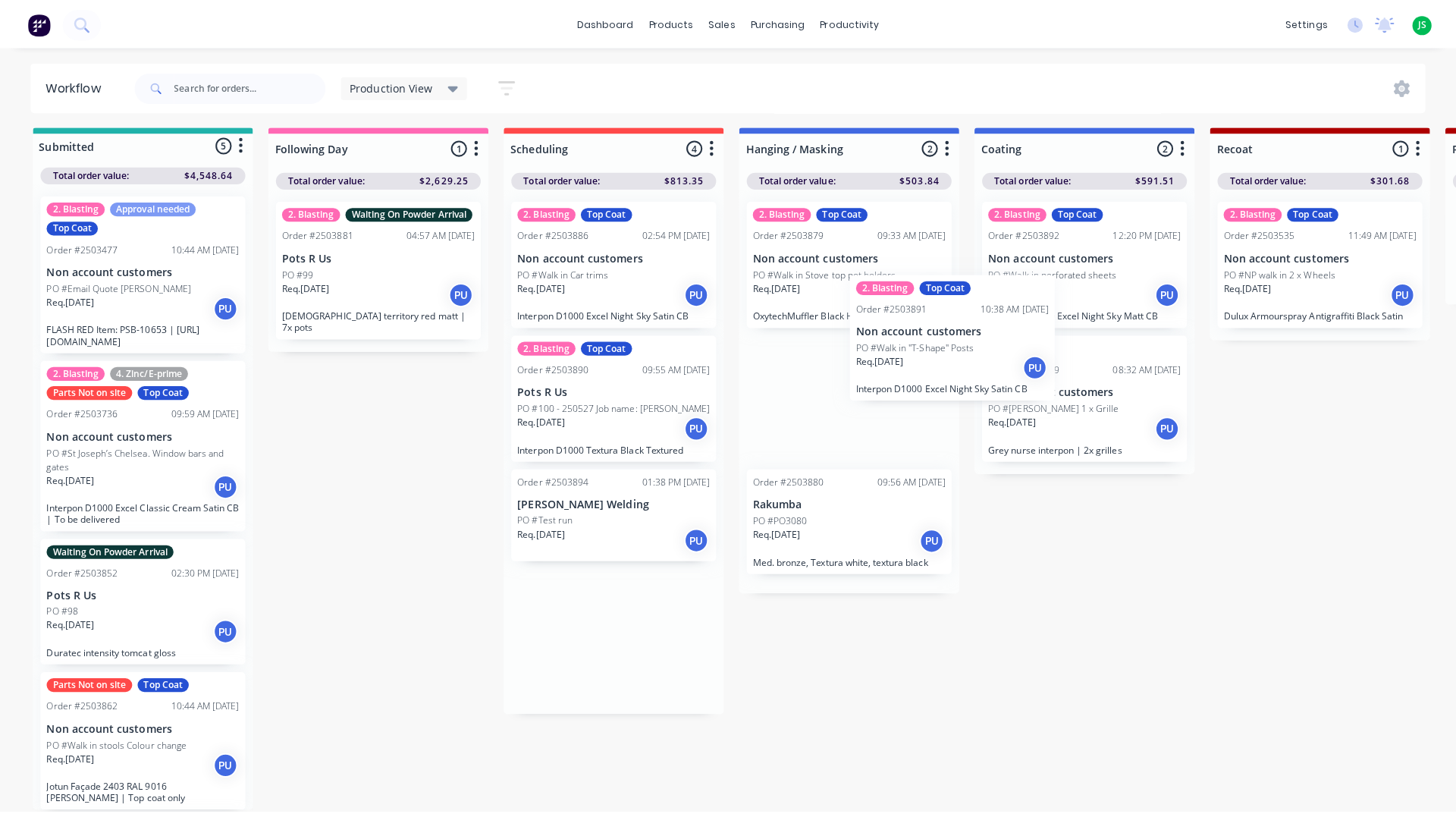
scroll to position [0, 0]
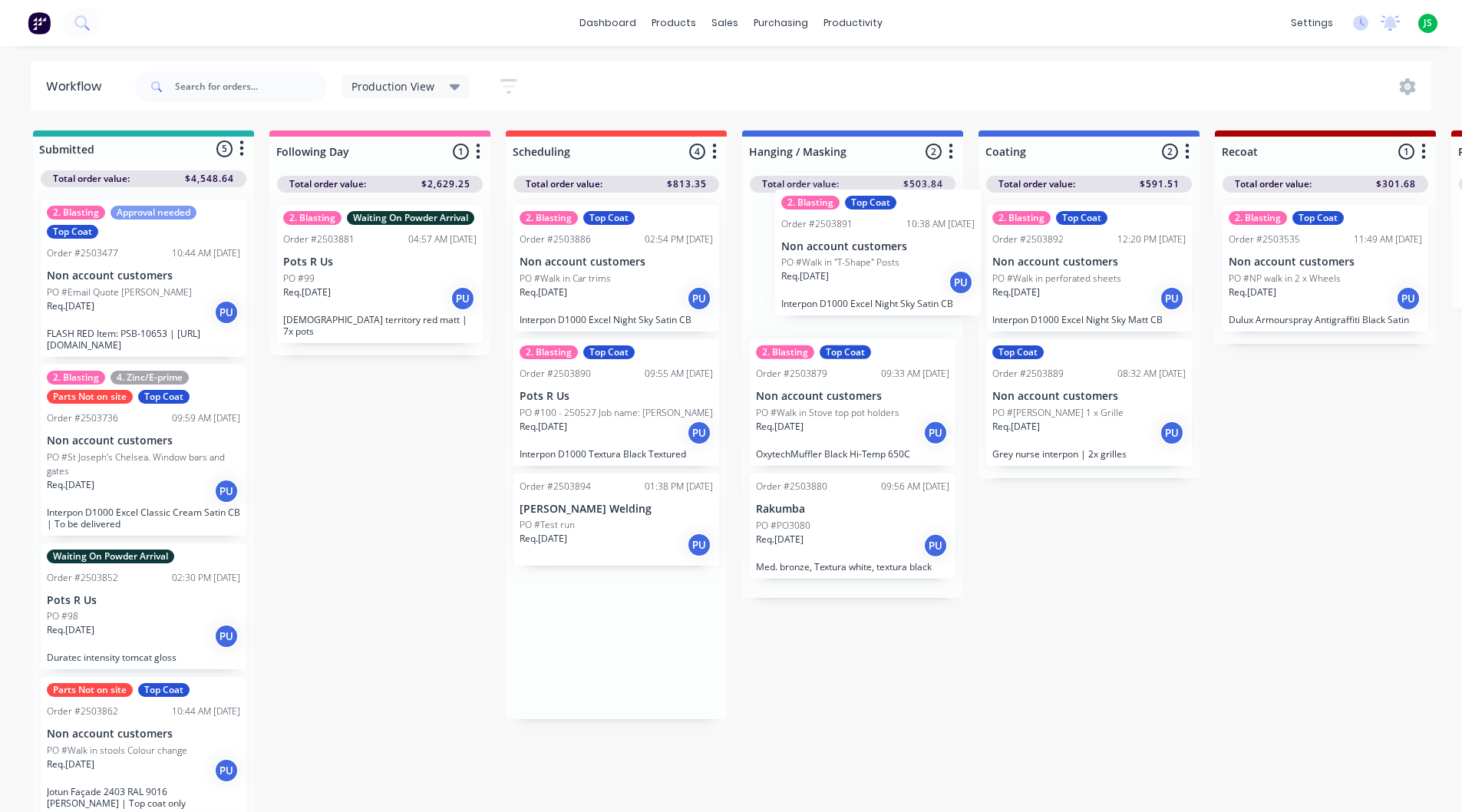
drag, startPoint x: 599, startPoint y: 548, endPoint x: 866, endPoint y: 290, distance: 371.3
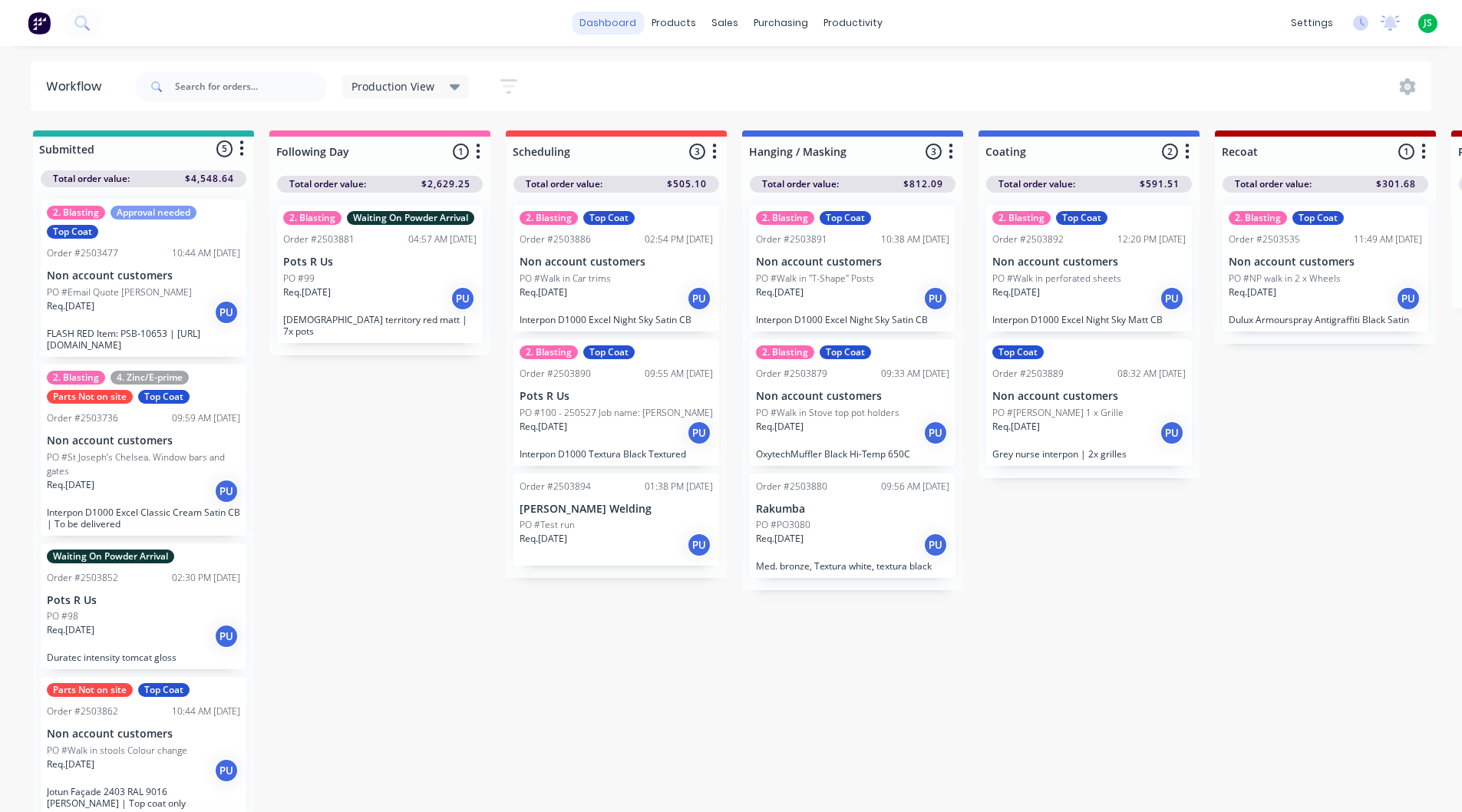
click at [615, 14] on link "dashboard" at bounding box center [607, 23] width 72 height 23
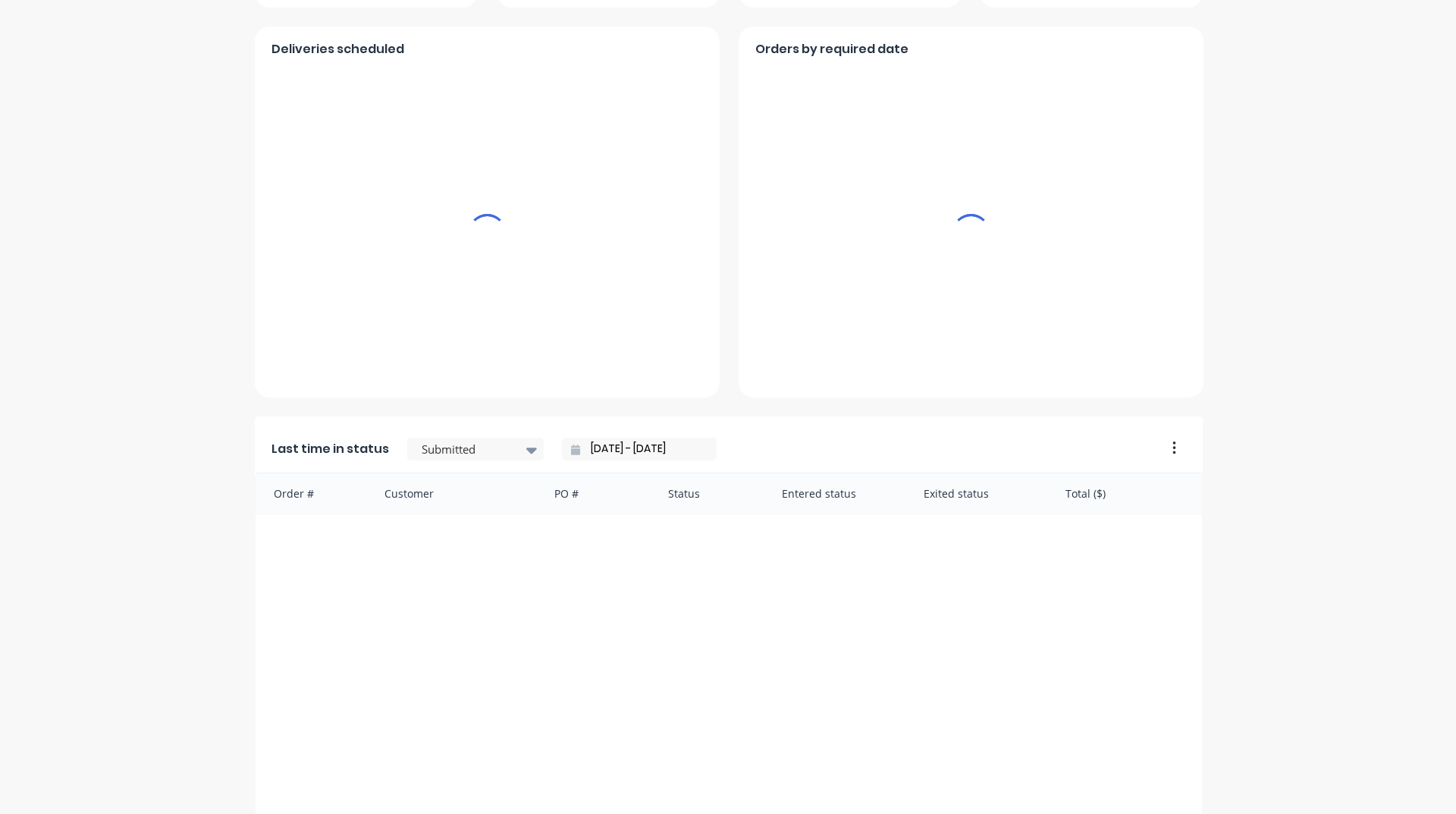
scroll to position [638, 0]
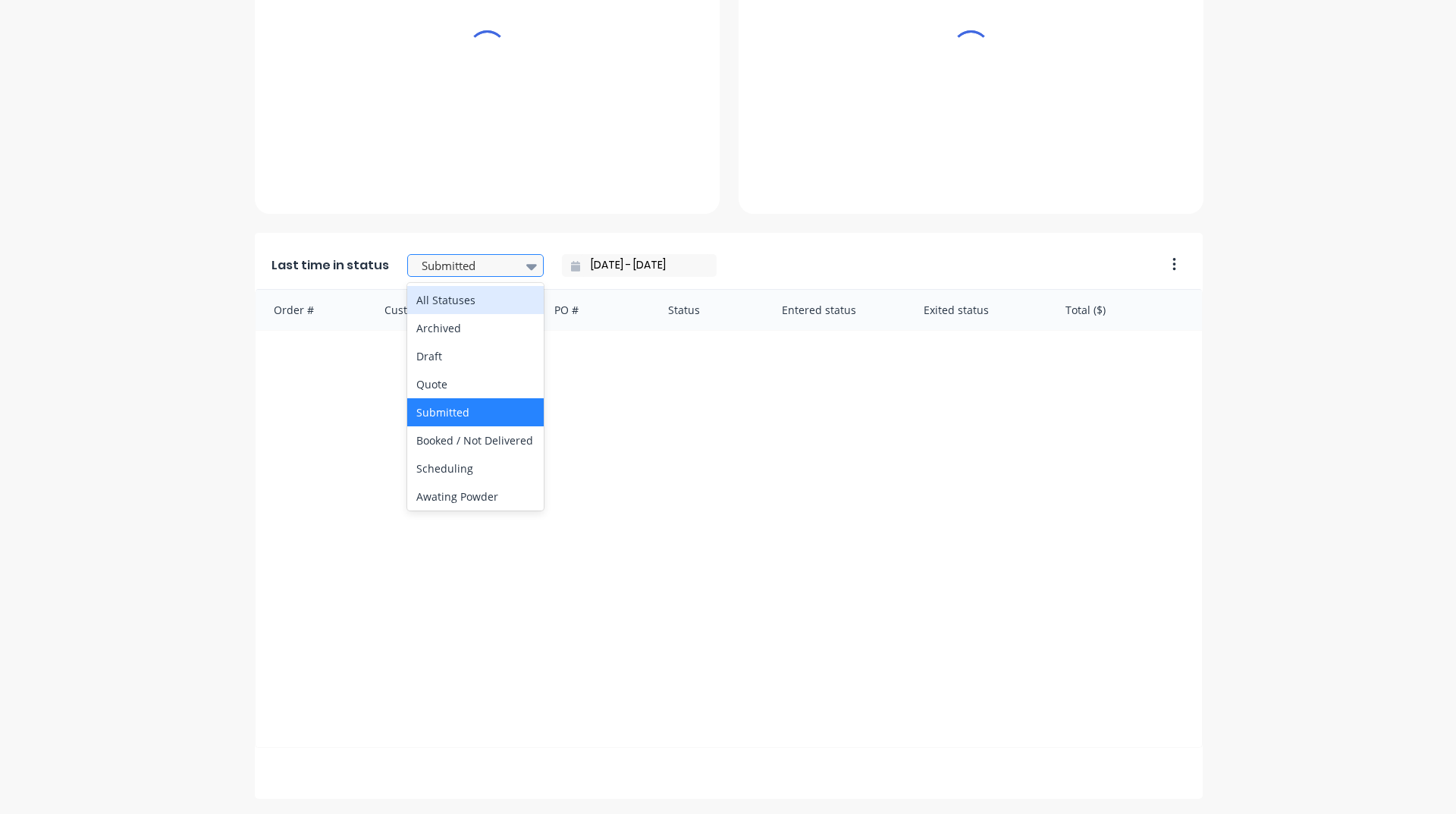
click at [498, 263] on div at bounding box center [468, 266] width 96 height 19
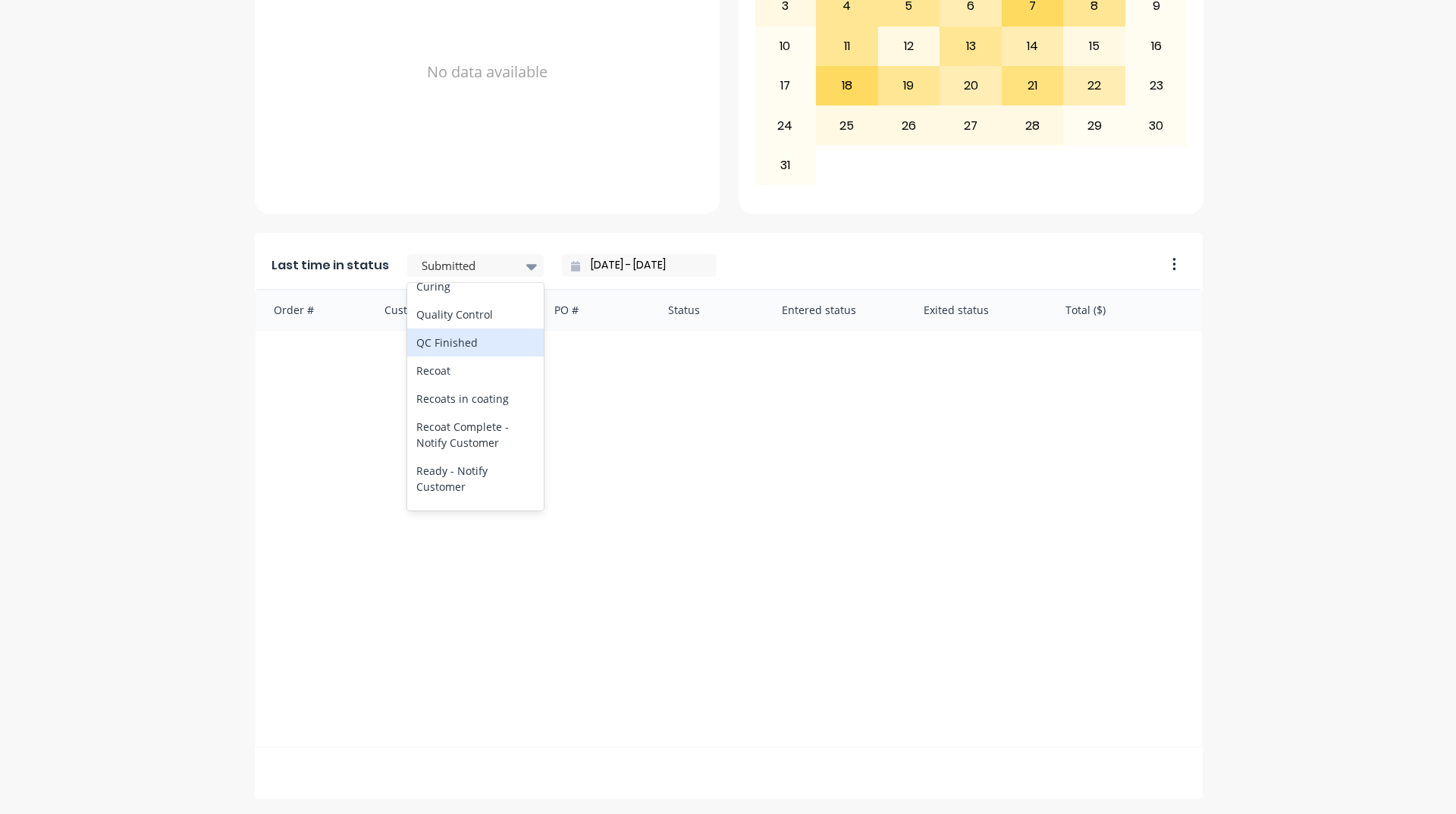
scroll to position [682, 0]
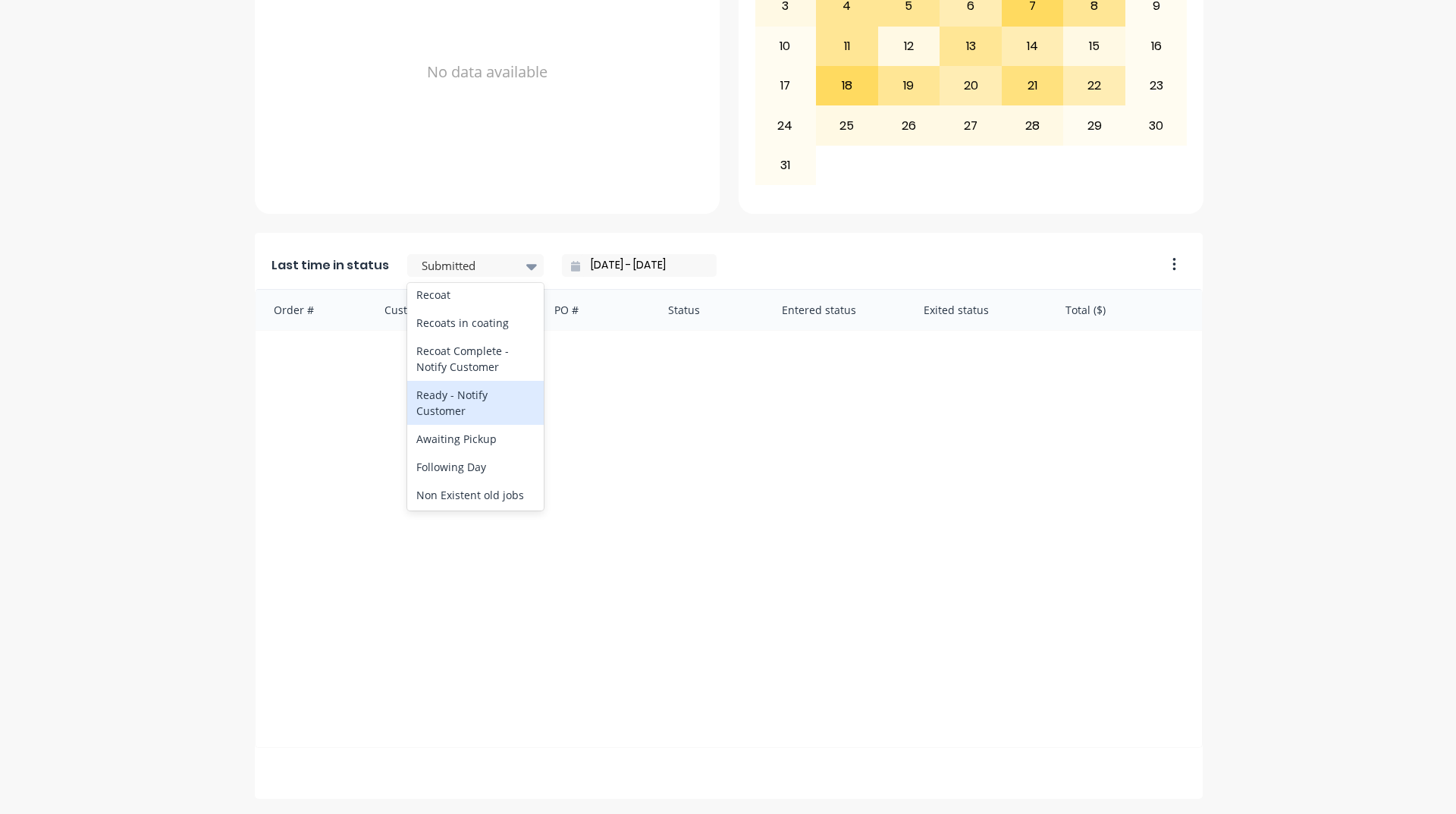
click at [461, 425] on div "Ready - Notify Customer" at bounding box center [475, 402] width 137 height 44
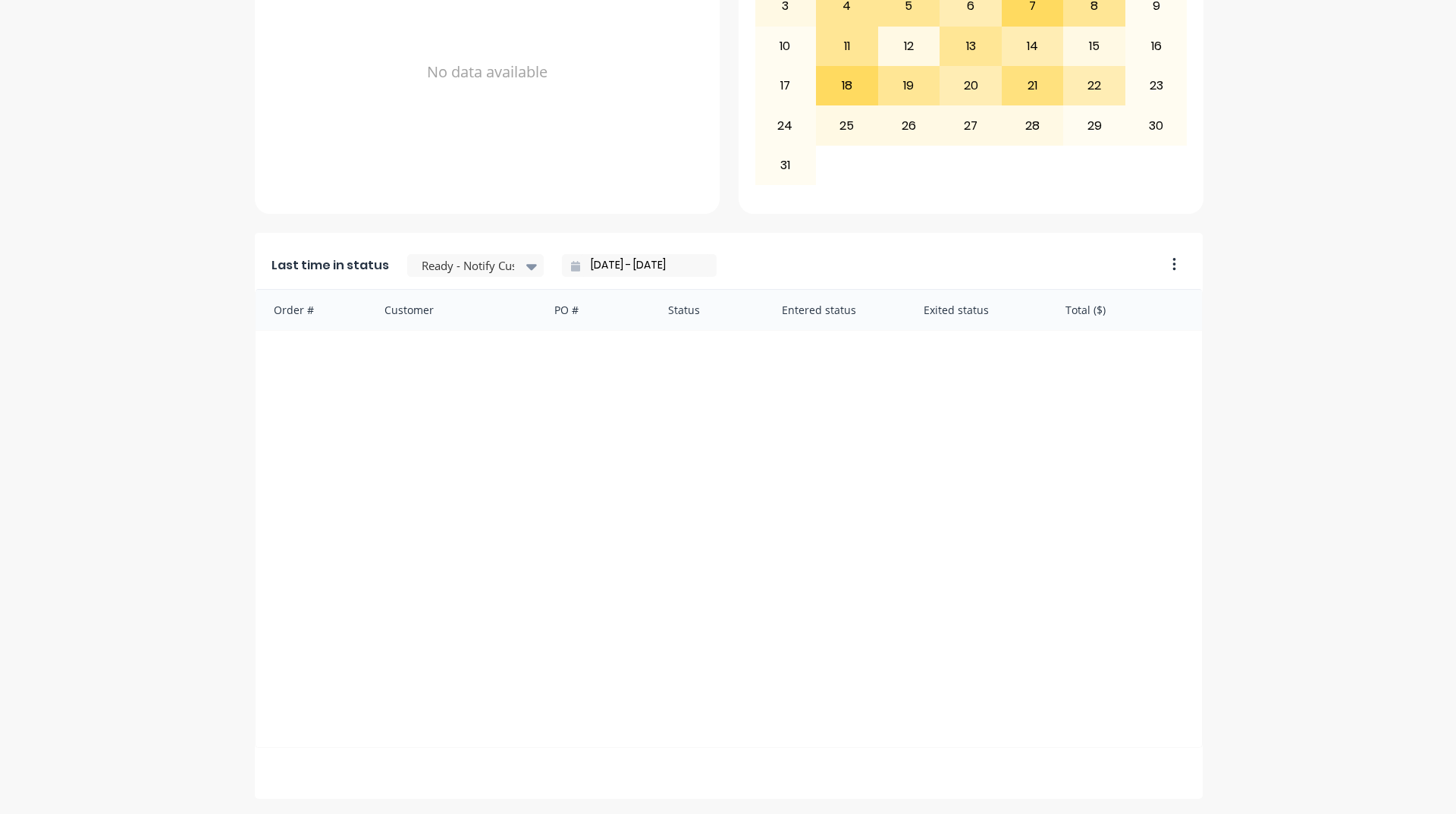
click at [665, 259] on input "[DATE] - [DATE]" at bounding box center [644, 266] width 130 height 23
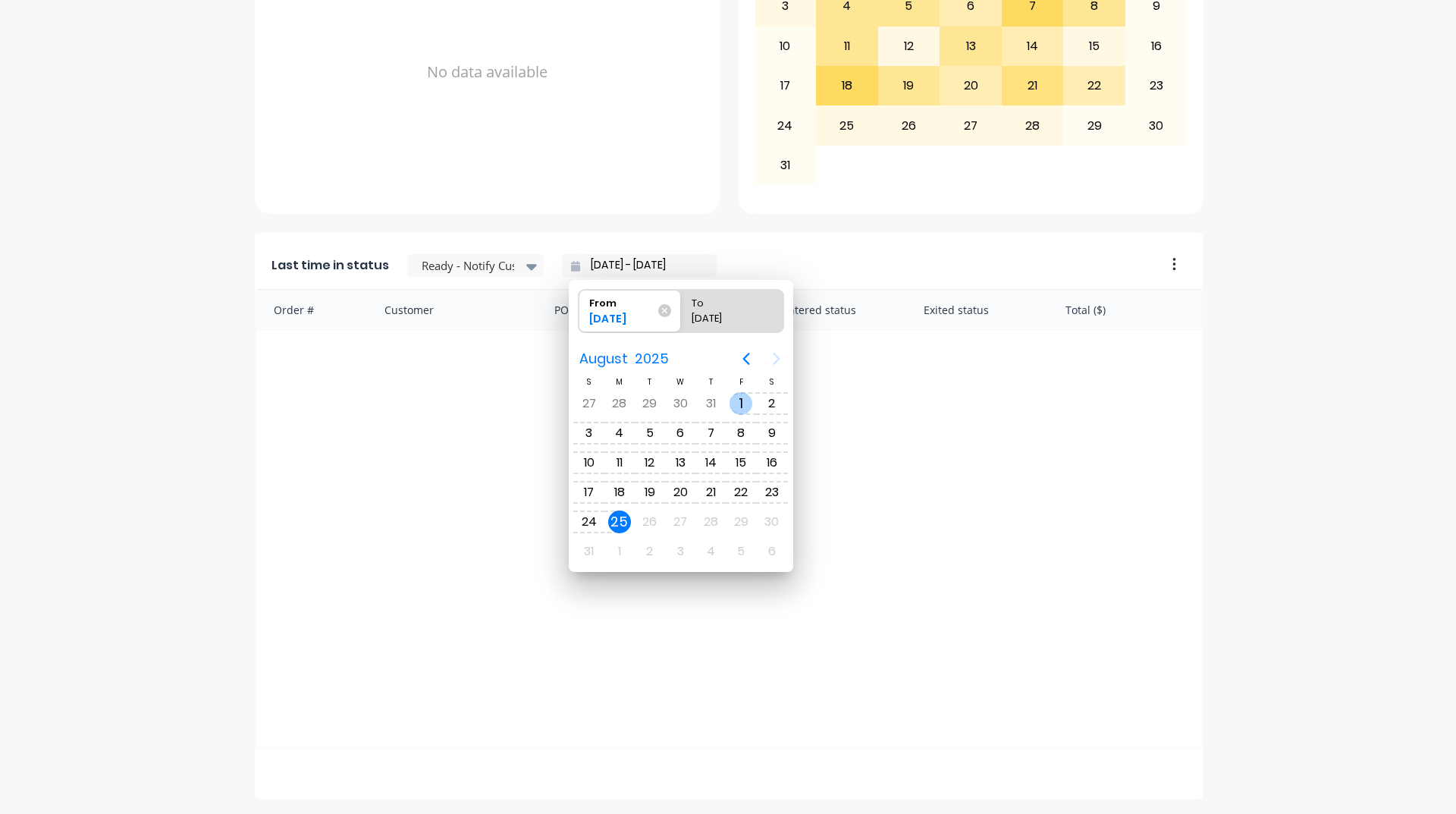
click at [745, 407] on div "1" at bounding box center [741, 403] width 23 height 23
type input "[DATE] - [DATE]"
radio input "false"
radio input "true"
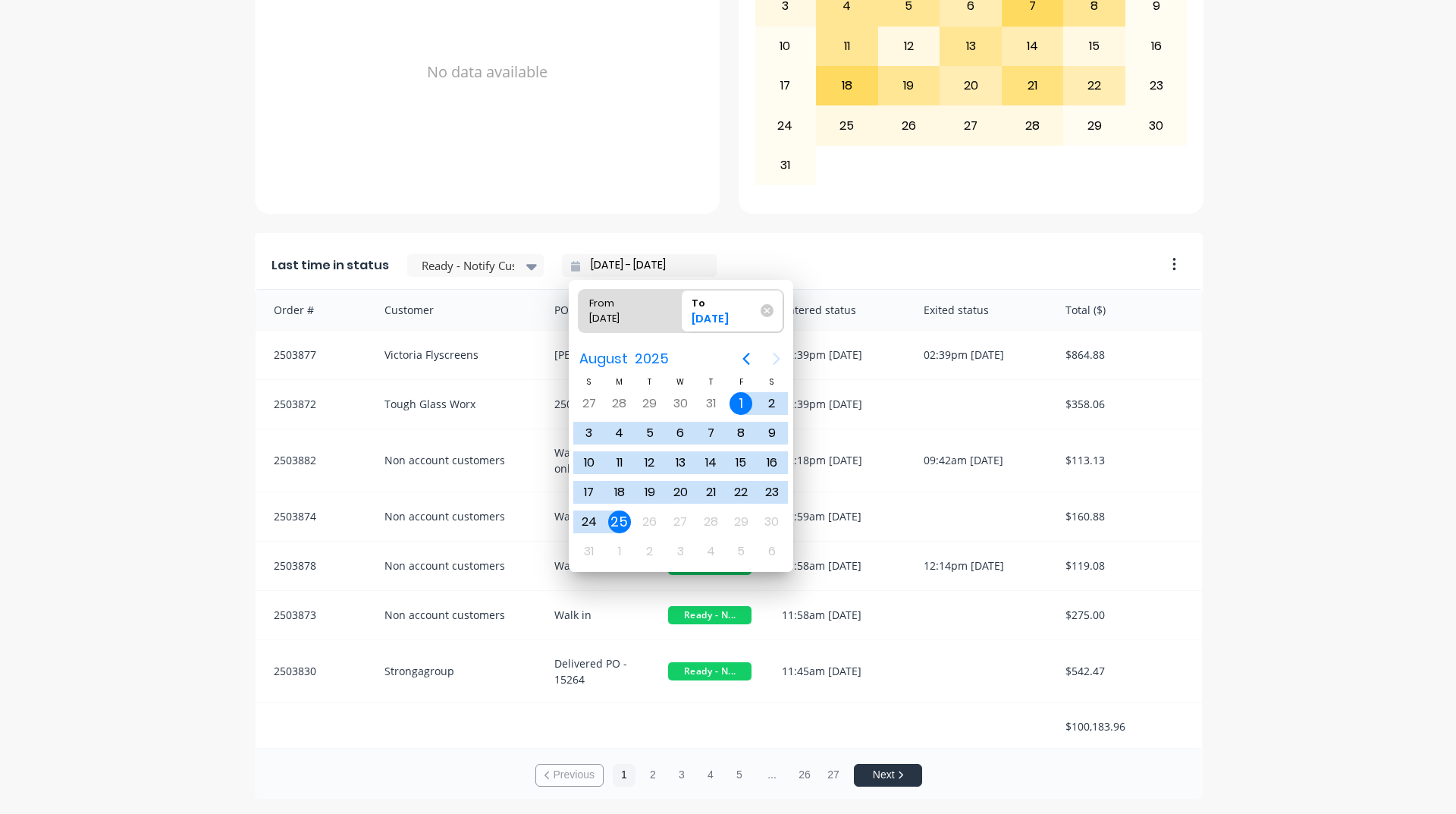
click at [1260, 404] on div "A Class Powder Coating Create sales order Create purchase order Overview Select…" at bounding box center [728, 110] width 1456 height 1377
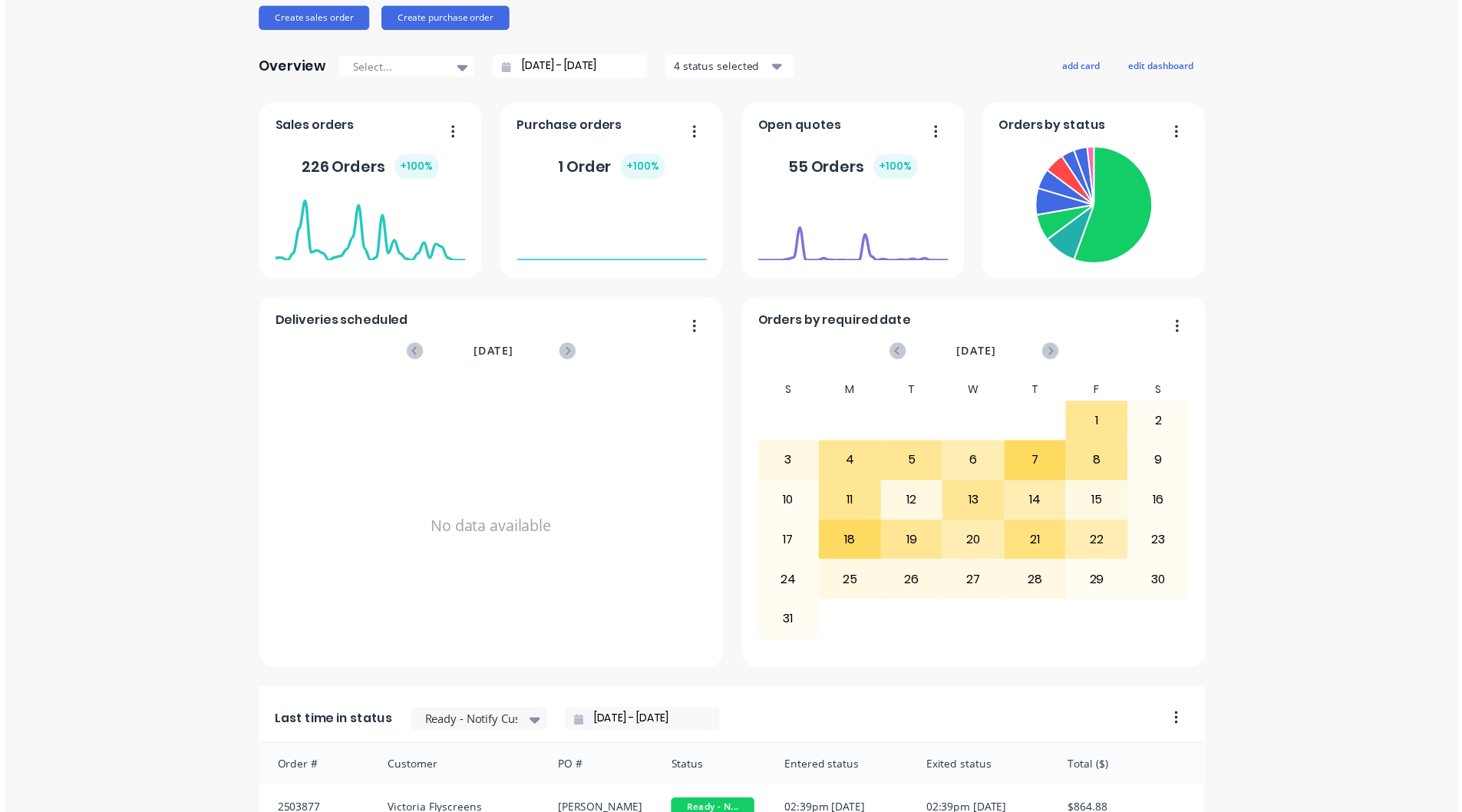
scroll to position [0, 0]
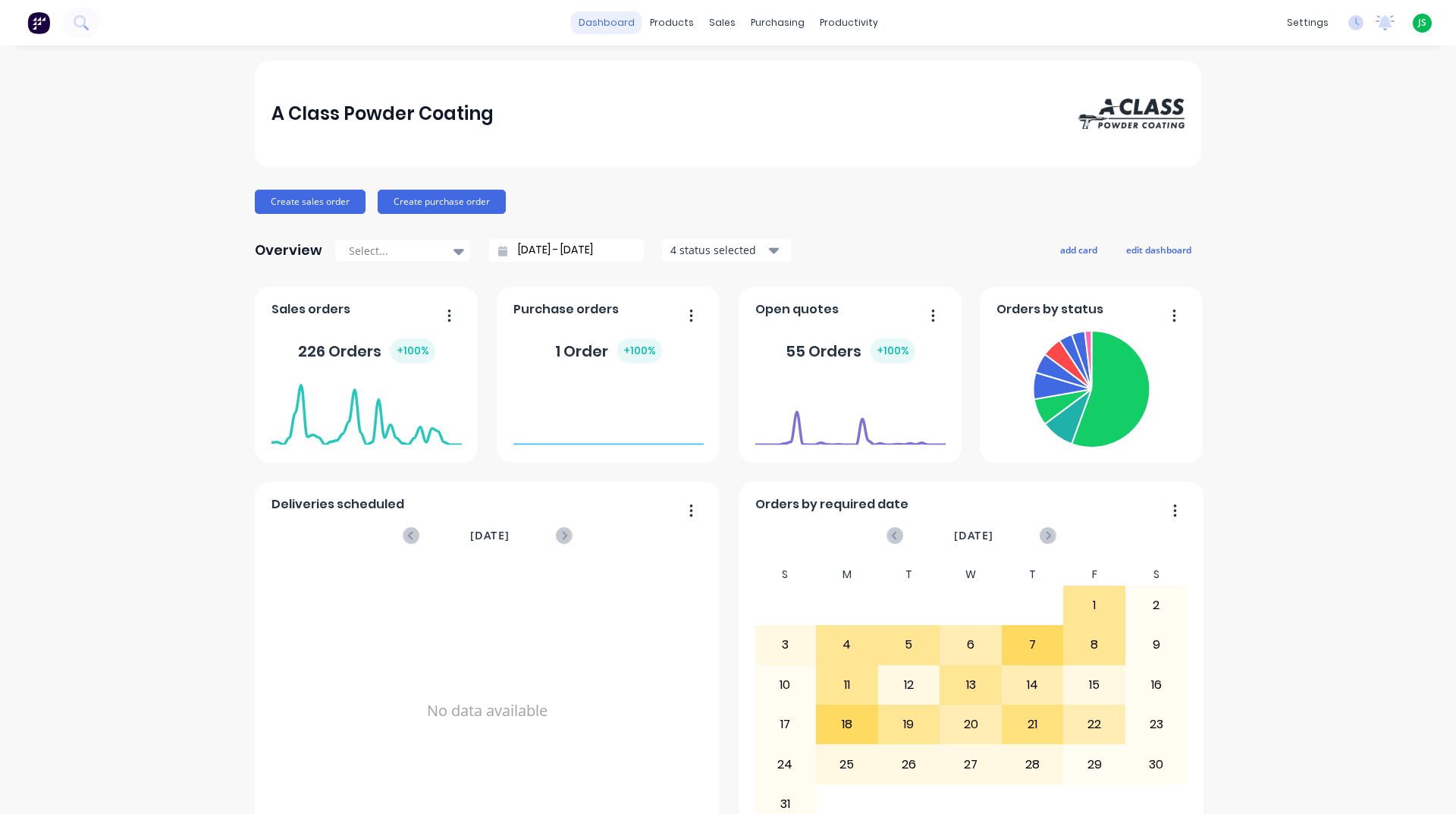
click at [588, 20] on link "dashboard" at bounding box center [606, 23] width 71 height 23
click at [864, 82] on link "Workflow" at bounding box center [902, 72] width 201 height 30
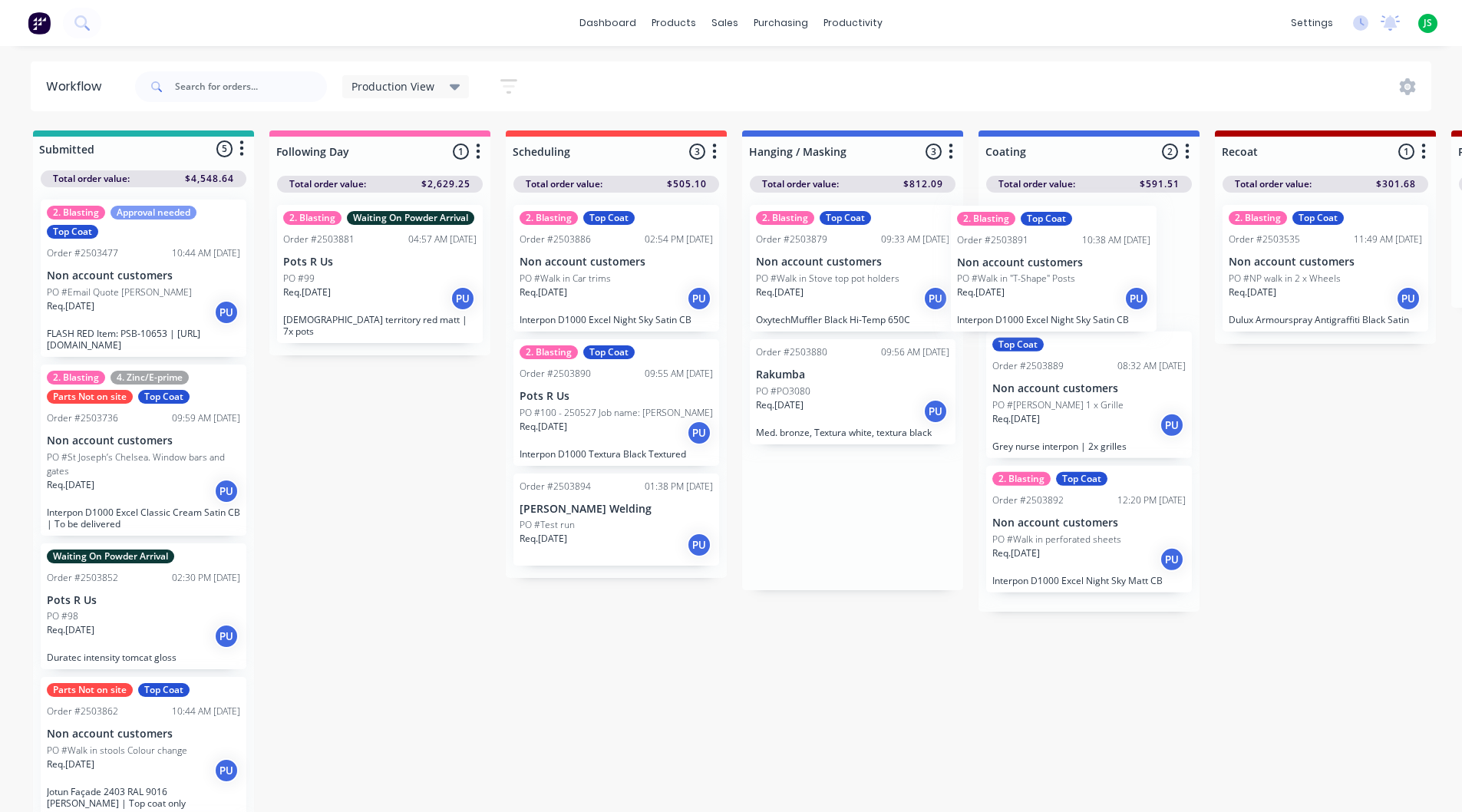
drag, startPoint x: 836, startPoint y: 561, endPoint x: 1126, endPoint y: 266, distance: 413.7
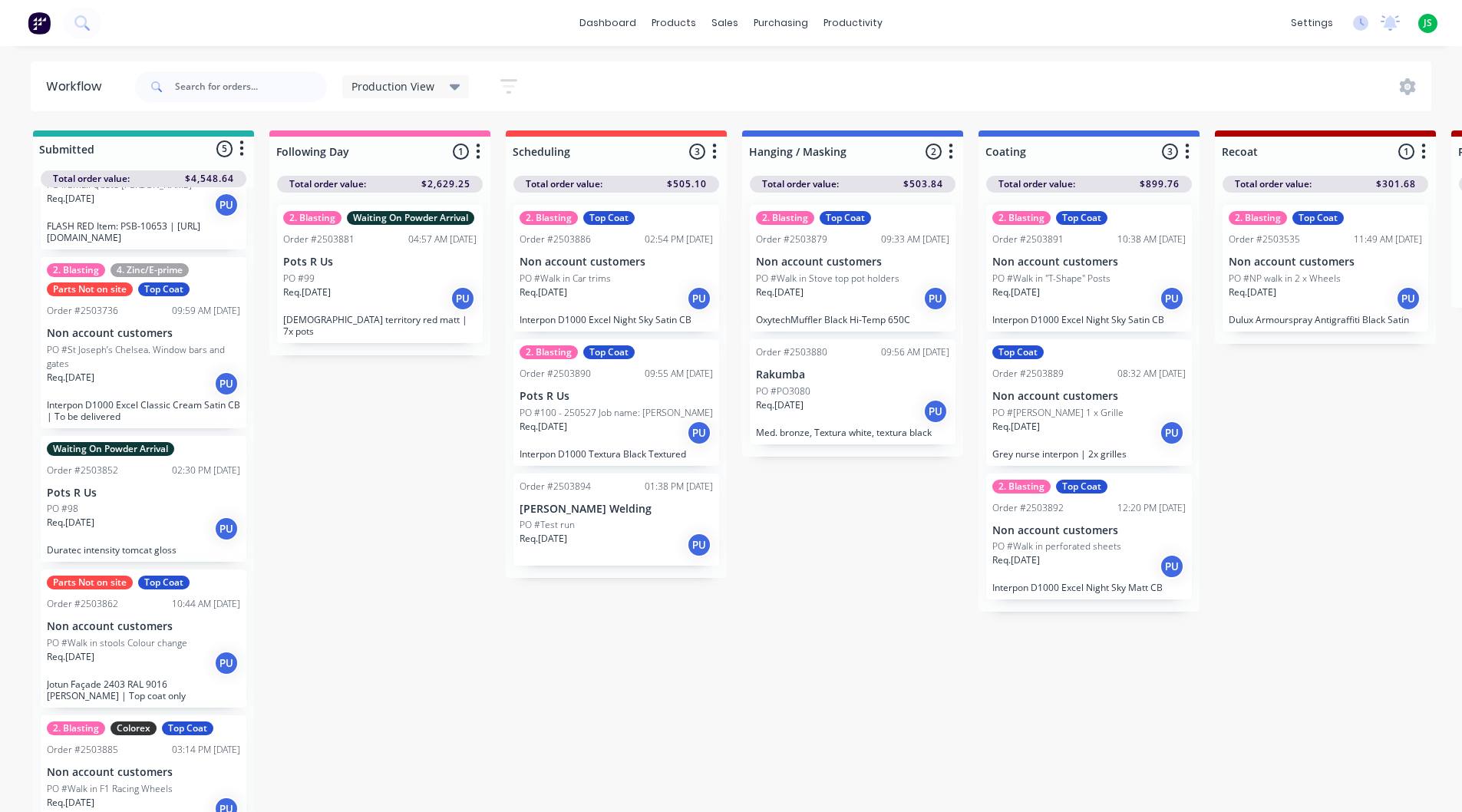
scroll to position [135, 0]
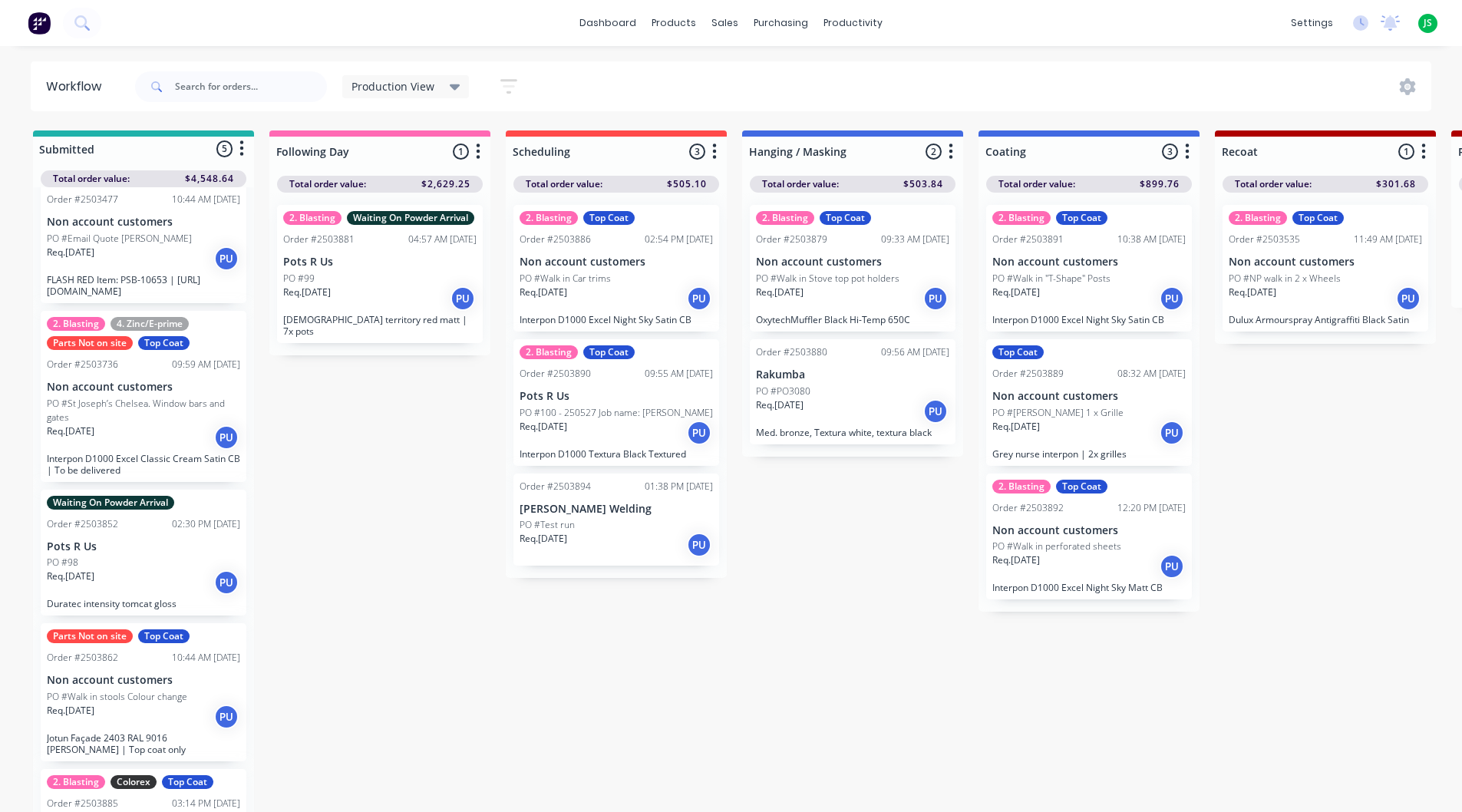
scroll to position [0, 0]
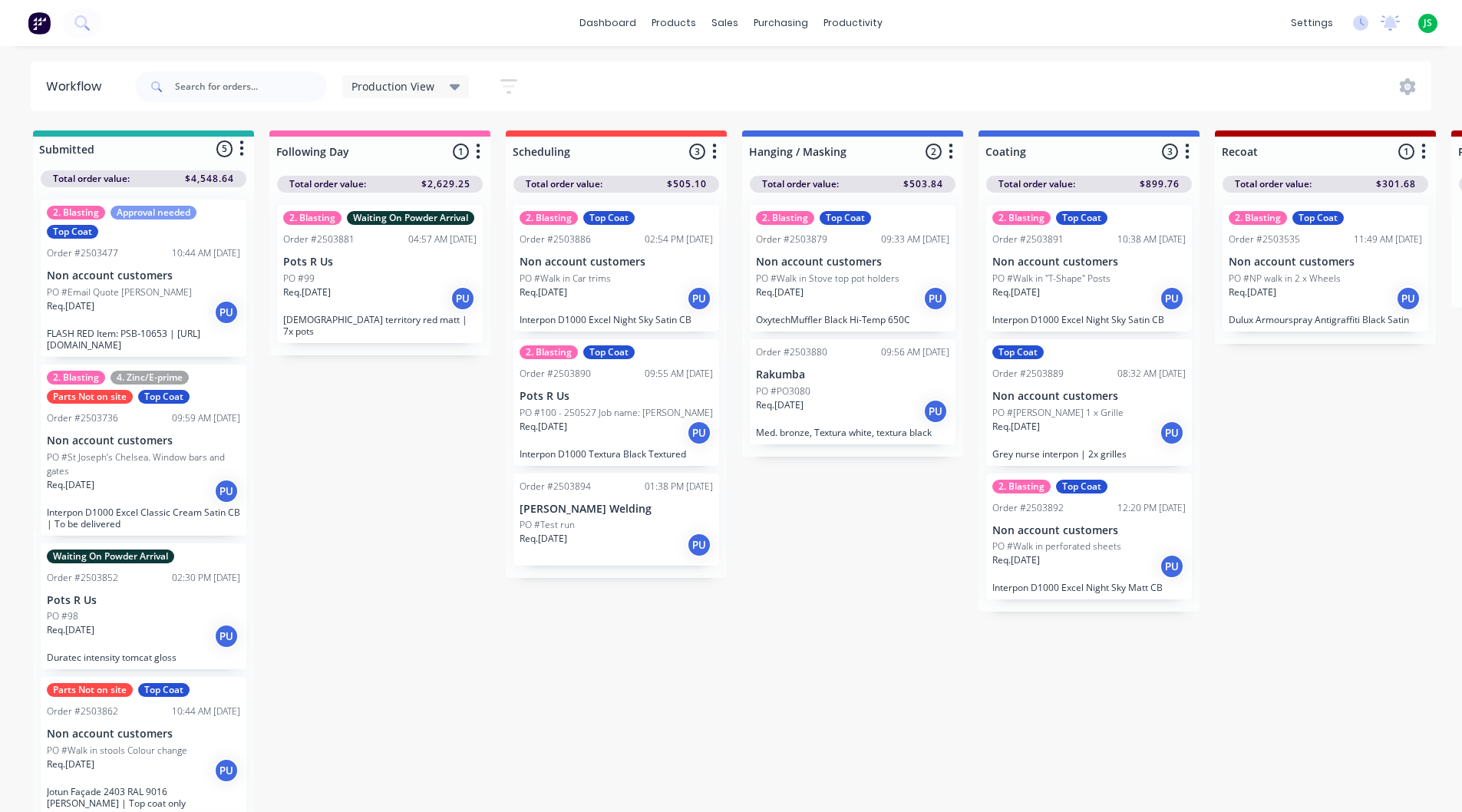
click at [113, 312] on div "Req. [DATE] PU" at bounding box center [143, 312] width 193 height 26
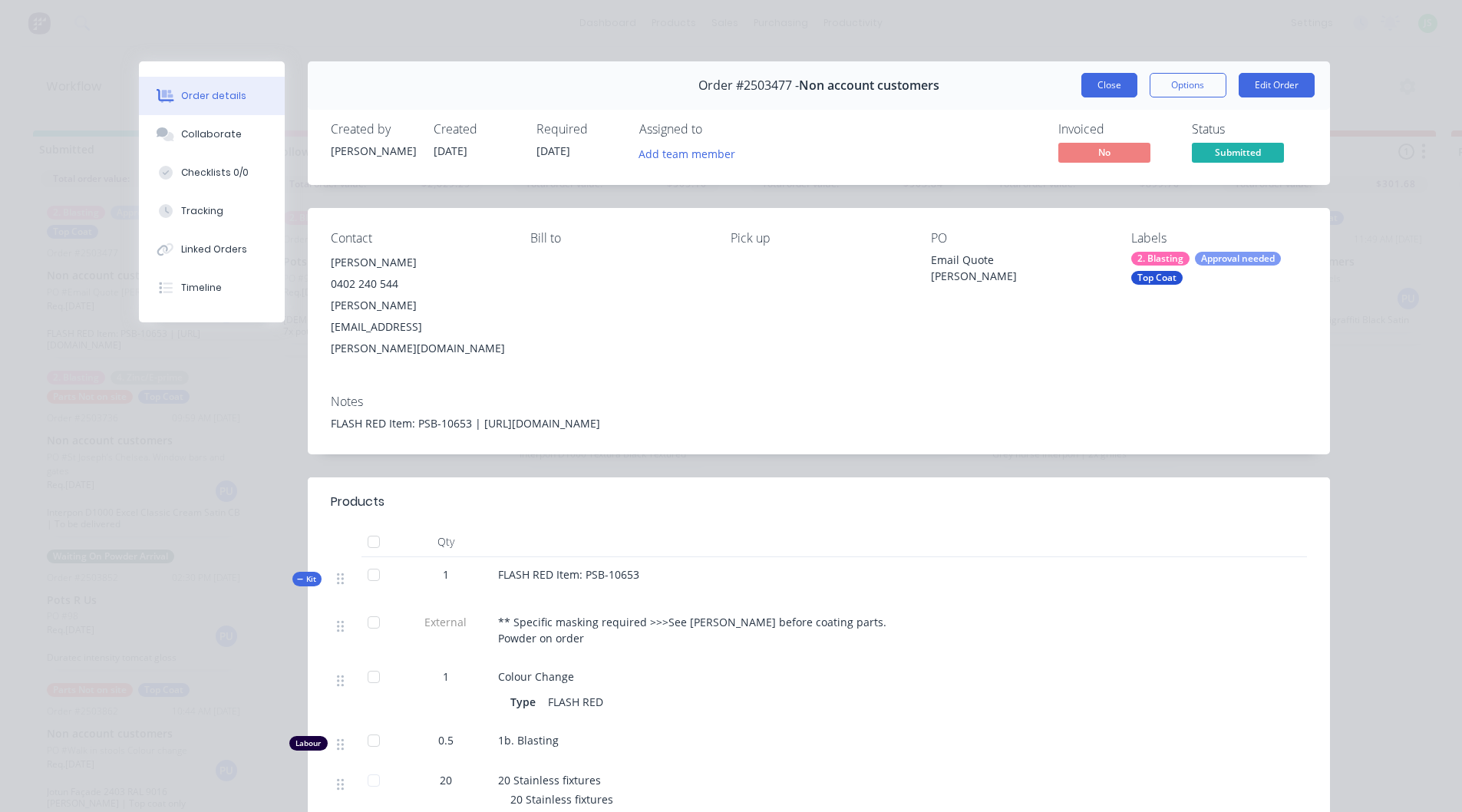
click at [1110, 92] on button "Close" at bounding box center [1109, 85] width 56 height 25
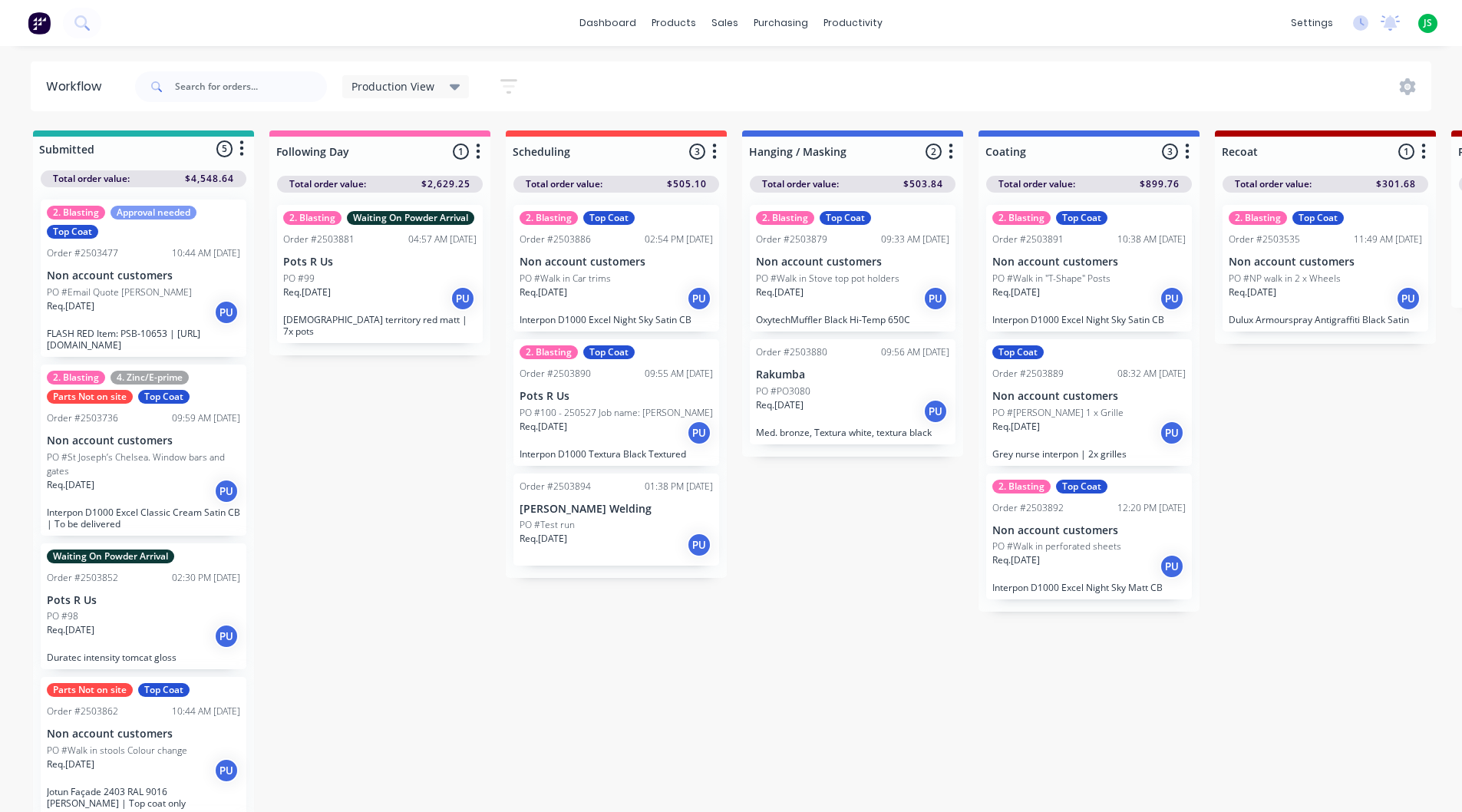
click at [655, 533] on div "Req. [DATE] PU" at bounding box center [615, 544] width 193 height 26
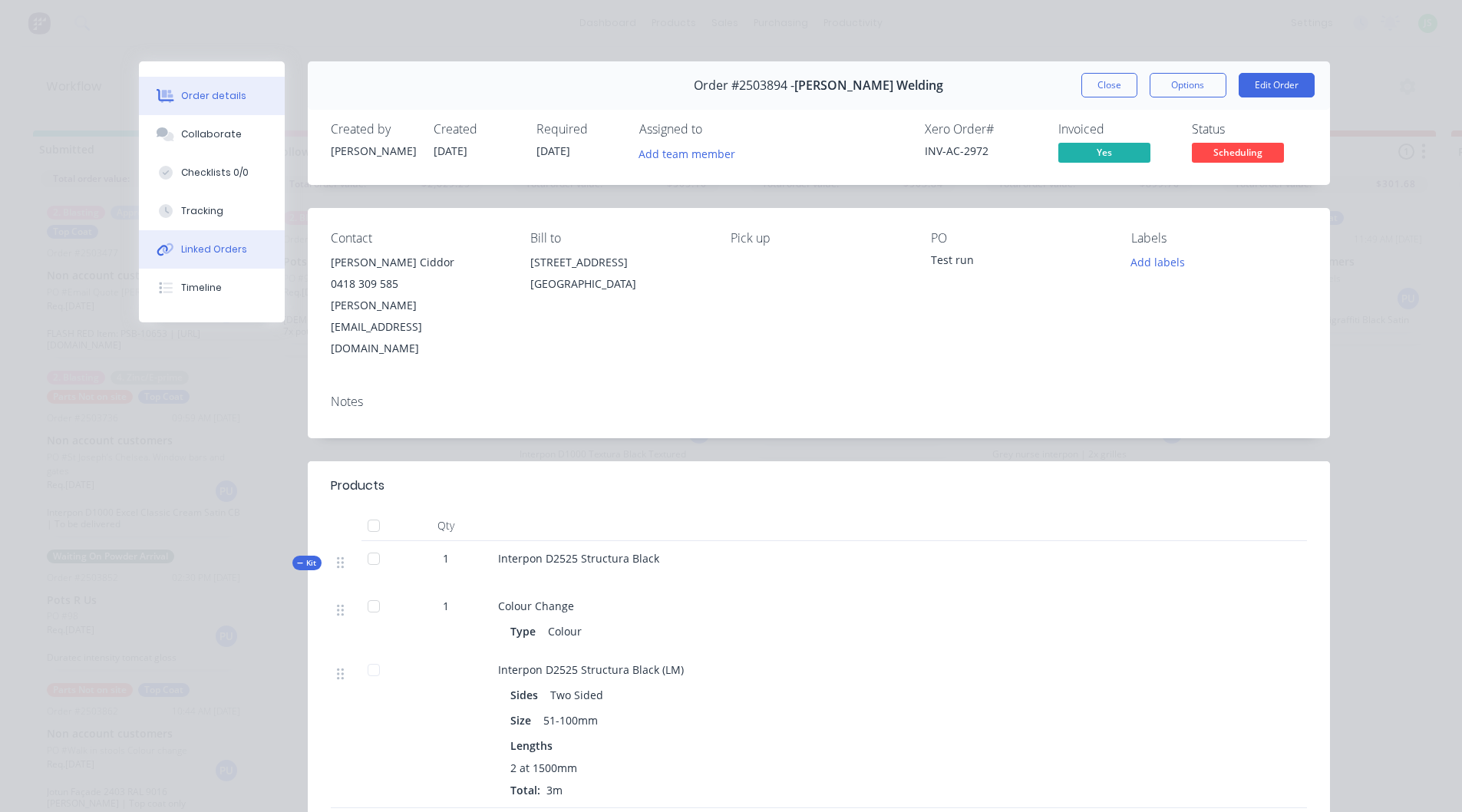
click at [189, 263] on button "Linked Orders" at bounding box center [212, 250] width 146 height 38
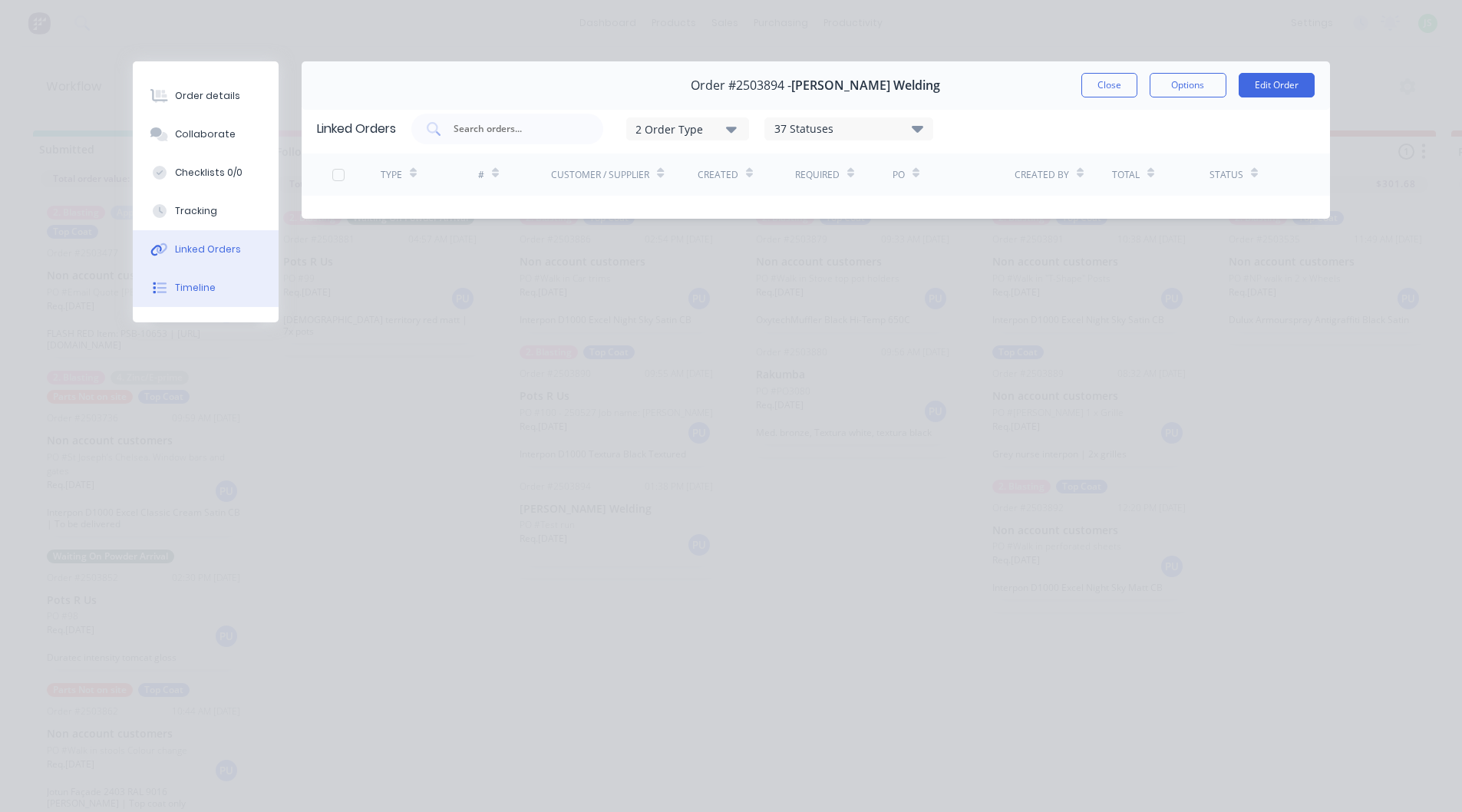
click at [195, 293] on div "Timeline" at bounding box center [195, 288] width 40 height 13
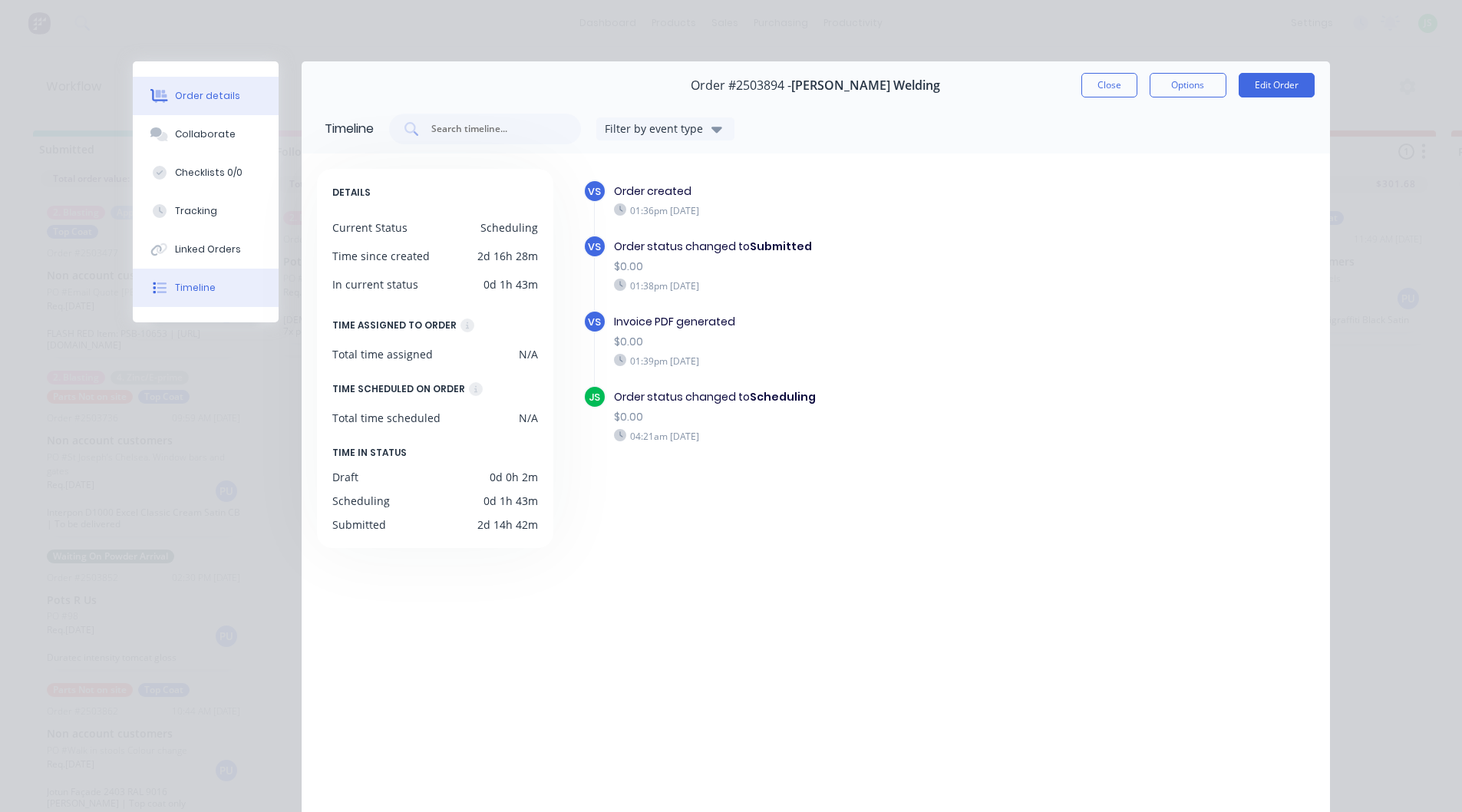
click at [210, 90] on div "Order details" at bounding box center [207, 96] width 65 height 13
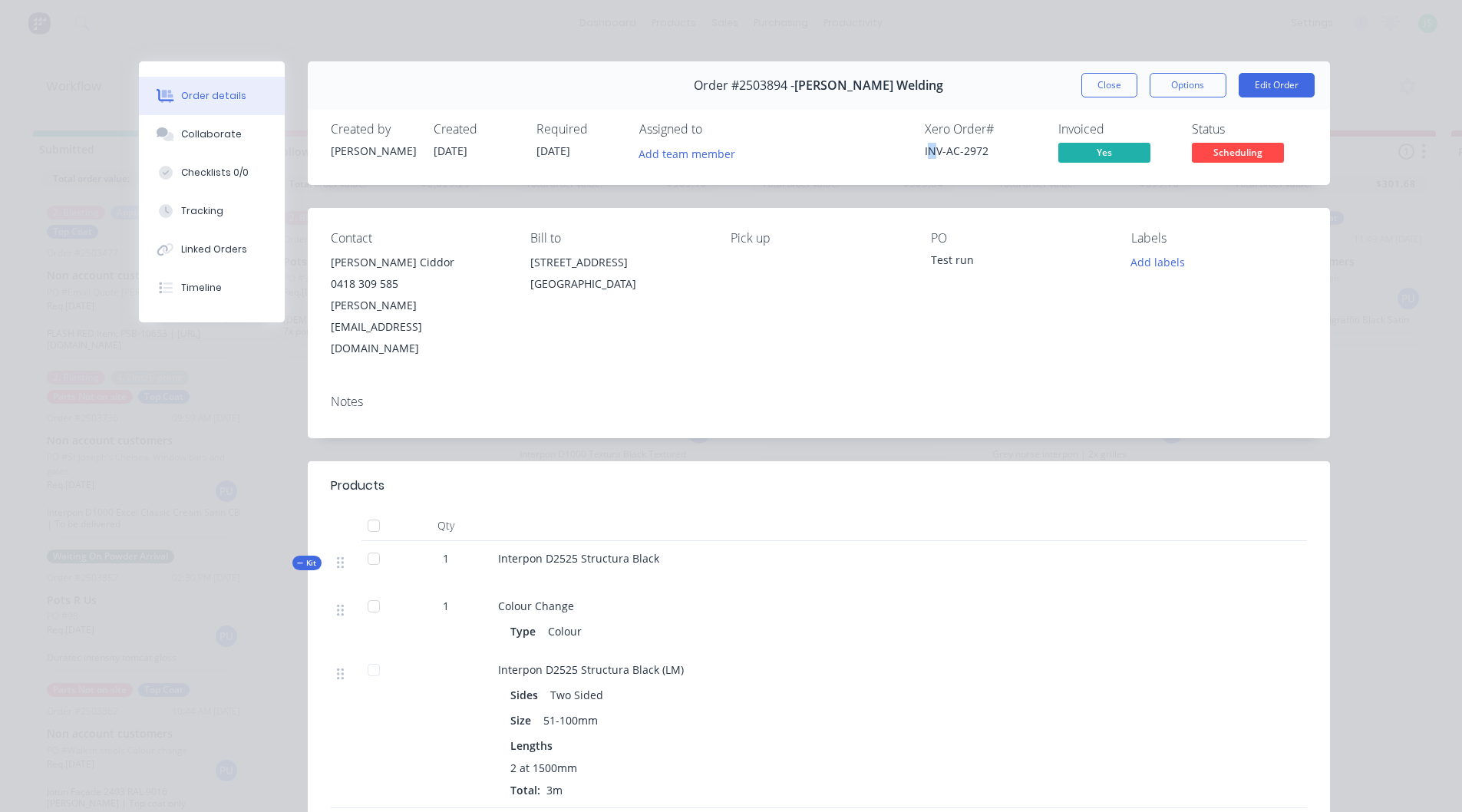
drag, startPoint x: 920, startPoint y: 153, endPoint x: 929, endPoint y: 152, distance: 9.1
click at [929, 152] on div "INV-AC-2972" at bounding box center [982, 151] width 115 height 16
click at [1105, 89] on button "Close" at bounding box center [1109, 85] width 56 height 25
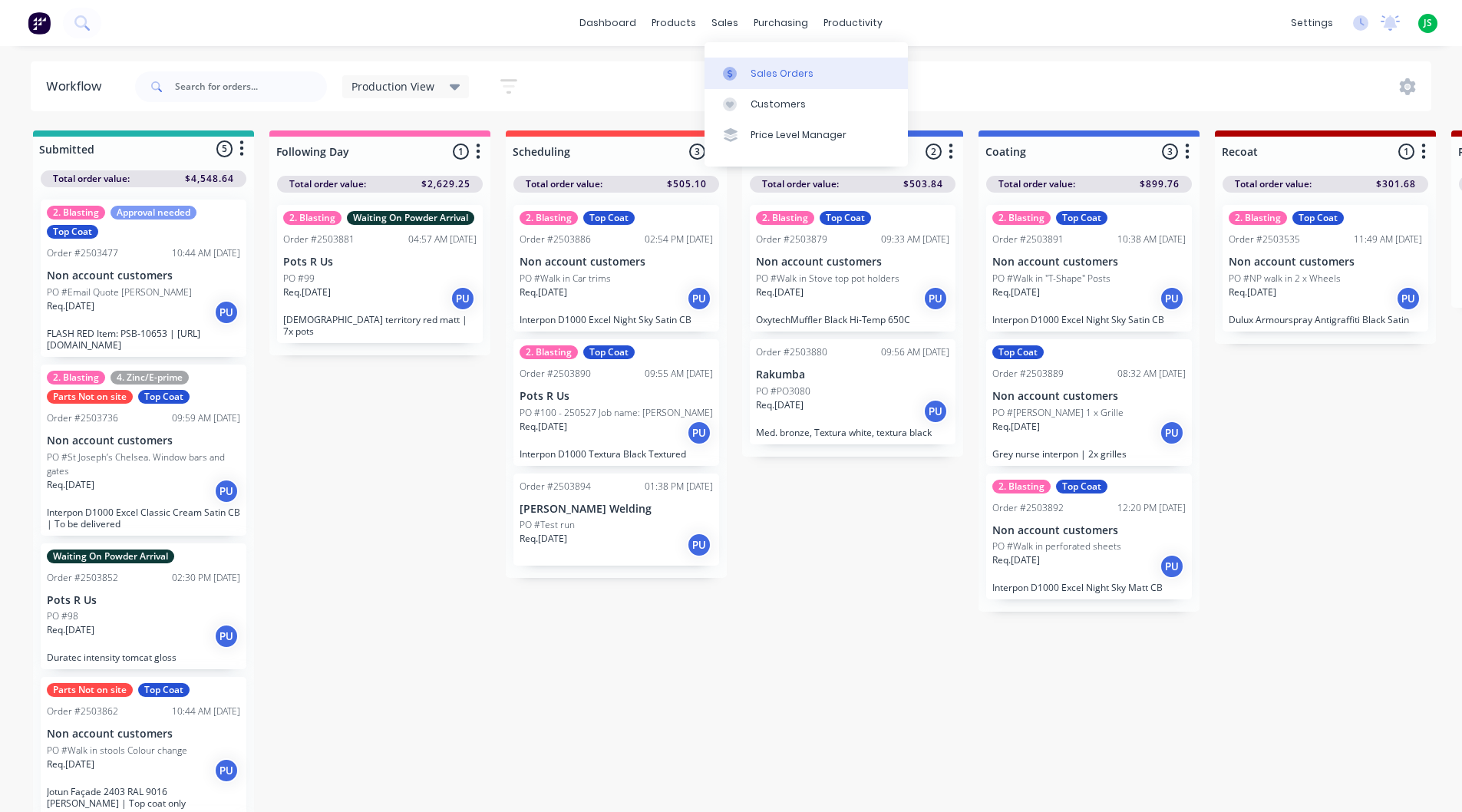
click at [746, 70] on link "Sales Orders" at bounding box center [806, 73] width 204 height 31
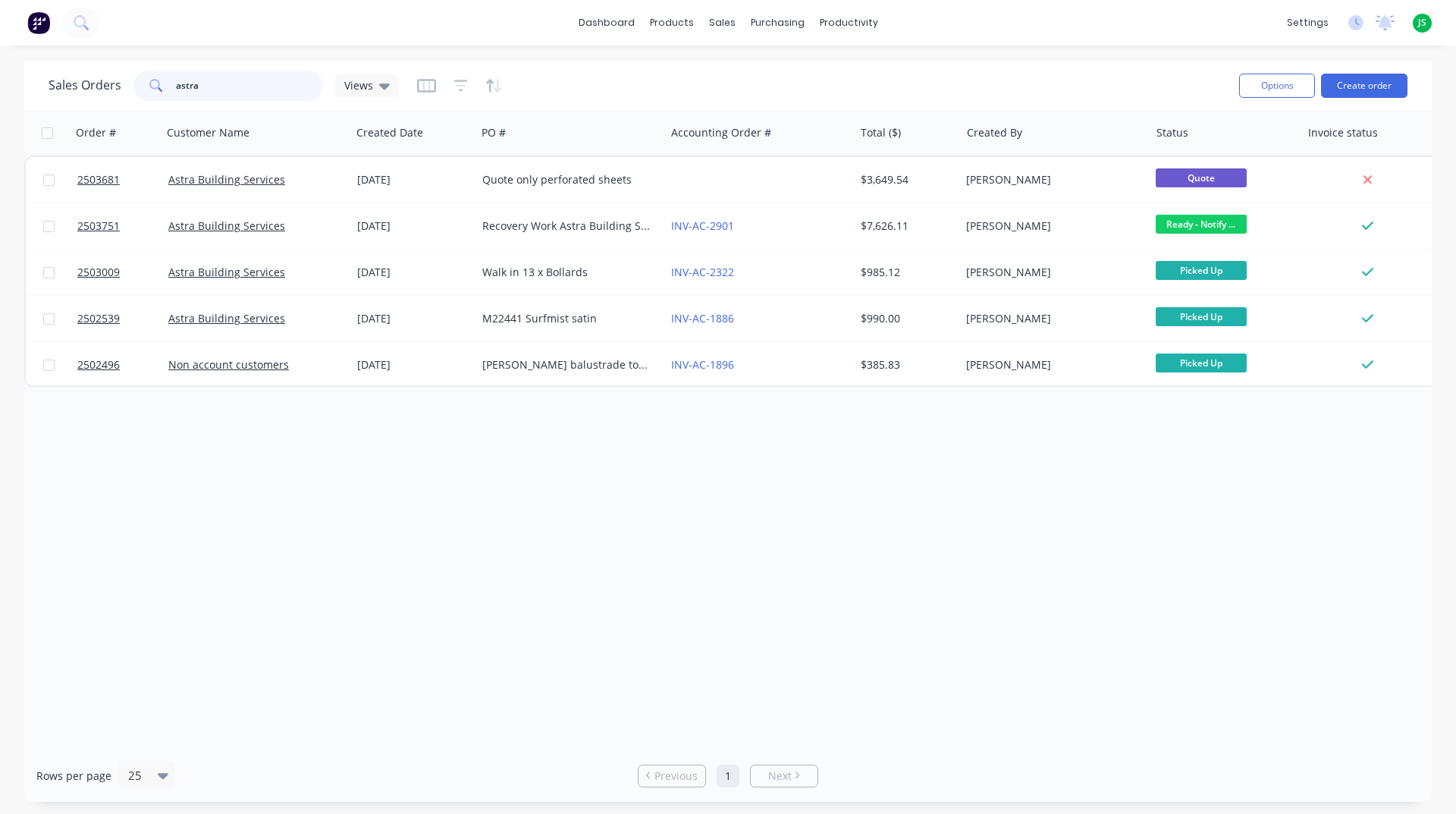
drag, startPoint x: 241, startPoint y: 94, endPoint x: 0, endPoint y: 121, distance: 242.5
click at [0, 121] on div "Sales Orders astra Views Options Create order Order # Customer Name Created Dat…" at bounding box center [728, 431] width 1456 height 741
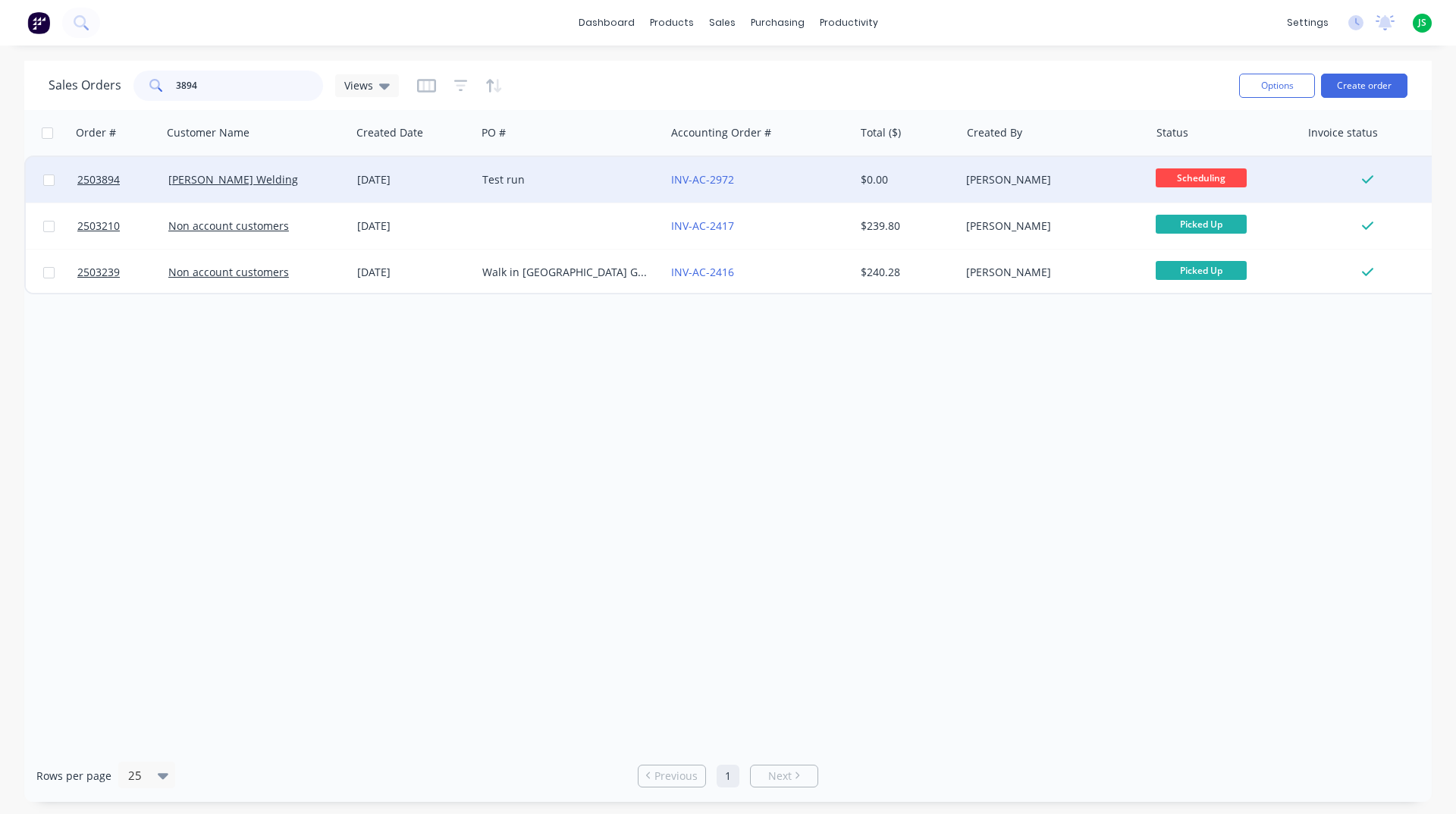
type input "3894"
click at [366, 172] on div "[DATE]" at bounding box center [413, 179] width 113 height 15
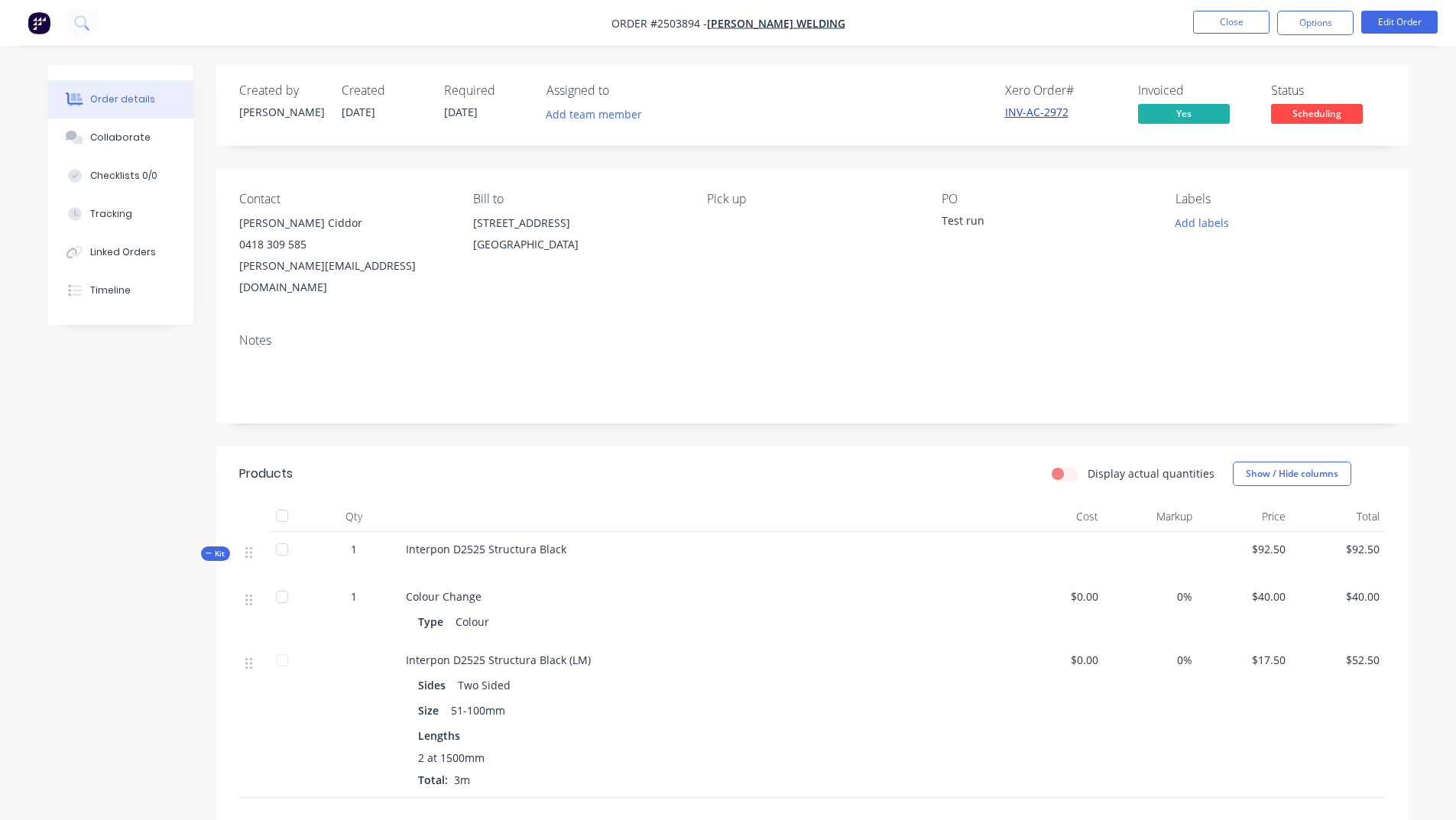
click at [1035, 114] on link "INV-AC-2972" at bounding box center [1036, 111] width 63 height 14
click at [1205, 26] on button "Close" at bounding box center [1231, 22] width 76 height 23
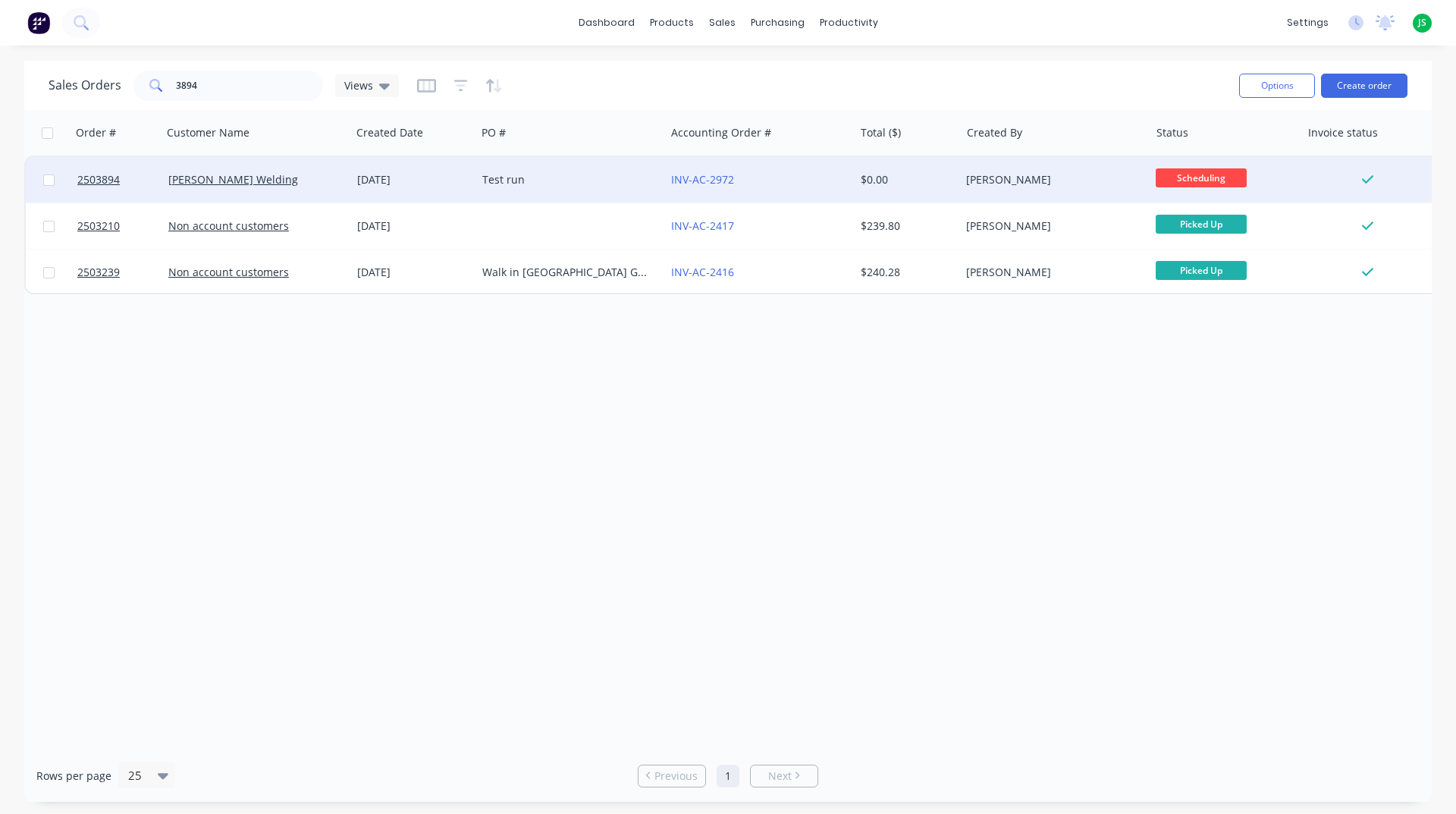
click at [795, 183] on div "INV-AC-2972" at bounding box center [754, 179] width 168 height 15
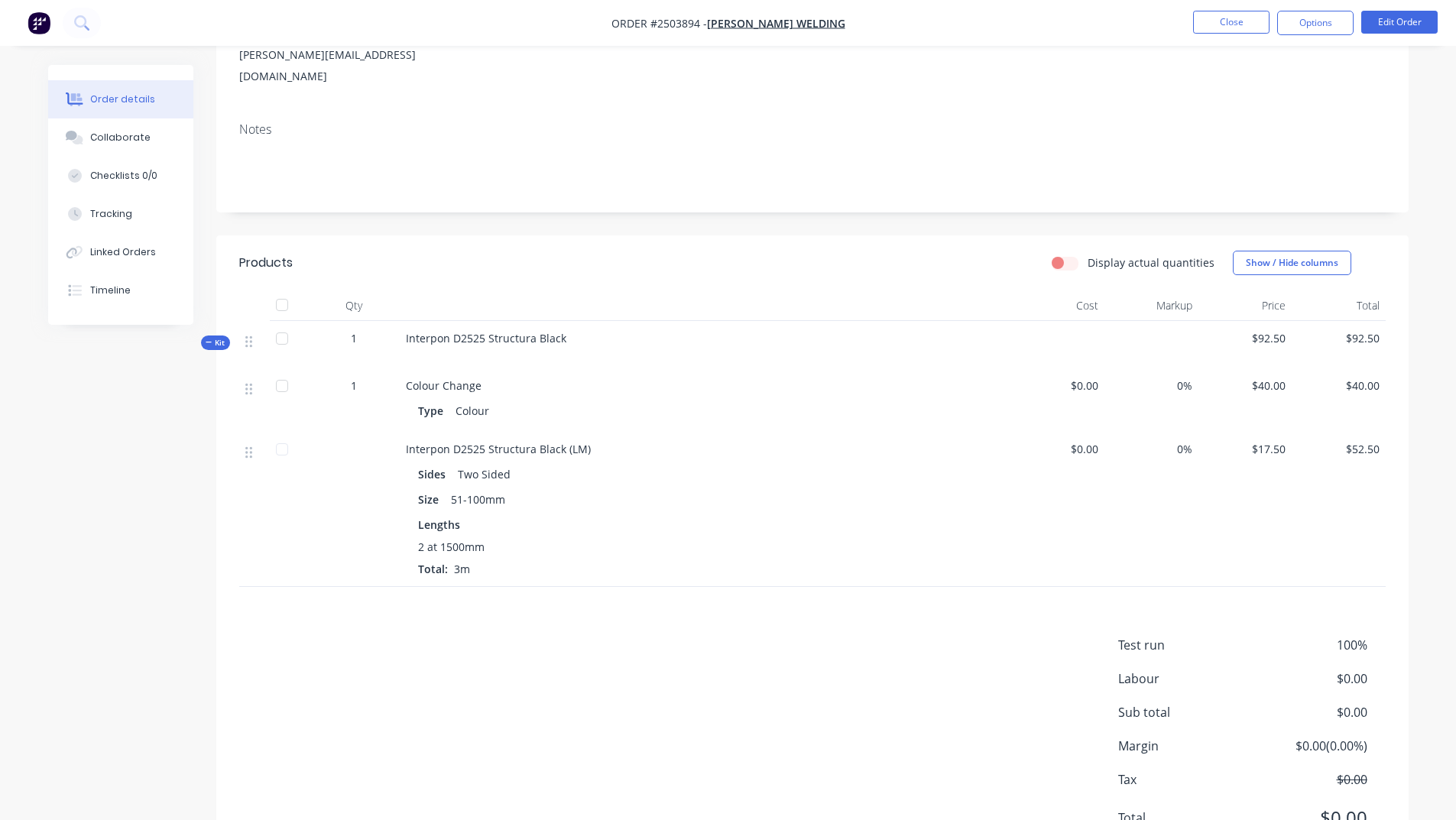
scroll to position [262, 0]
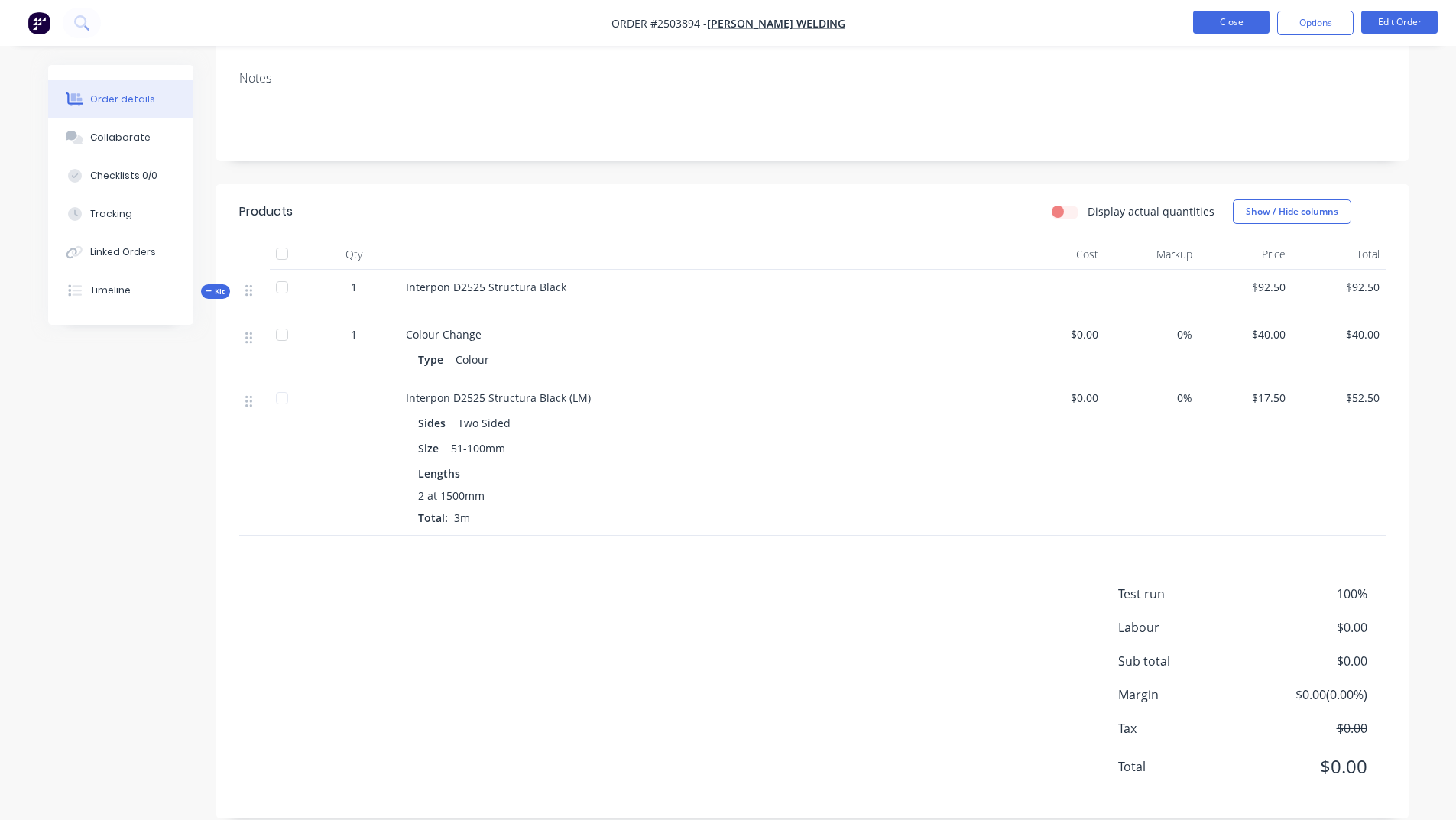
click at [1228, 24] on button "Close" at bounding box center [1231, 22] width 76 height 23
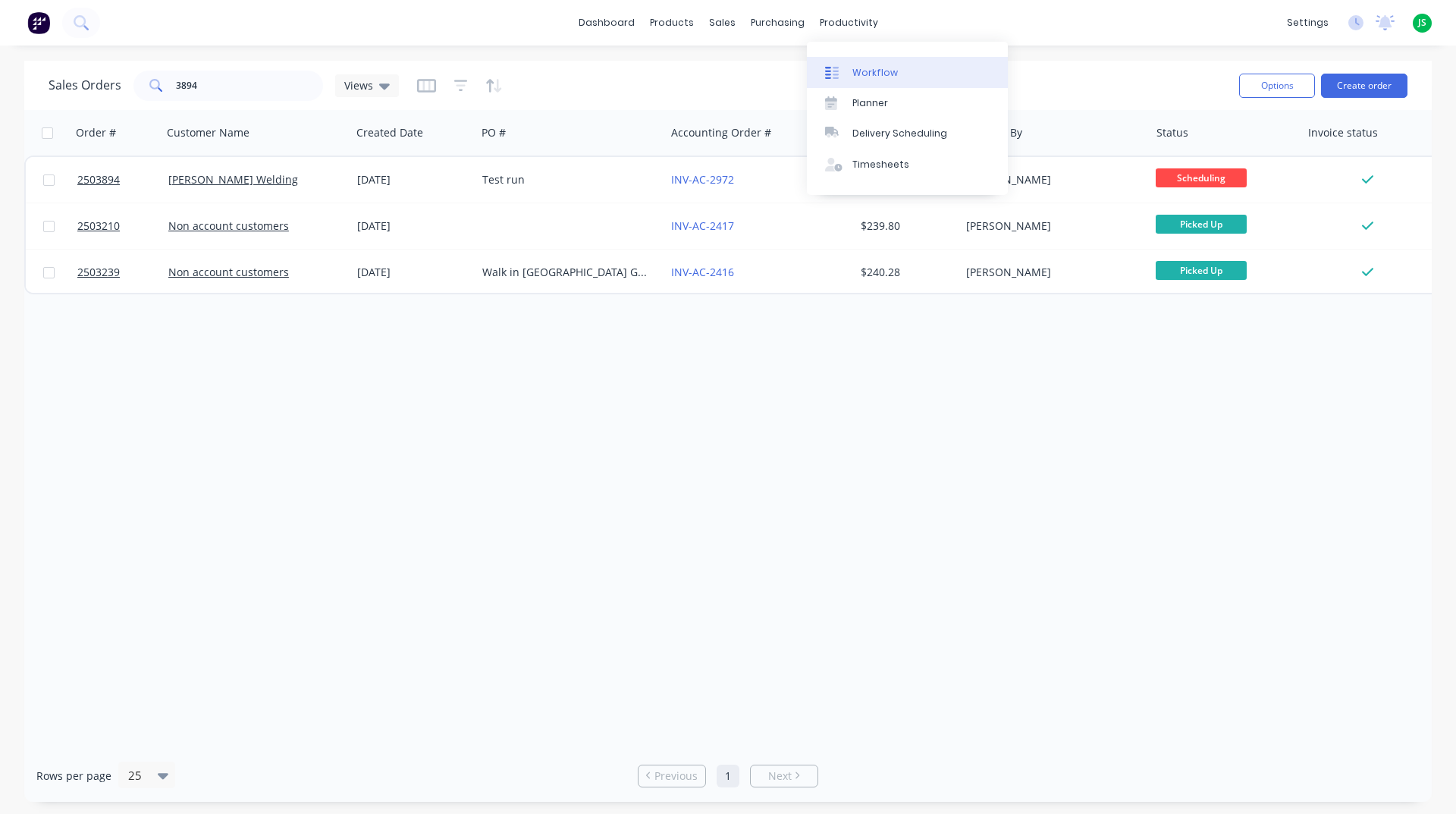
click at [879, 66] on div "Workflow" at bounding box center [875, 73] width 46 height 13
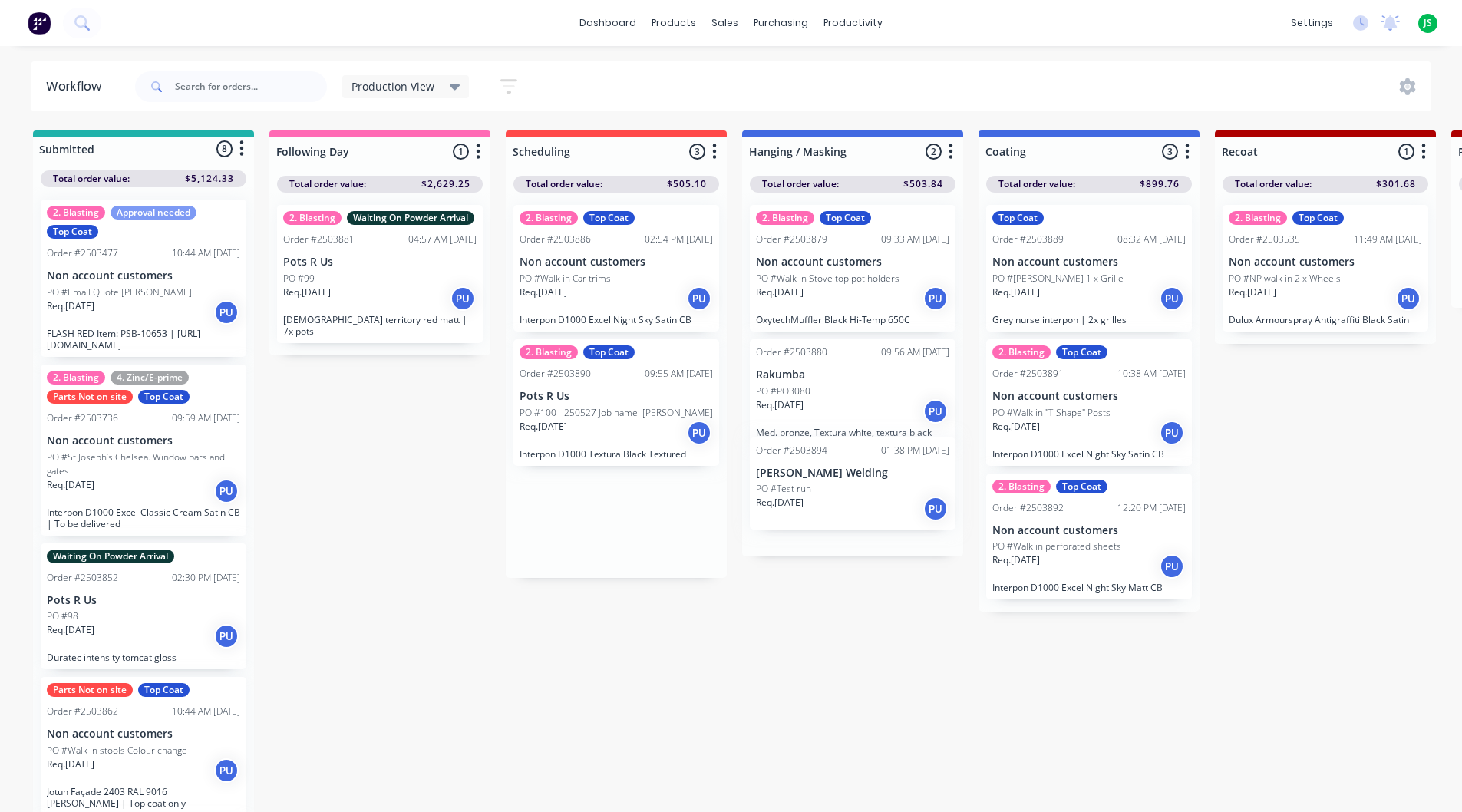
drag, startPoint x: 597, startPoint y: 522, endPoint x: 832, endPoint y: 480, distance: 238.7
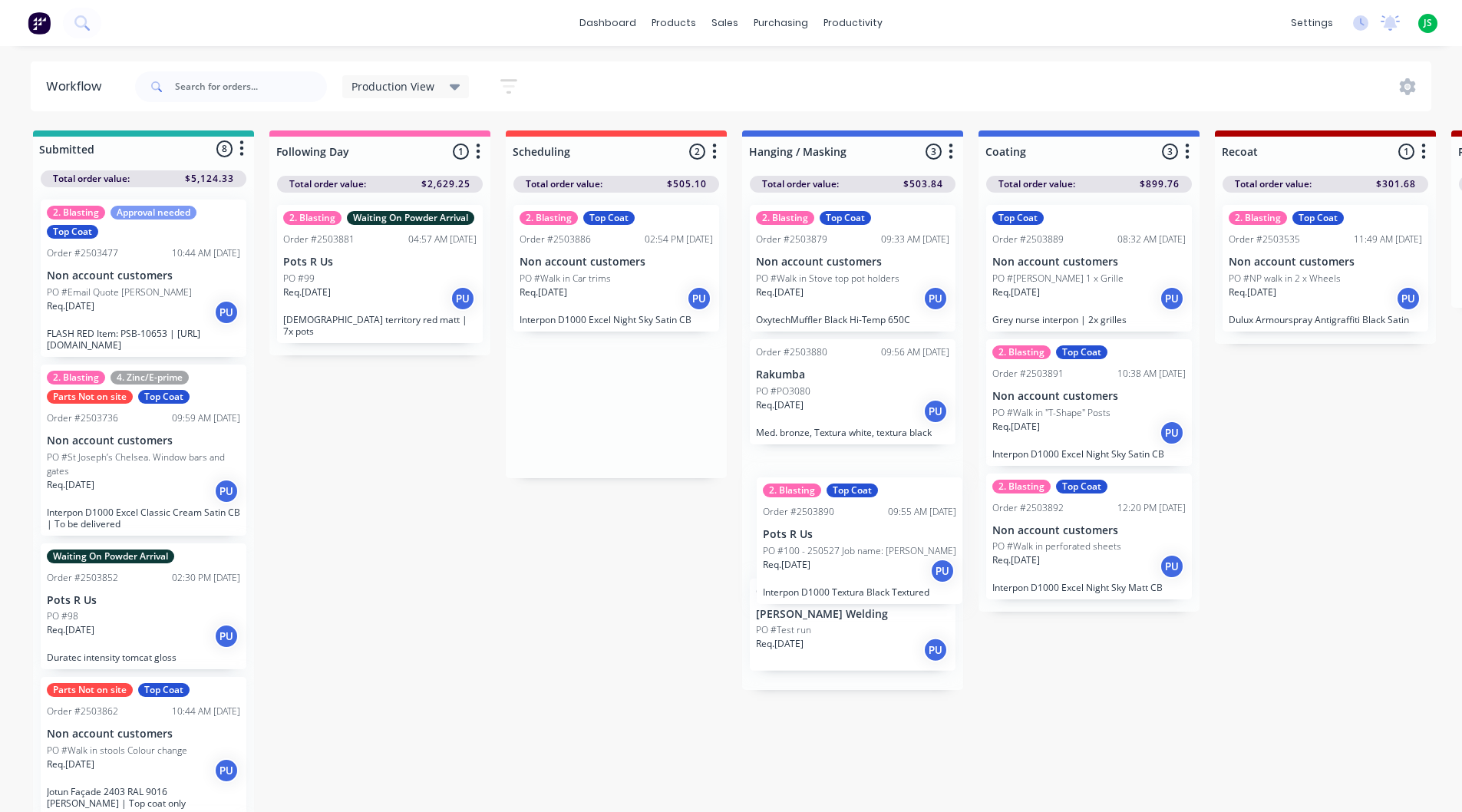
drag, startPoint x: 595, startPoint y: 426, endPoint x: 841, endPoint y: 567, distance: 283.5
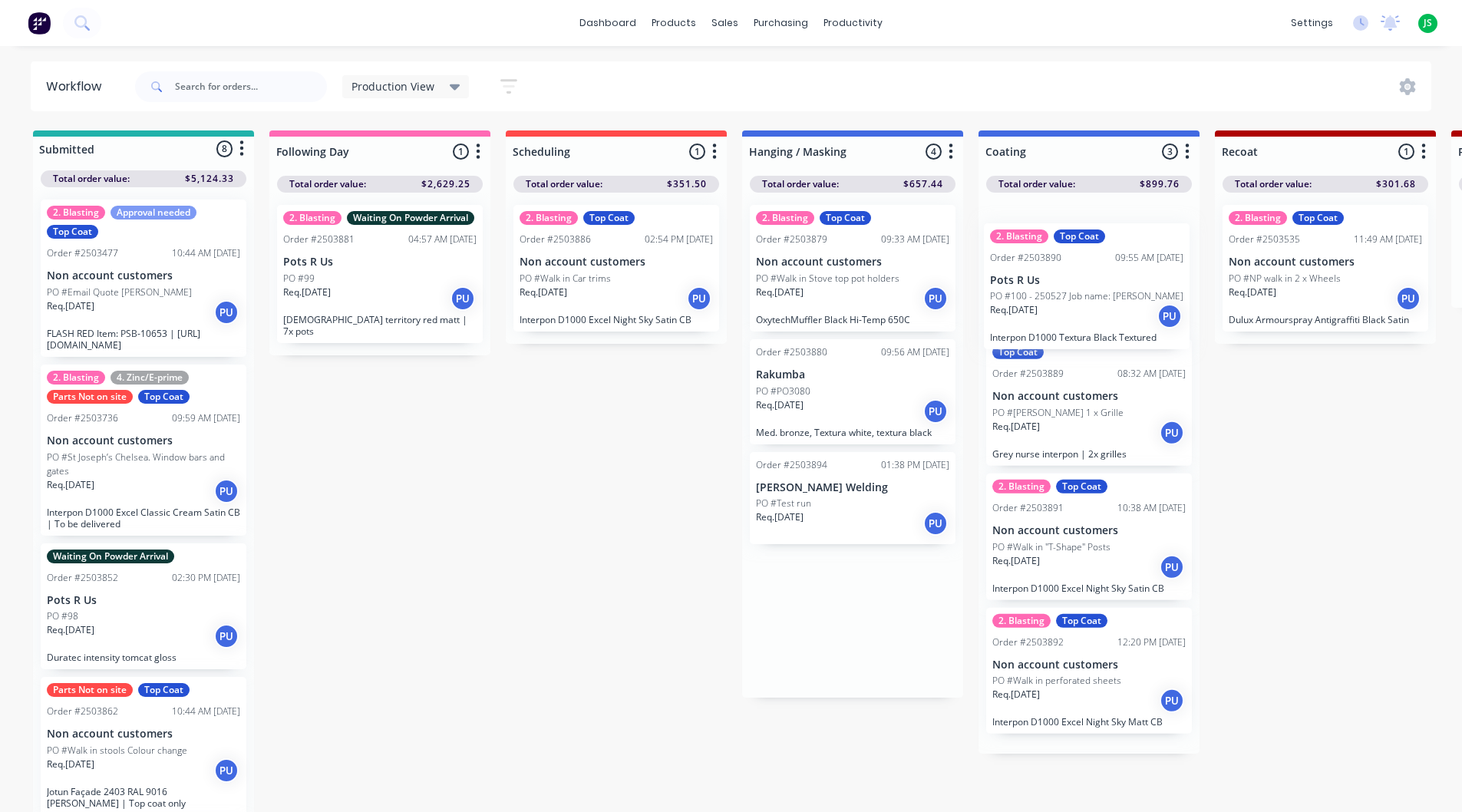
drag, startPoint x: 831, startPoint y: 544, endPoint x: 1081, endPoint y: 301, distance: 348.6
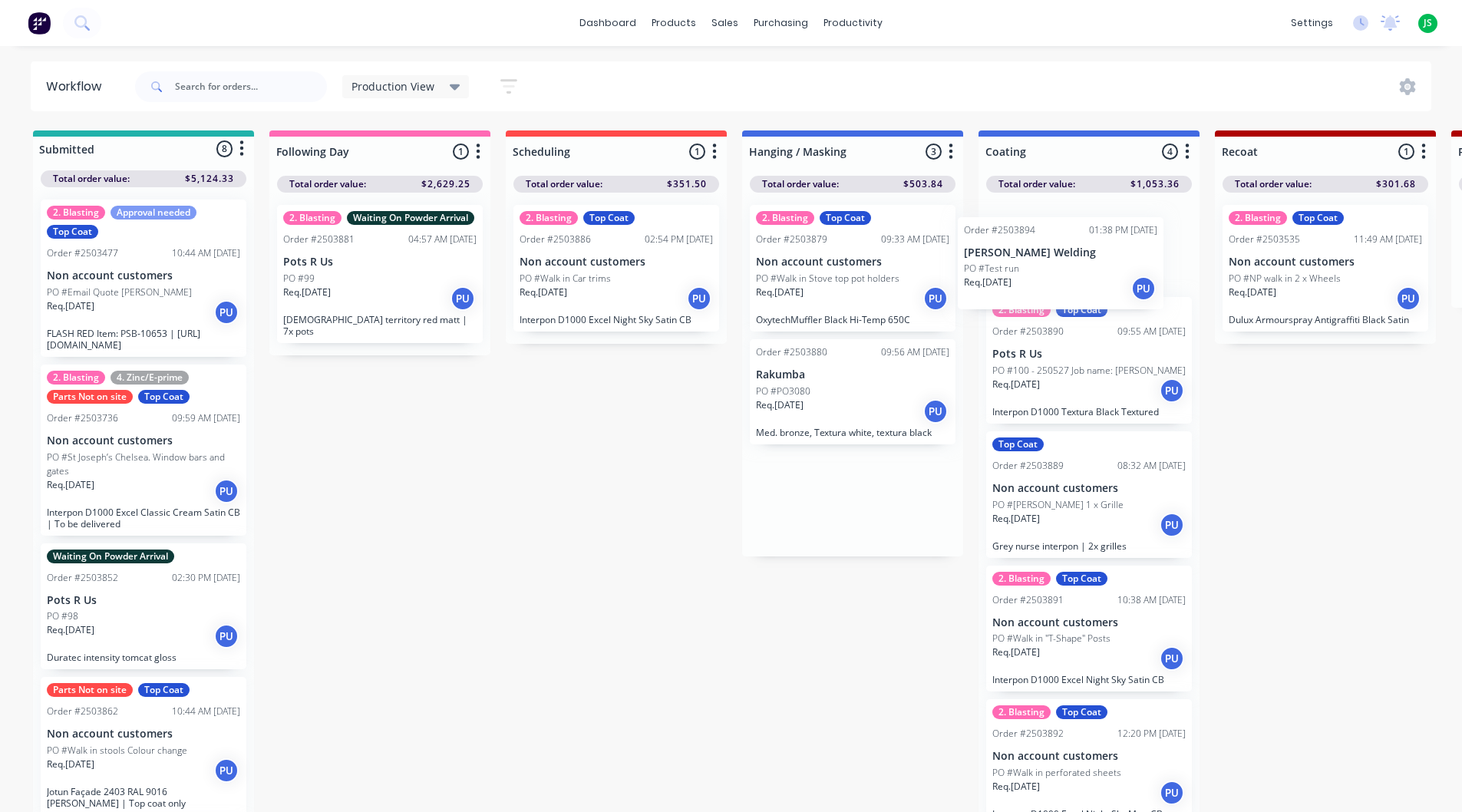
drag, startPoint x: 874, startPoint y: 520, endPoint x: 1019, endPoint y: 289, distance: 272.7
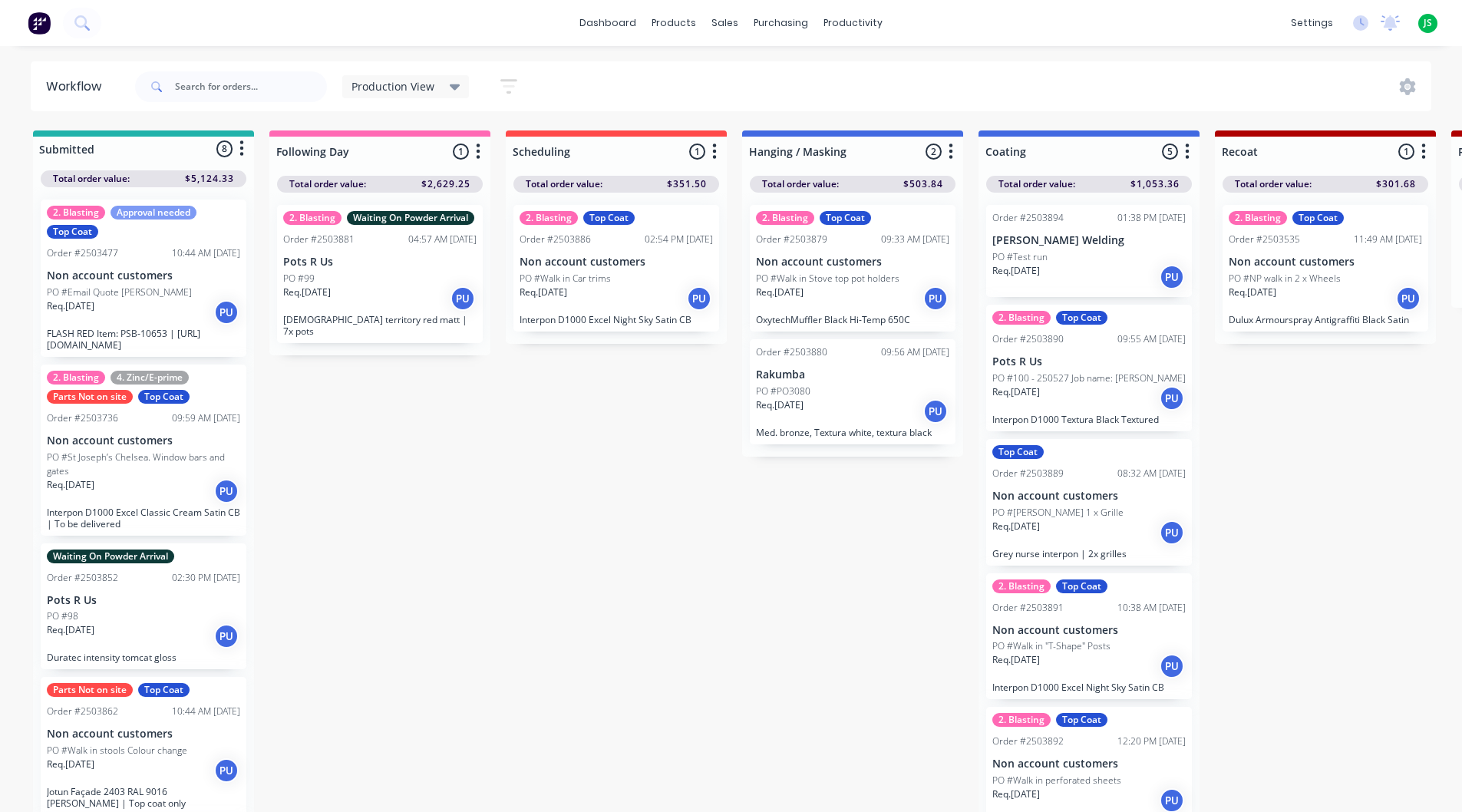
click at [633, 321] on div "2. Blasting Top Coat Order #2503886 02:54 PM [DATE] Non account customers PO #W…" at bounding box center [616, 268] width 221 height 151
click at [645, 325] on div "2. Blasting Top Coat Order #2503886 02:54 PM [DATE] Non account customers PO #W…" at bounding box center [616, 268] width 205 height 127
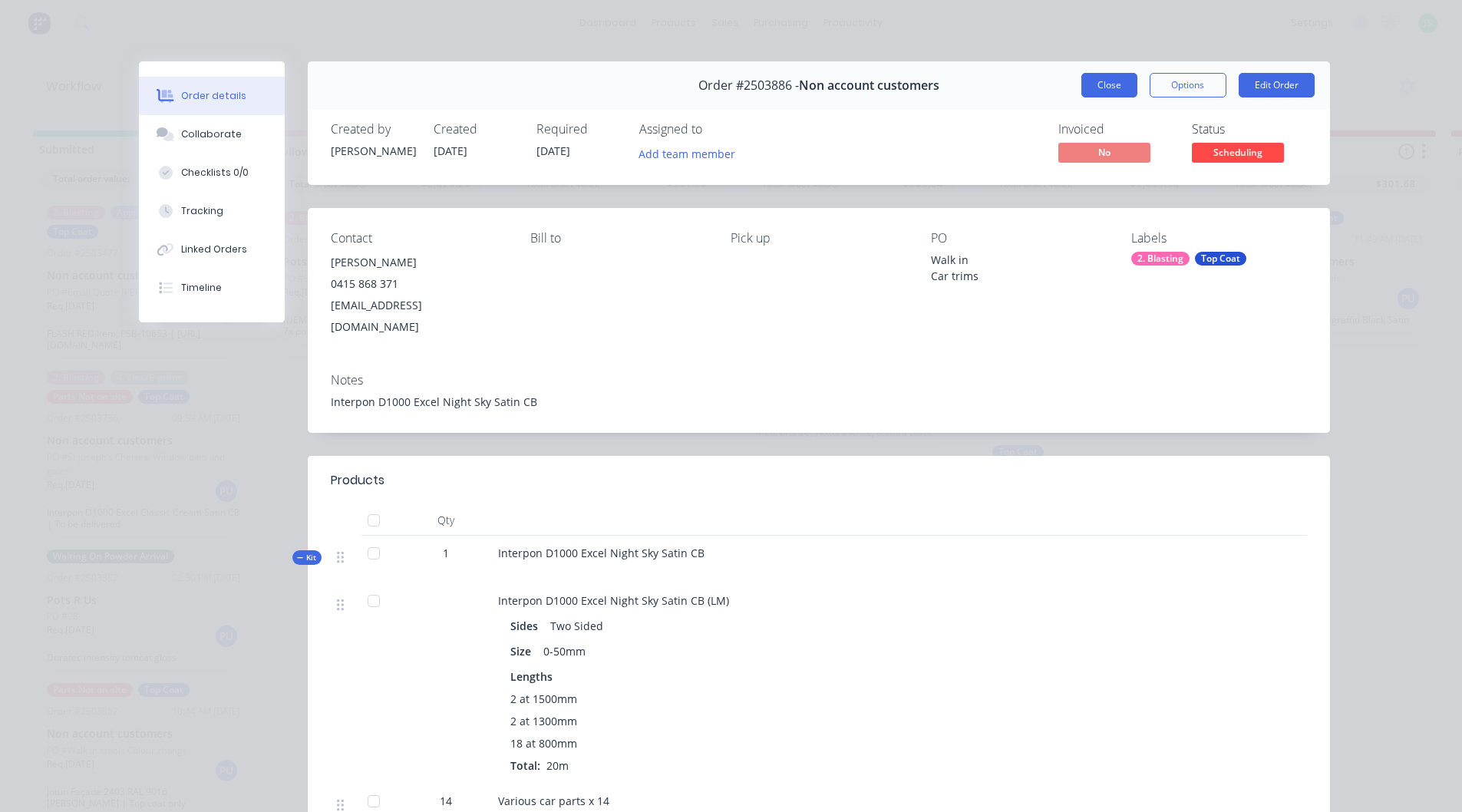
click at [1095, 84] on button "Close" at bounding box center [1109, 85] width 56 height 25
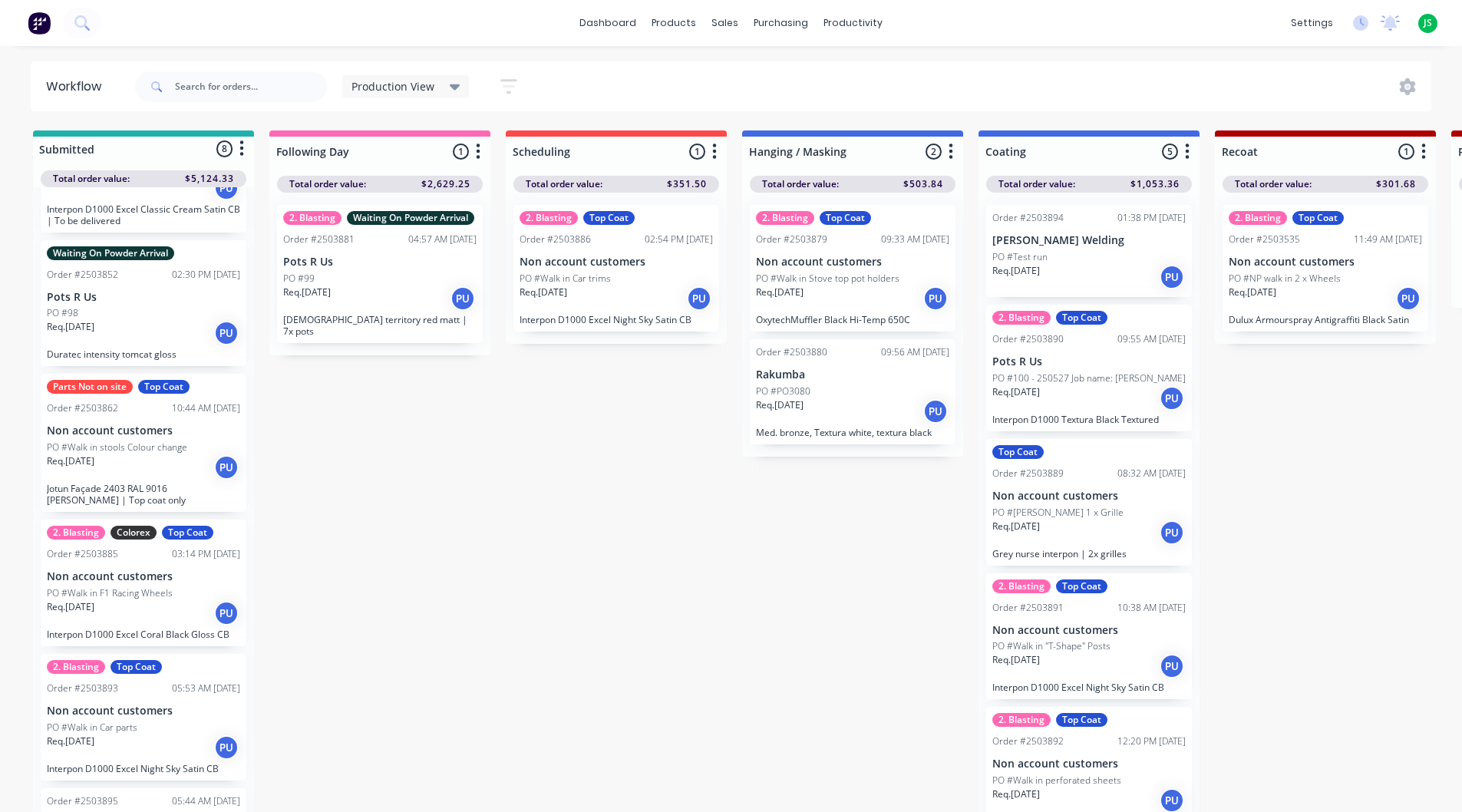
scroll to position [494, 0]
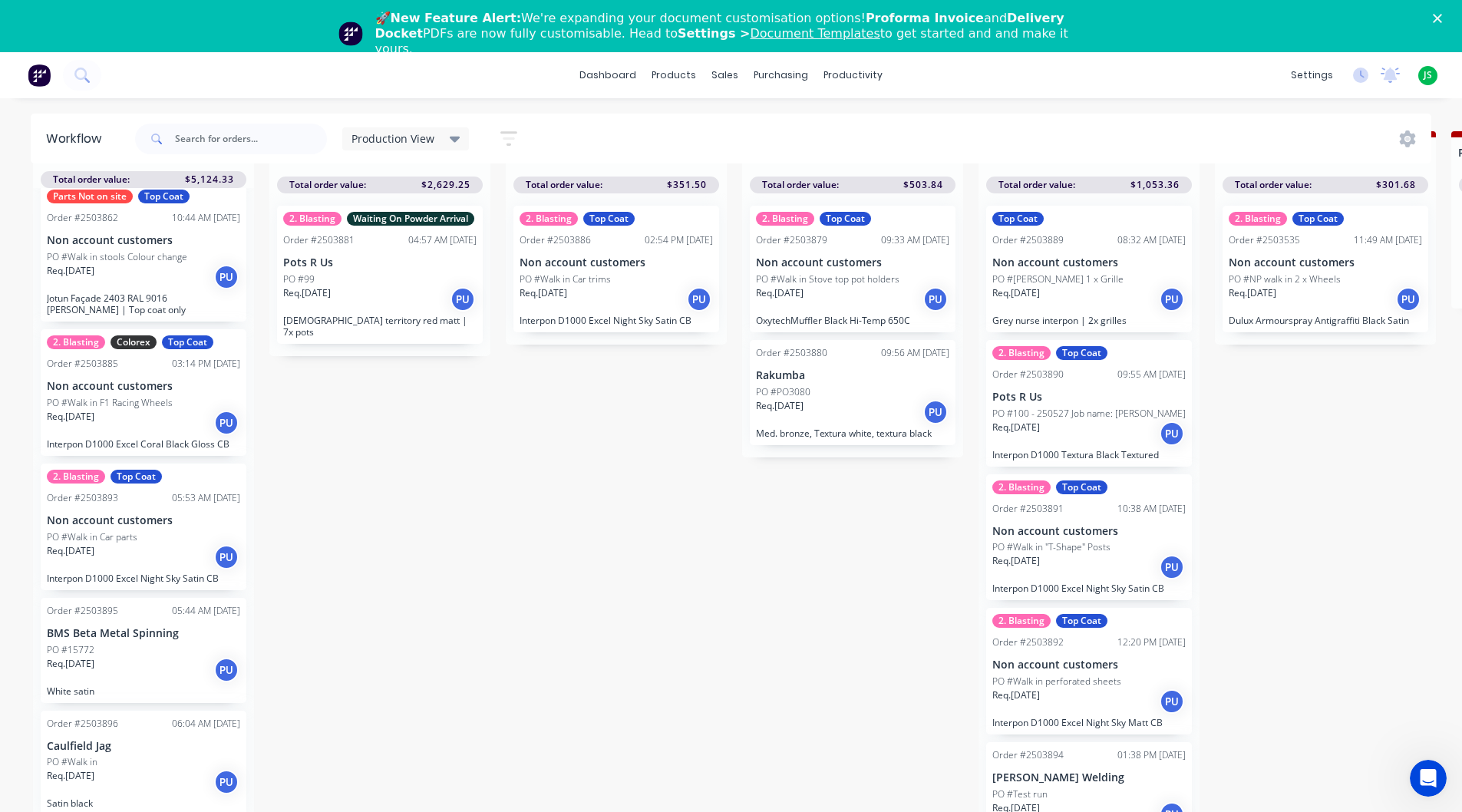
scroll to position [72, 0]
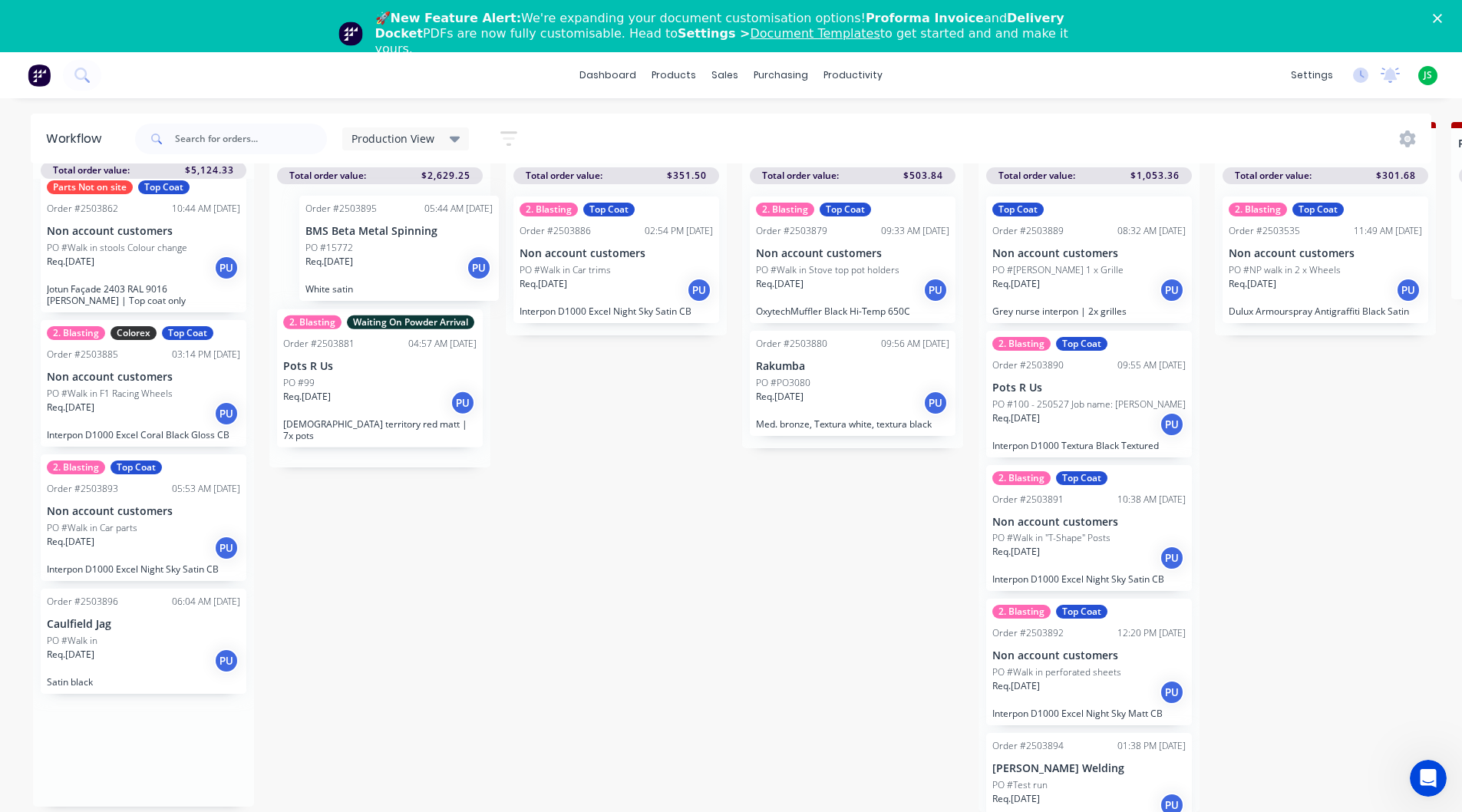
drag, startPoint x: 129, startPoint y: 651, endPoint x: 392, endPoint y: 260, distance: 471.2
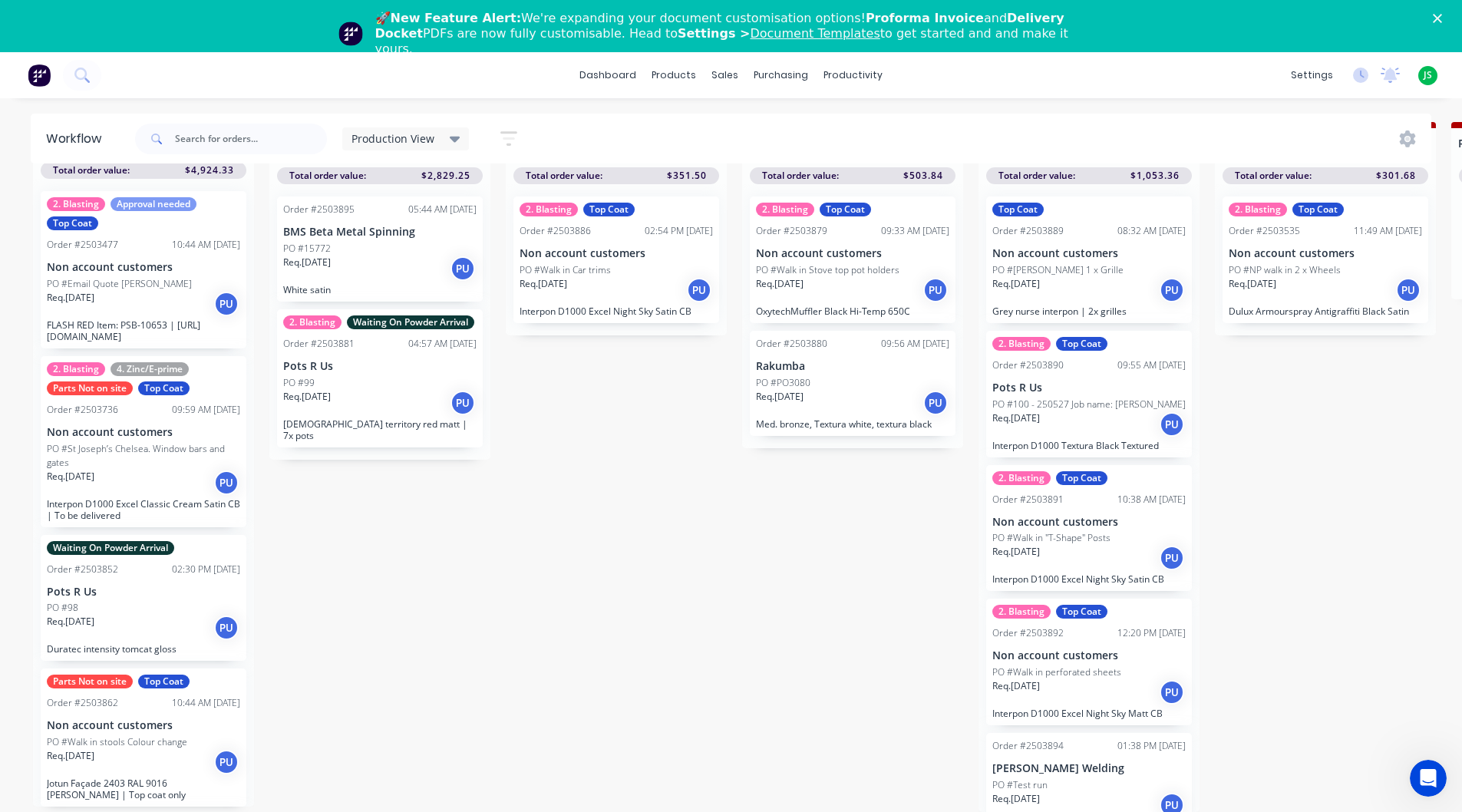
scroll to position [0, 0]
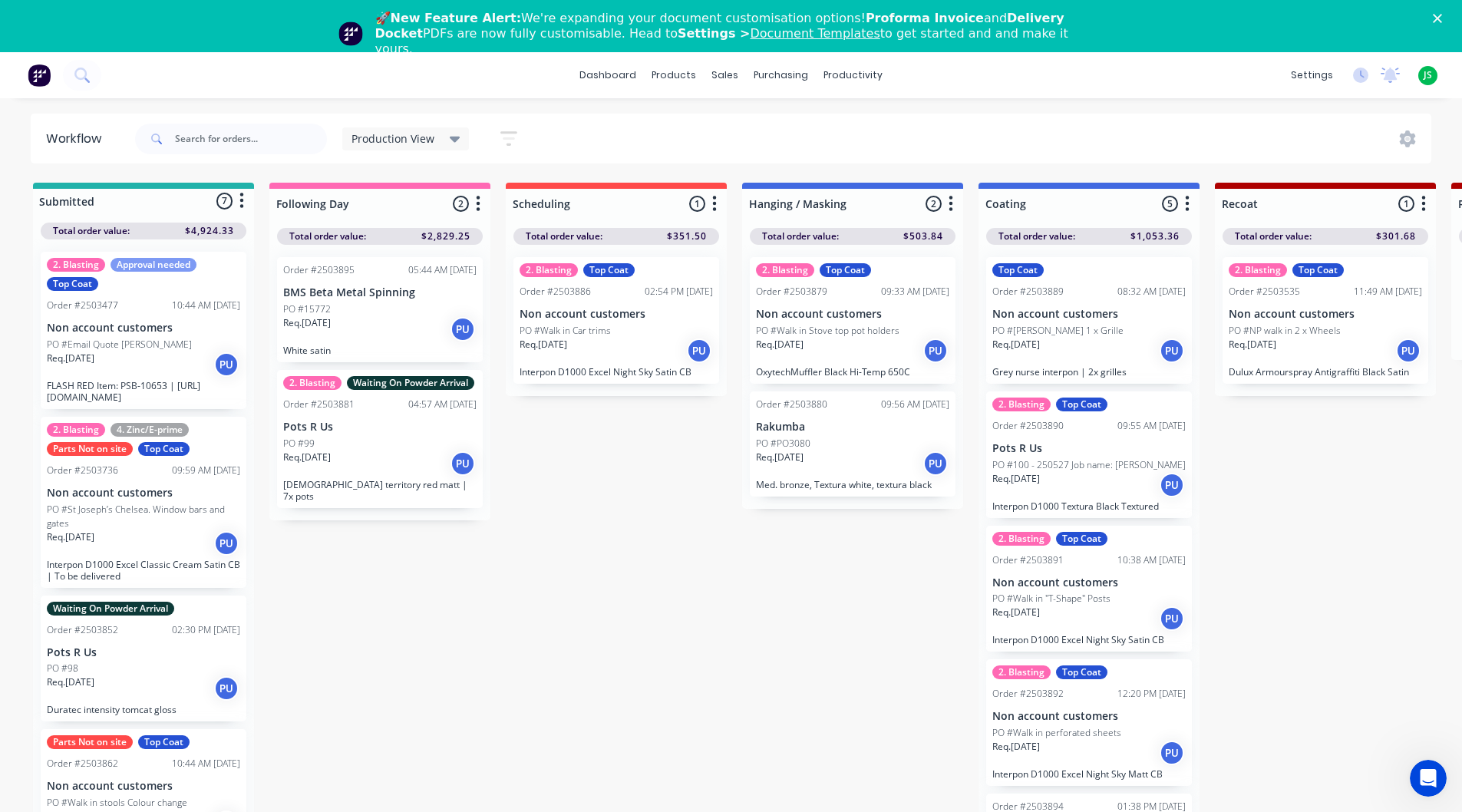
click at [750, 39] on link "Document Templates" at bounding box center [814, 33] width 130 height 14
click at [628, 69] on link "dashboard" at bounding box center [607, 75] width 72 height 23
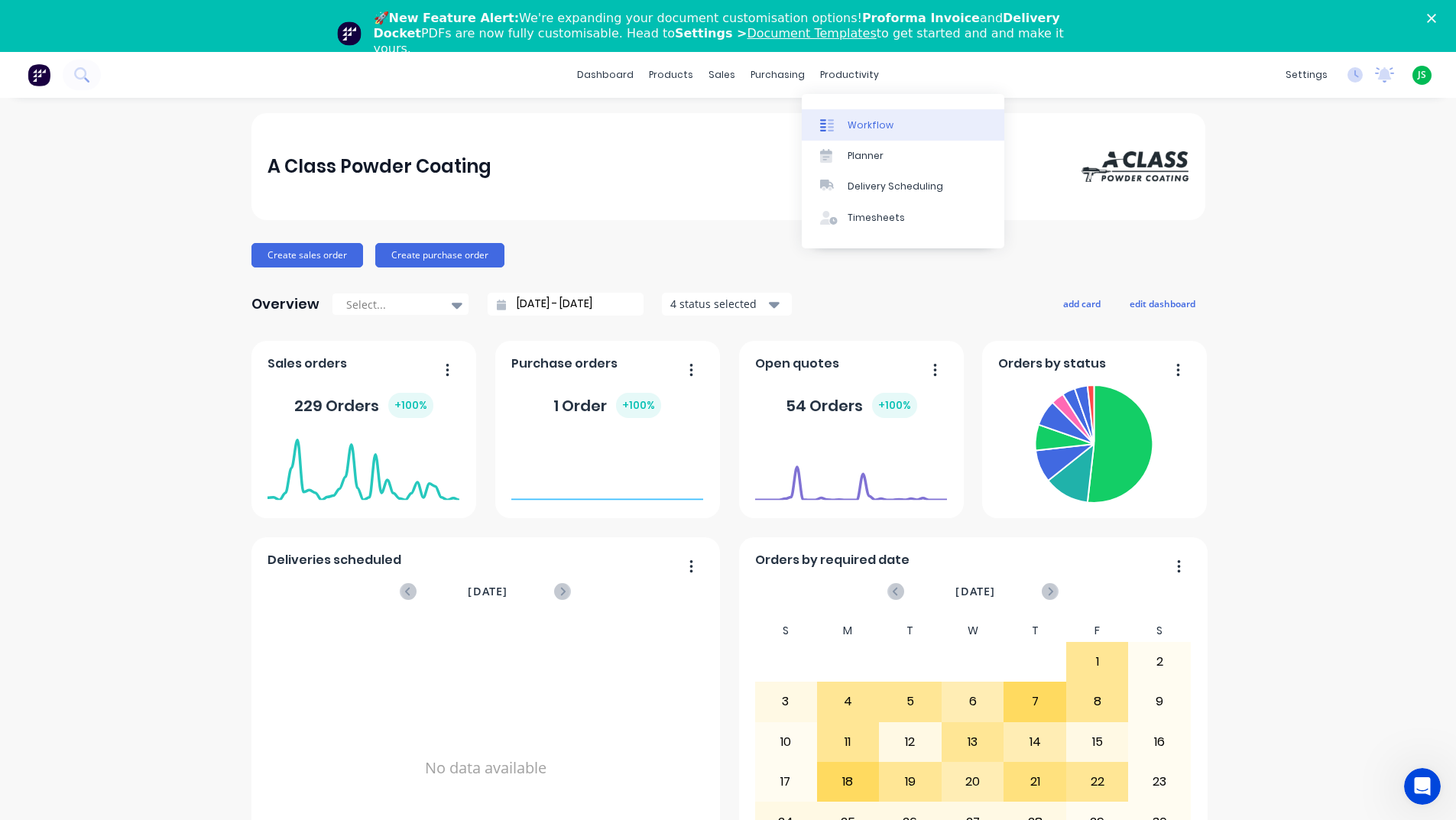
click at [859, 129] on div "Workflow" at bounding box center [870, 125] width 46 height 13
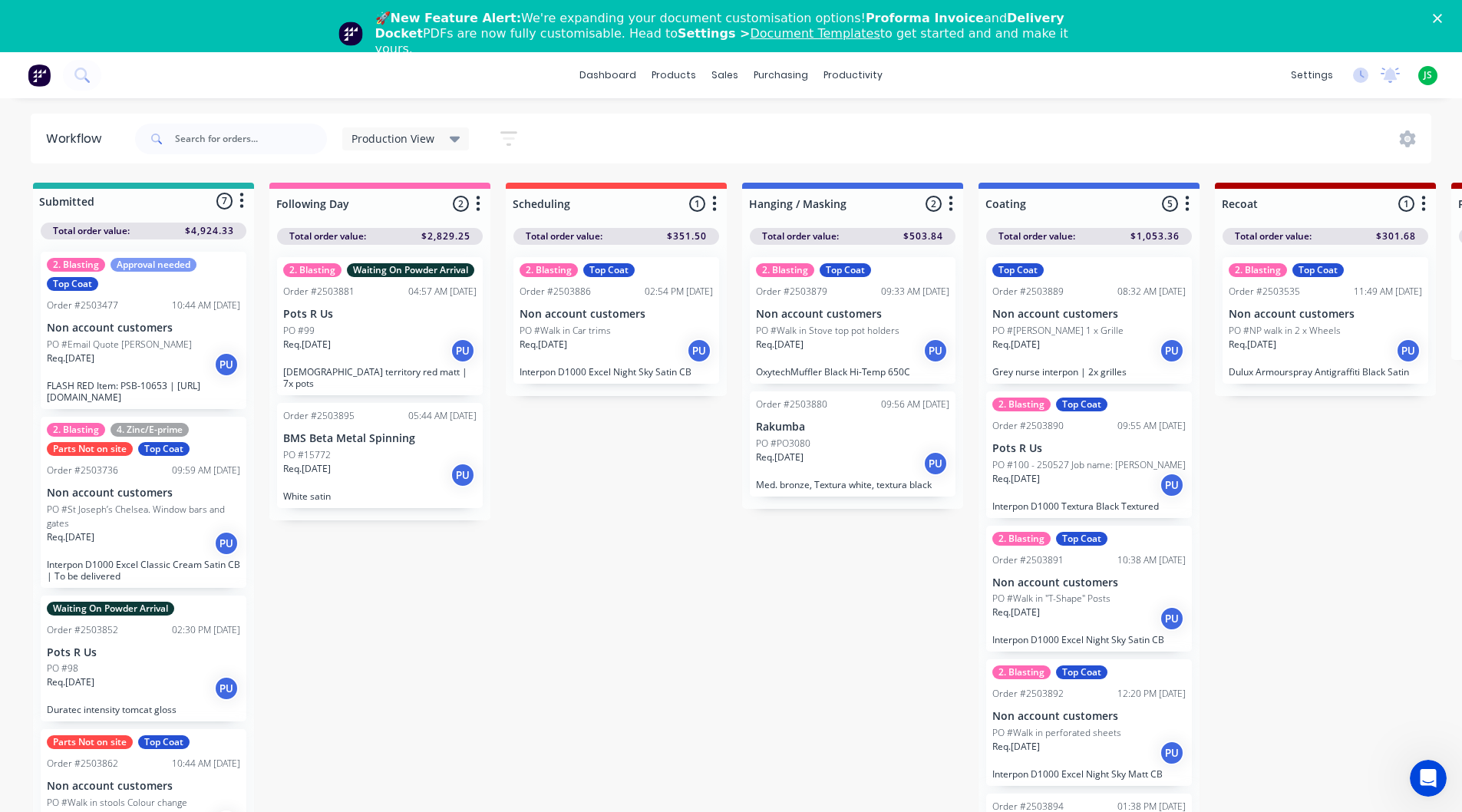
click at [1442, 20] on polygon "Close" at bounding box center [1437, 18] width 10 height 10
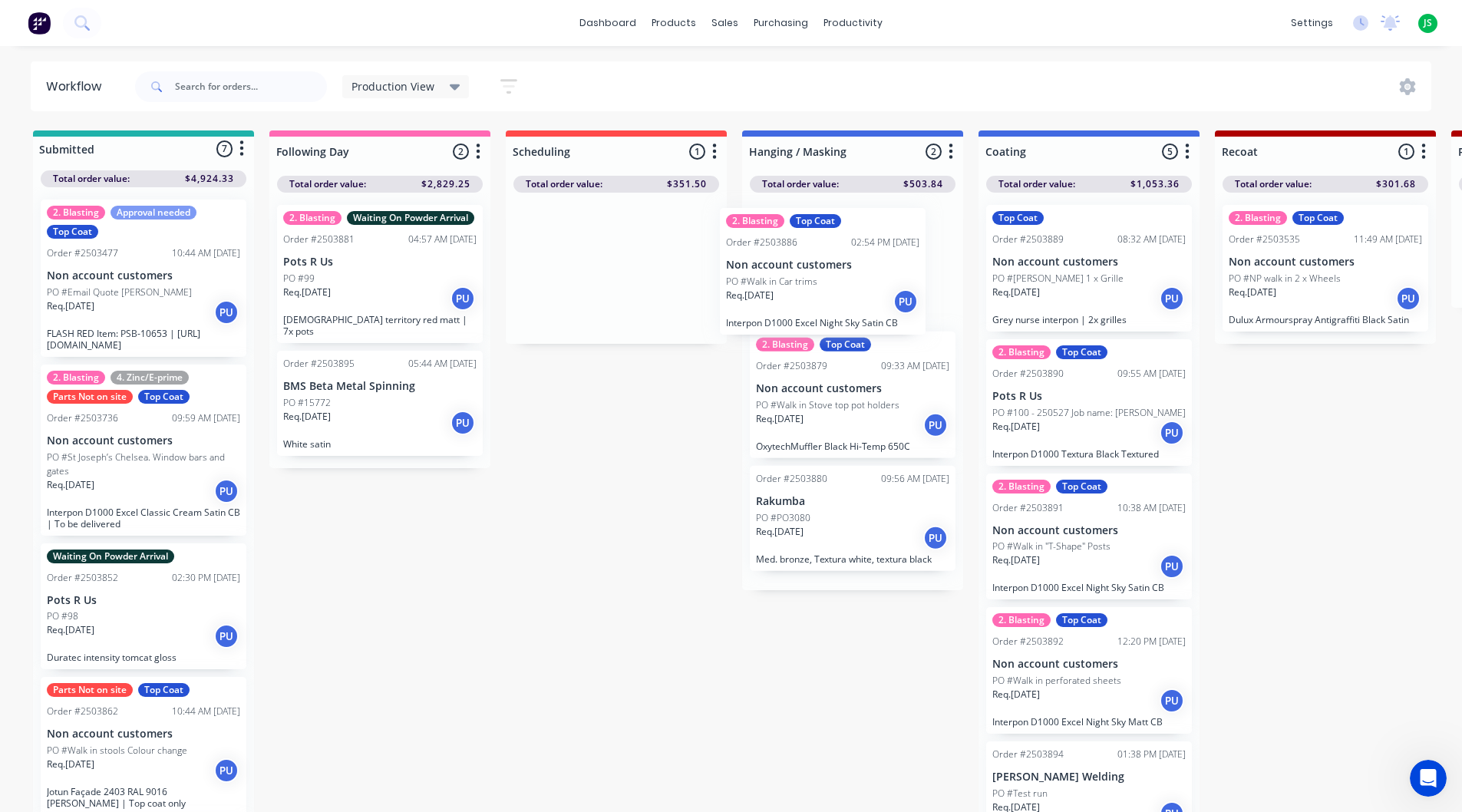
drag, startPoint x: 636, startPoint y: 283, endPoint x: 847, endPoint y: 289, distance: 211.1
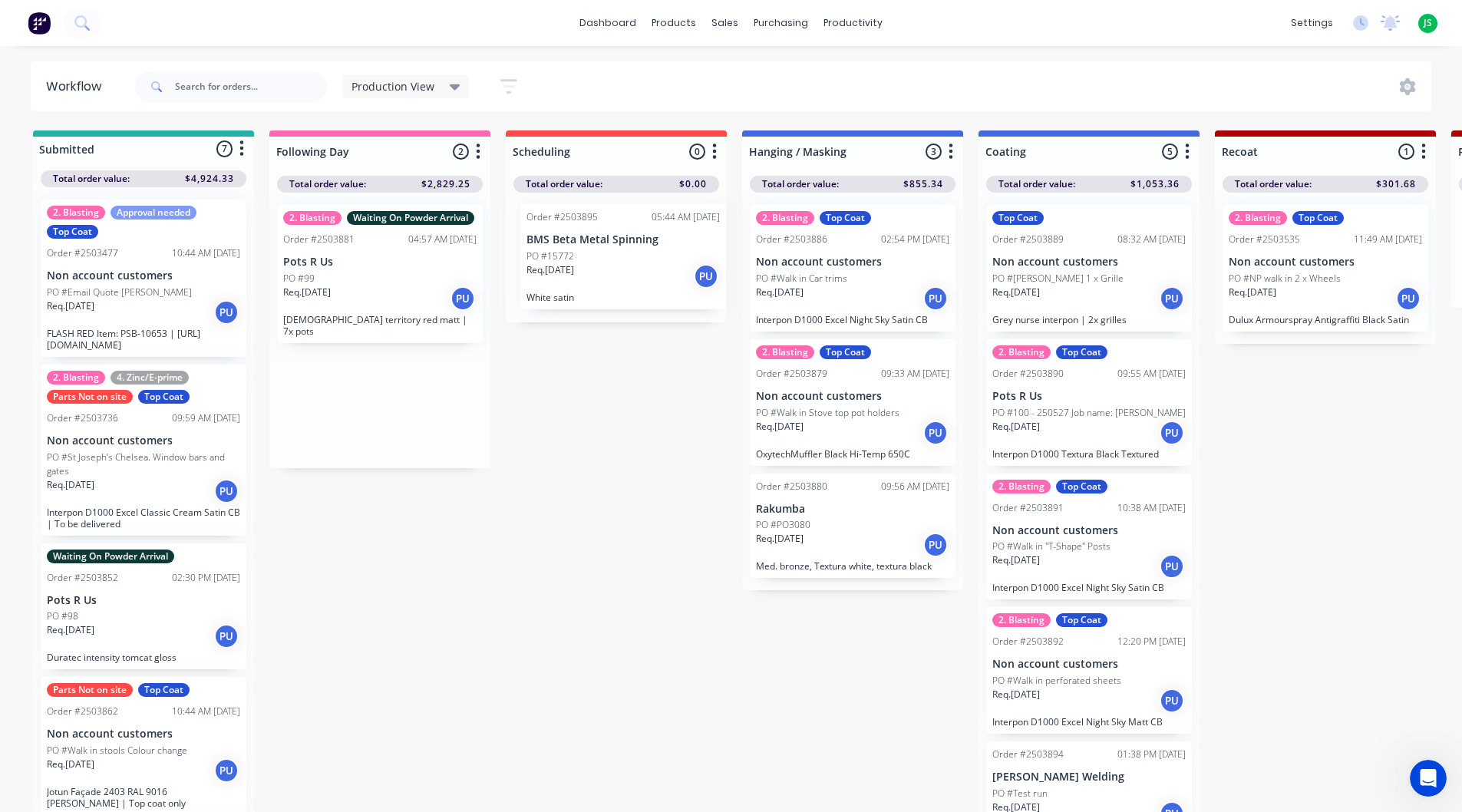
drag, startPoint x: 387, startPoint y: 388, endPoint x: 626, endPoint y: 262, distance: 270.2
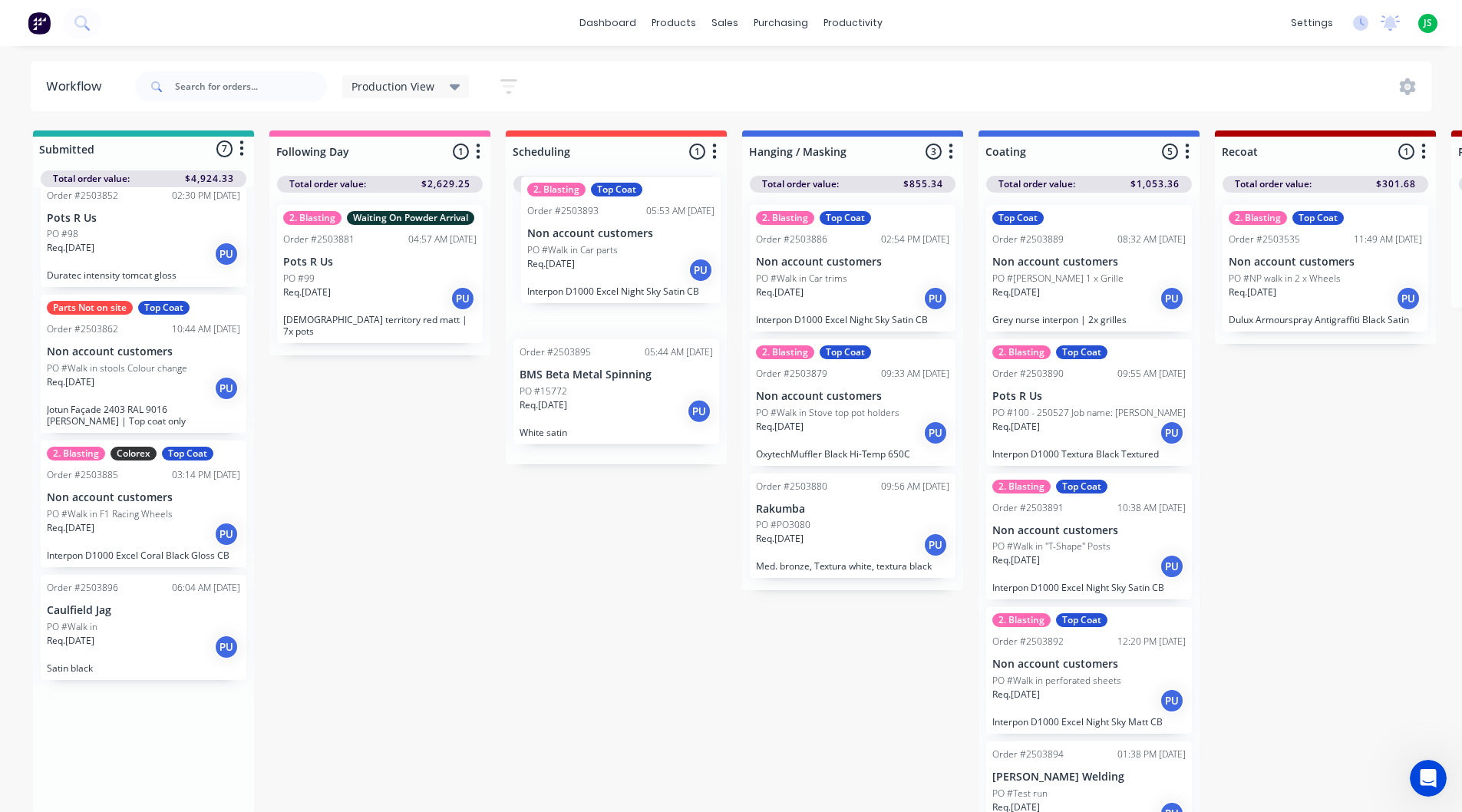
drag, startPoint x: 118, startPoint y: 638, endPoint x: 603, endPoint y: 237, distance: 629.3
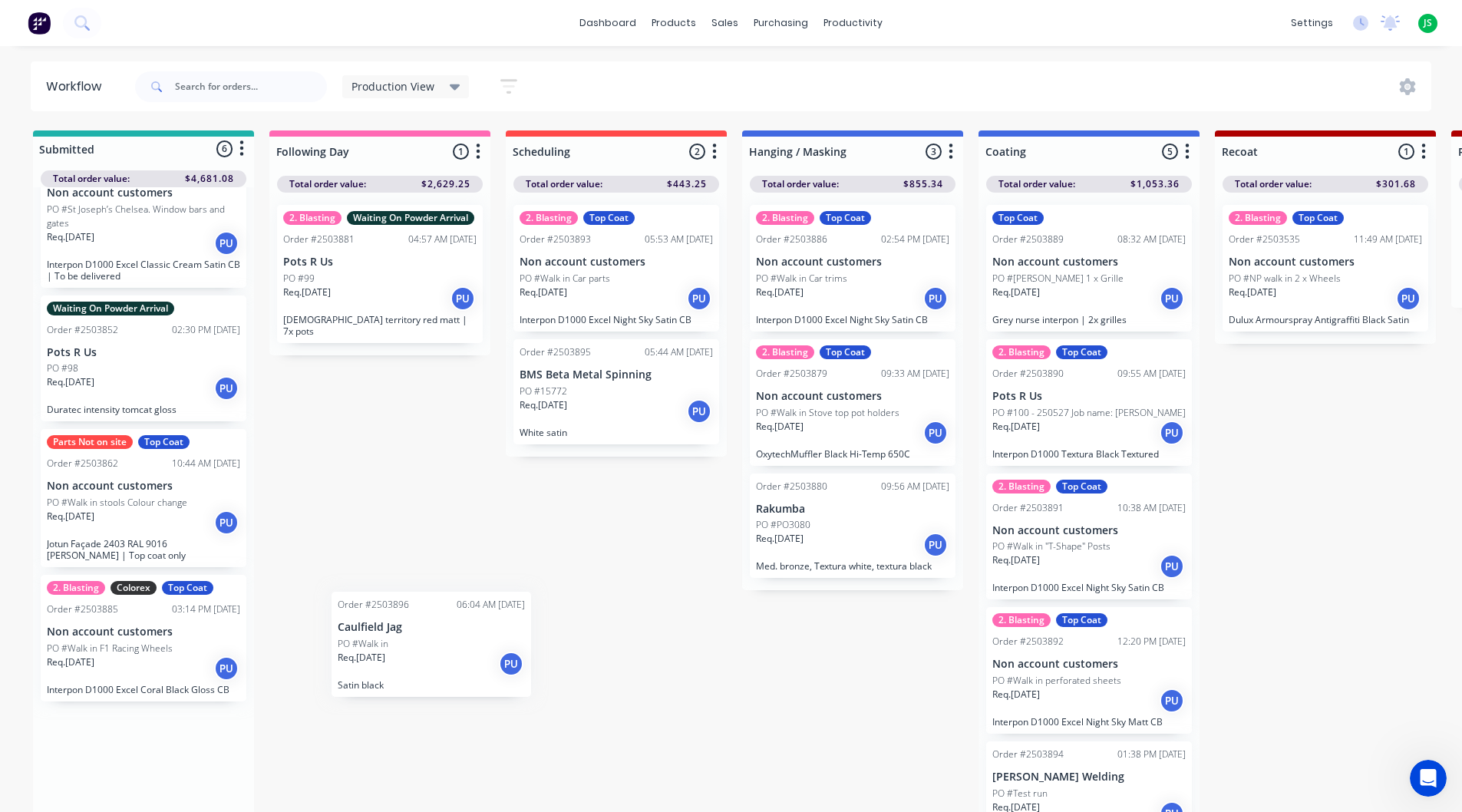
scroll to position [6, 0]
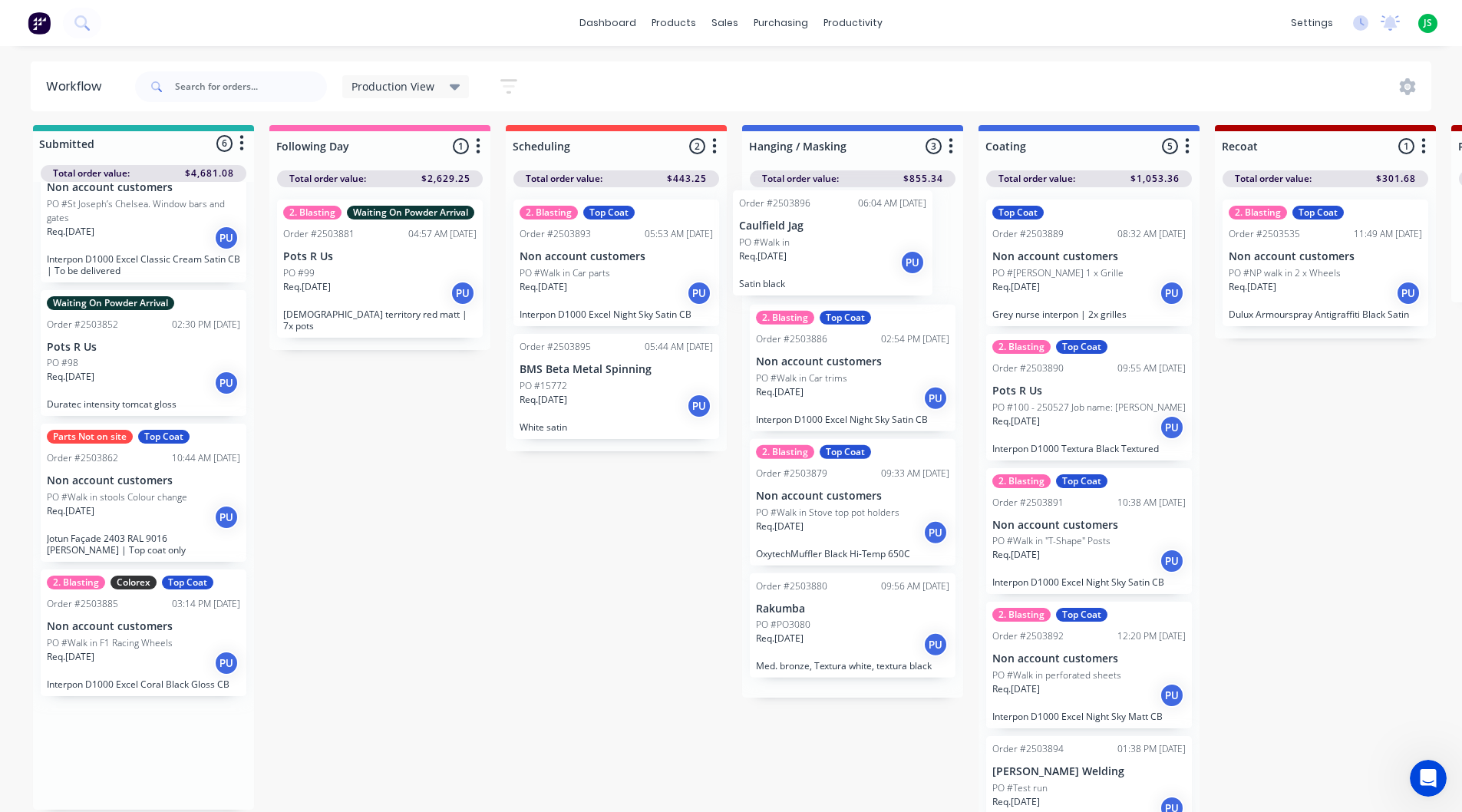
drag, startPoint x: 106, startPoint y: 769, endPoint x: 806, endPoint y: 246, distance: 873.8
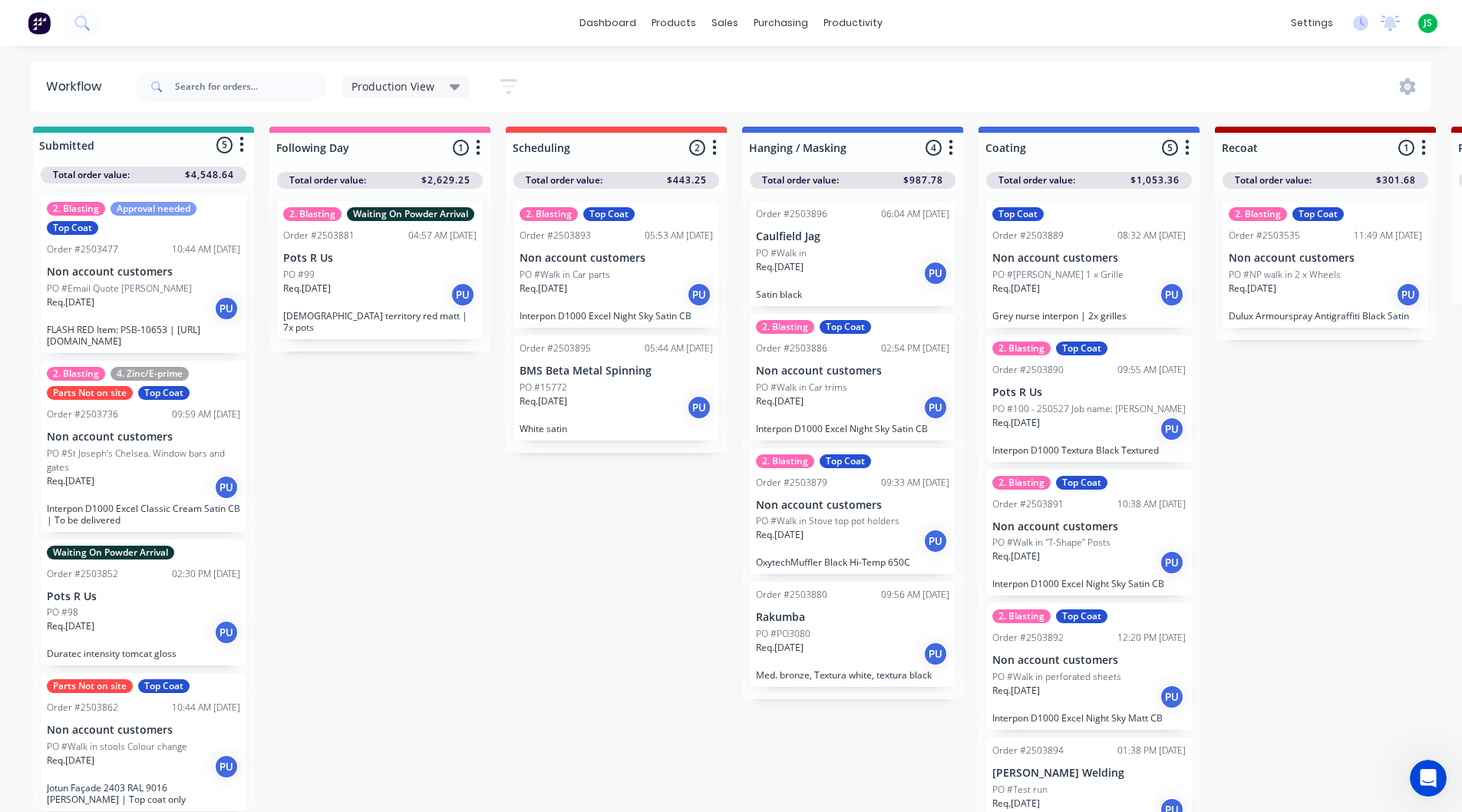
scroll to position [0, 0]
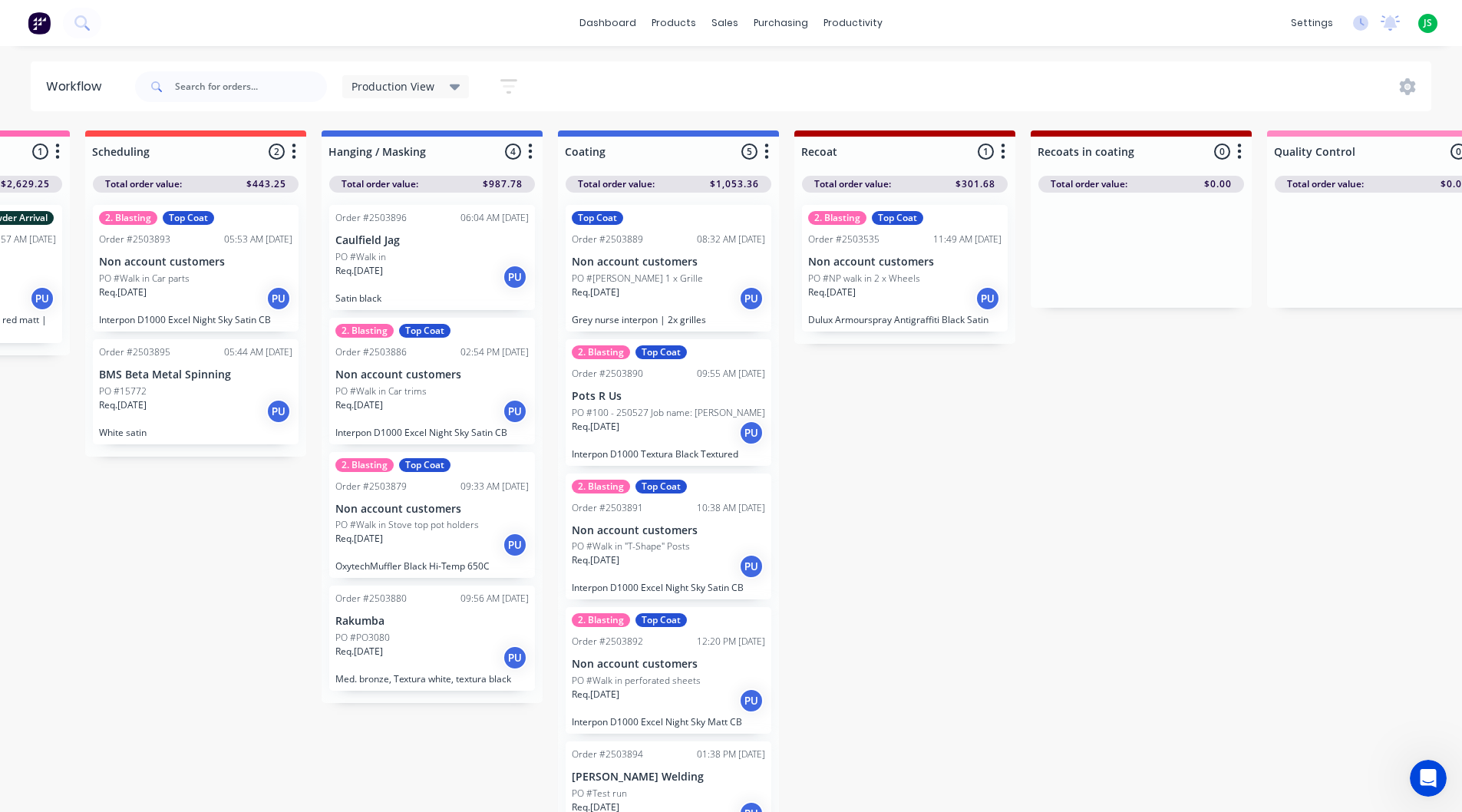
scroll to position [0, 403]
